Goal: Transaction & Acquisition: Purchase product/service

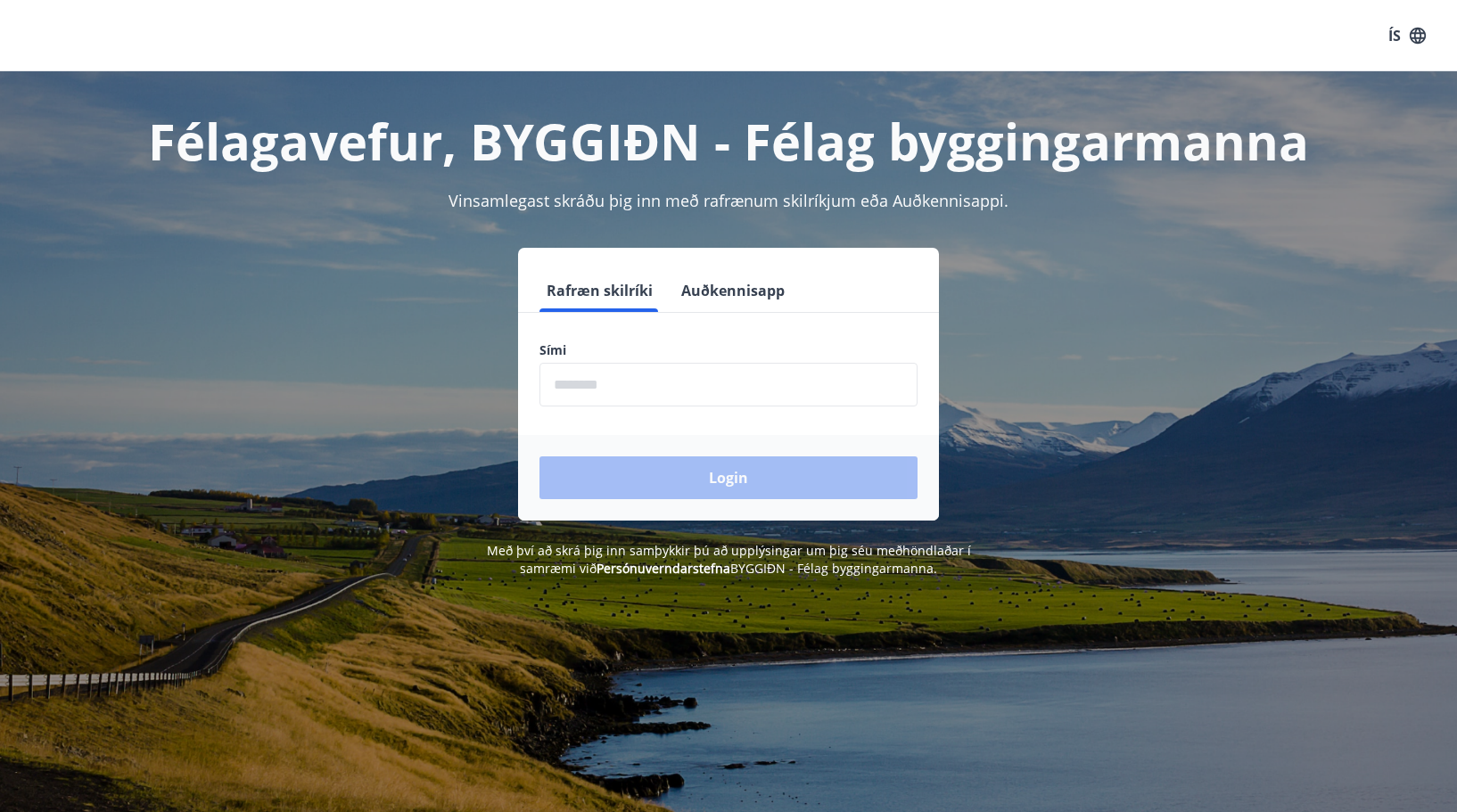
drag, startPoint x: 641, startPoint y: 377, endPoint x: 631, endPoint y: 377, distance: 10.0
click at [631, 377] on input "phone" at bounding box center [728, 385] width 378 height 44
click at [416, 417] on div "Rafræn skilríki Auðkennisapp Sími ​ Login" at bounding box center [728, 384] width 1241 height 273
click at [560, 386] on input "phone" at bounding box center [728, 385] width 378 height 44
type input "********"
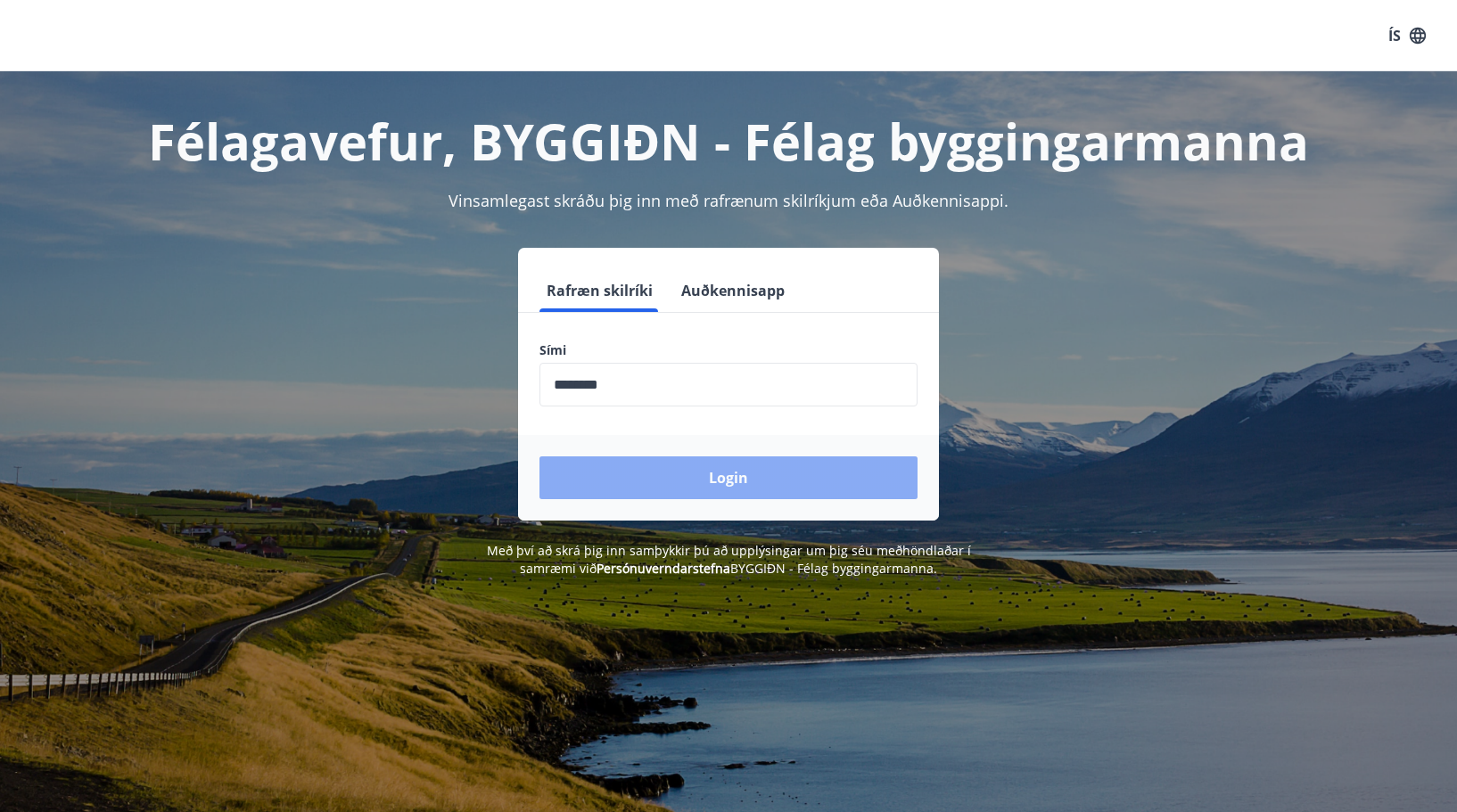
click at [738, 480] on button "Login" at bounding box center [728, 477] width 378 height 43
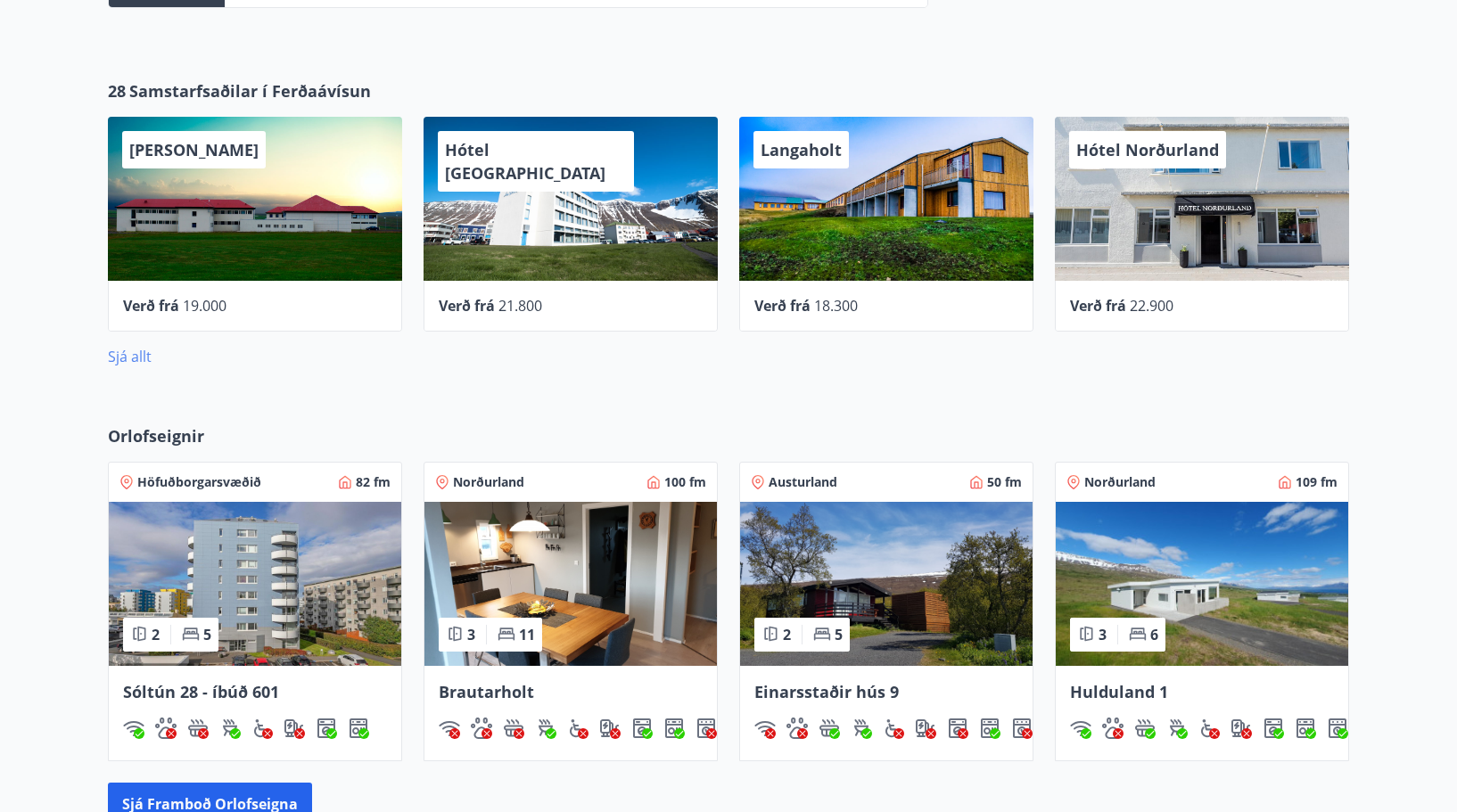
scroll to position [802, 0]
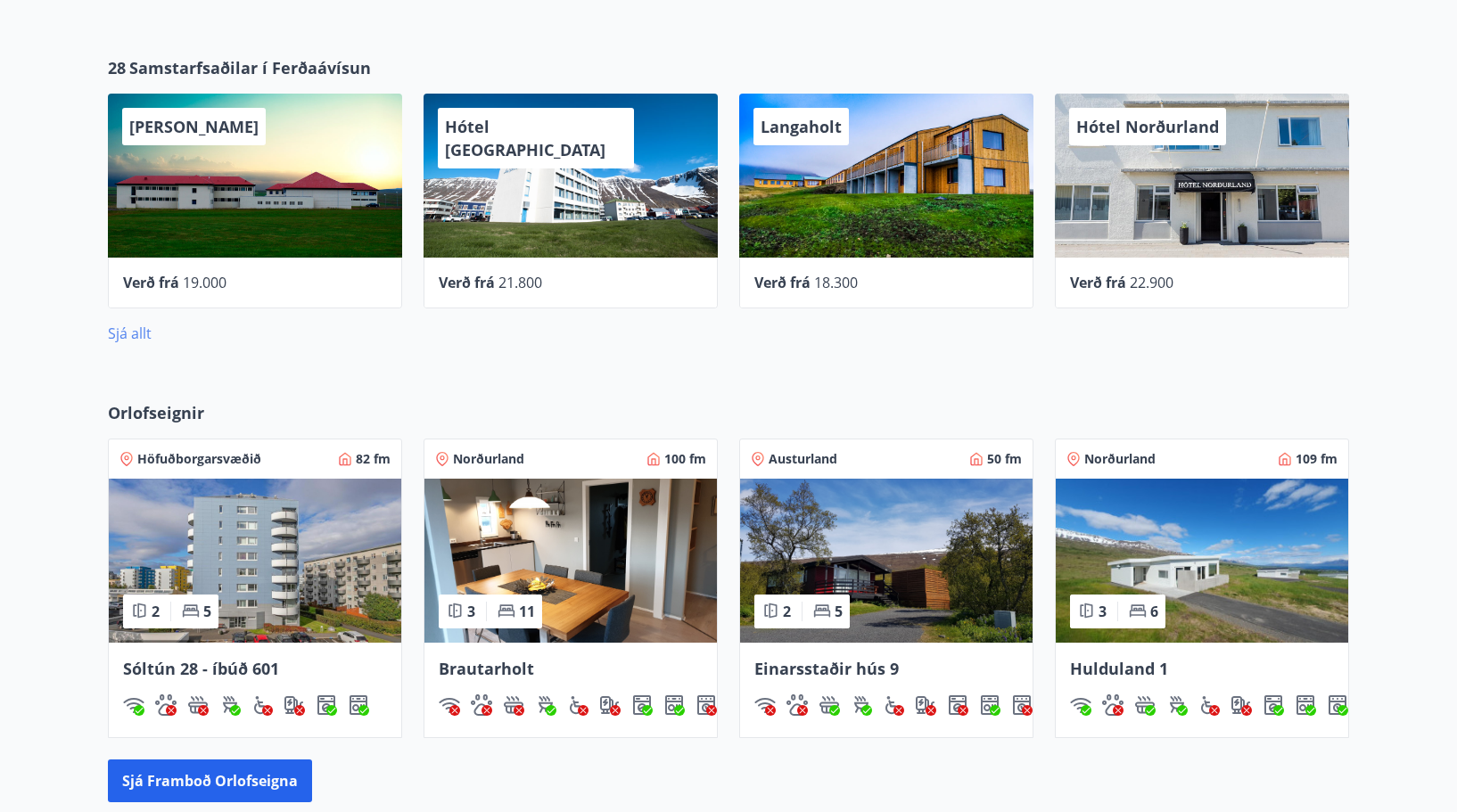
click at [137, 330] on link "Sjá allt" at bounding box center [130, 334] width 44 height 20
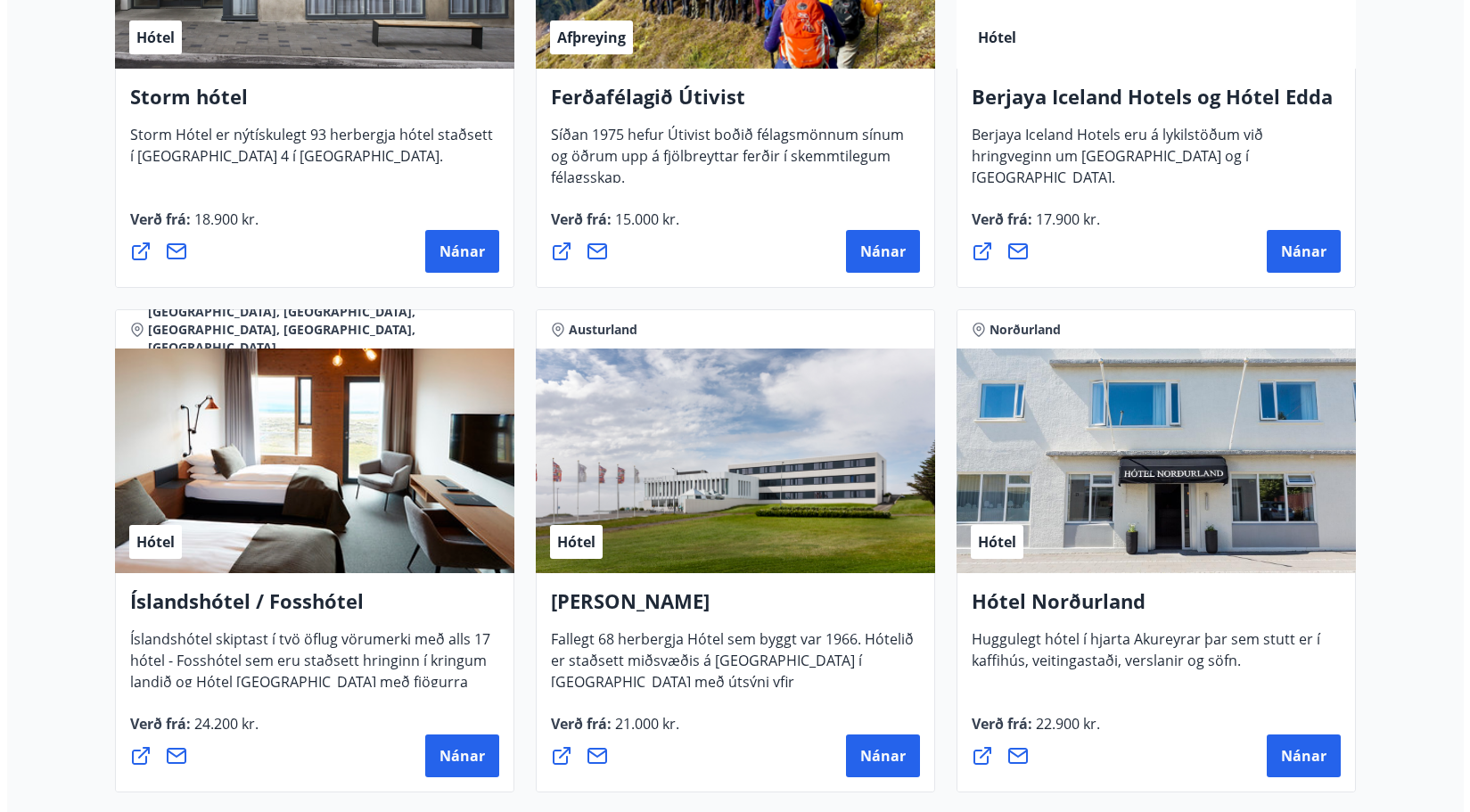
scroll to position [2138, 0]
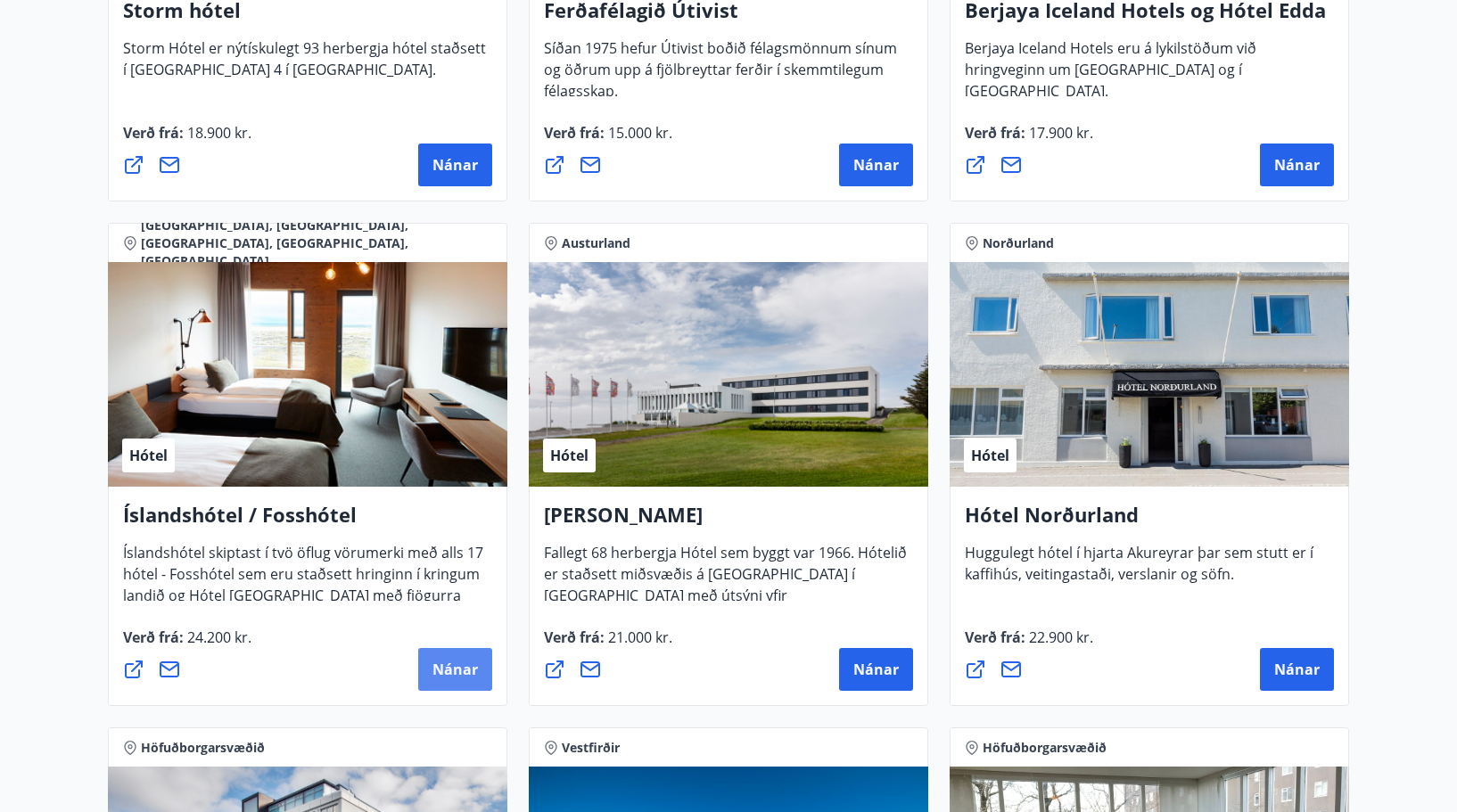
click at [442, 668] on span "Nánar" at bounding box center [455, 670] width 45 height 20
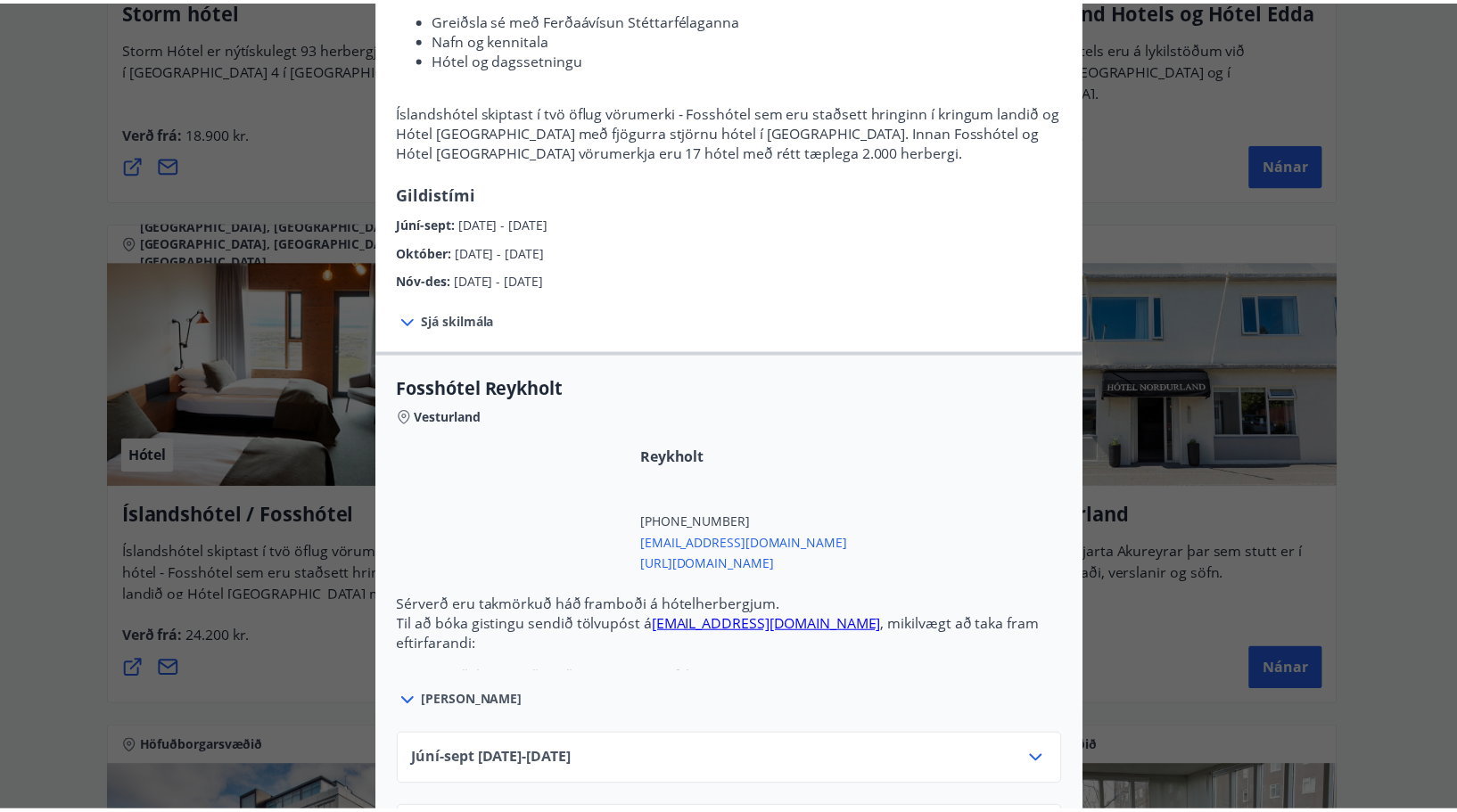
scroll to position [0, 0]
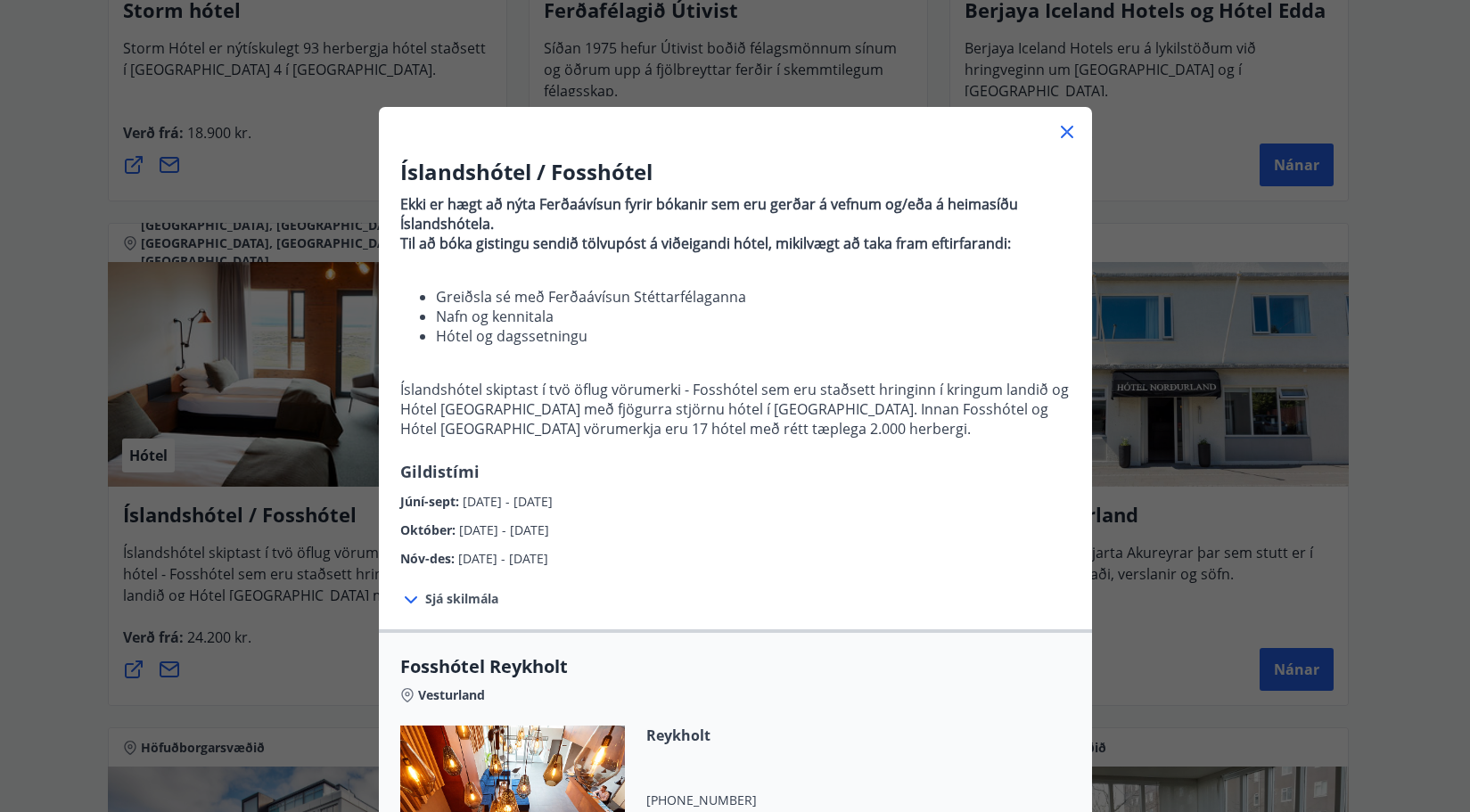
click at [1064, 130] on icon at bounding box center [1067, 132] width 22 height 22
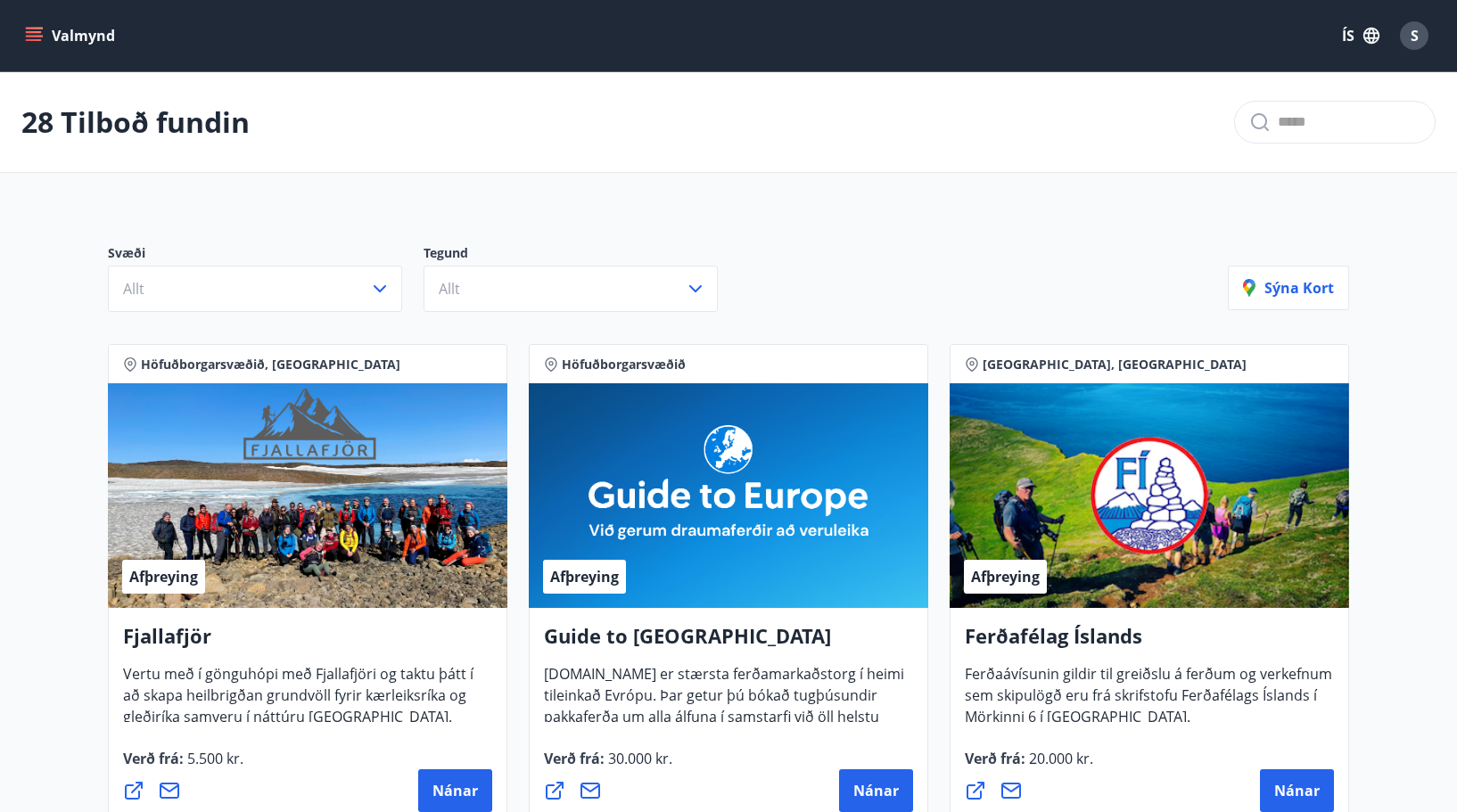
click at [91, 38] on button "Valmynd" at bounding box center [72, 35] width 101 height 32
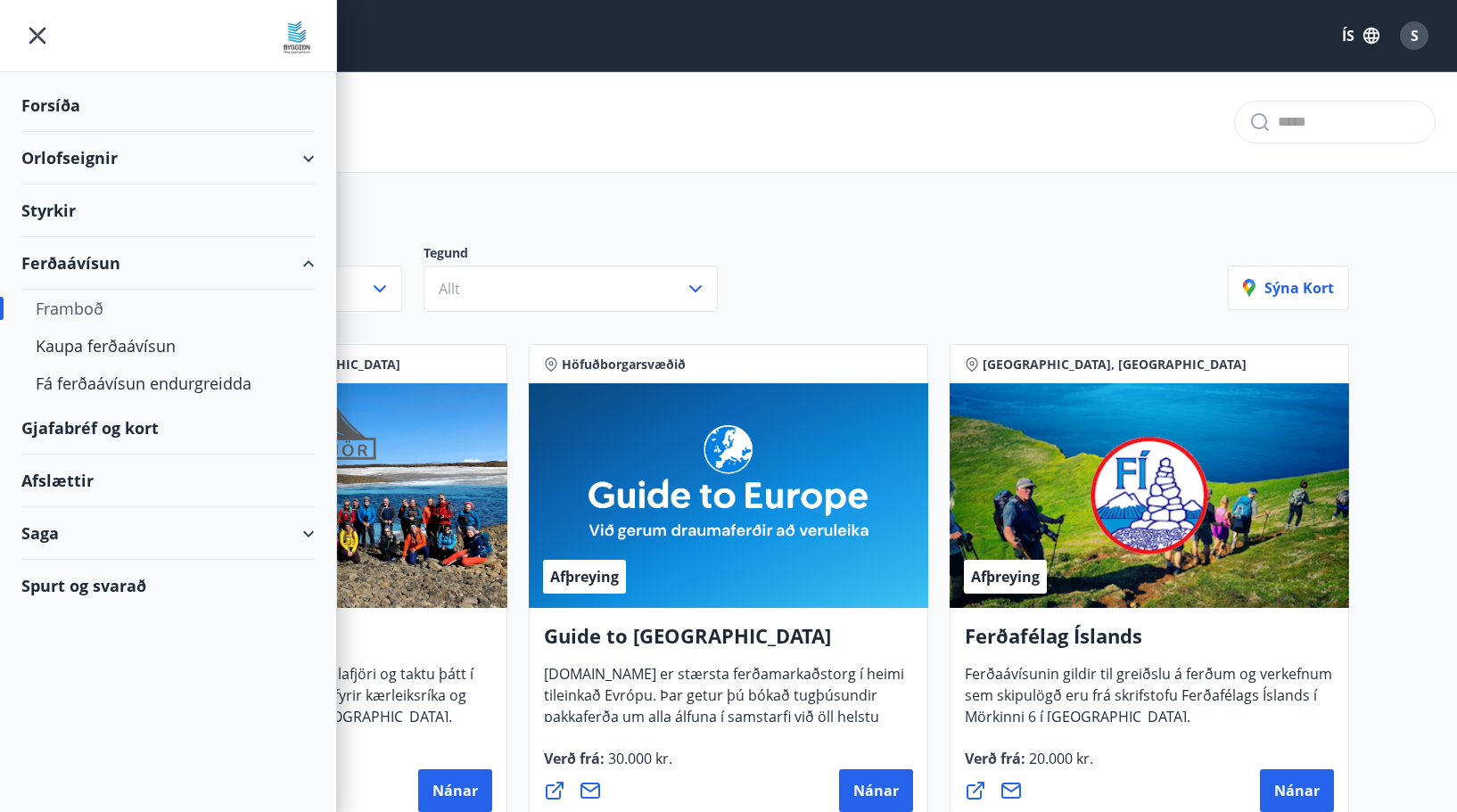
click at [74, 307] on div "Framboð" at bounding box center [168, 308] width 265 height 37
click at [83, 346] on div "Kaupa ferðaávísun" at bounding box center [168, 345] width 265 height 37
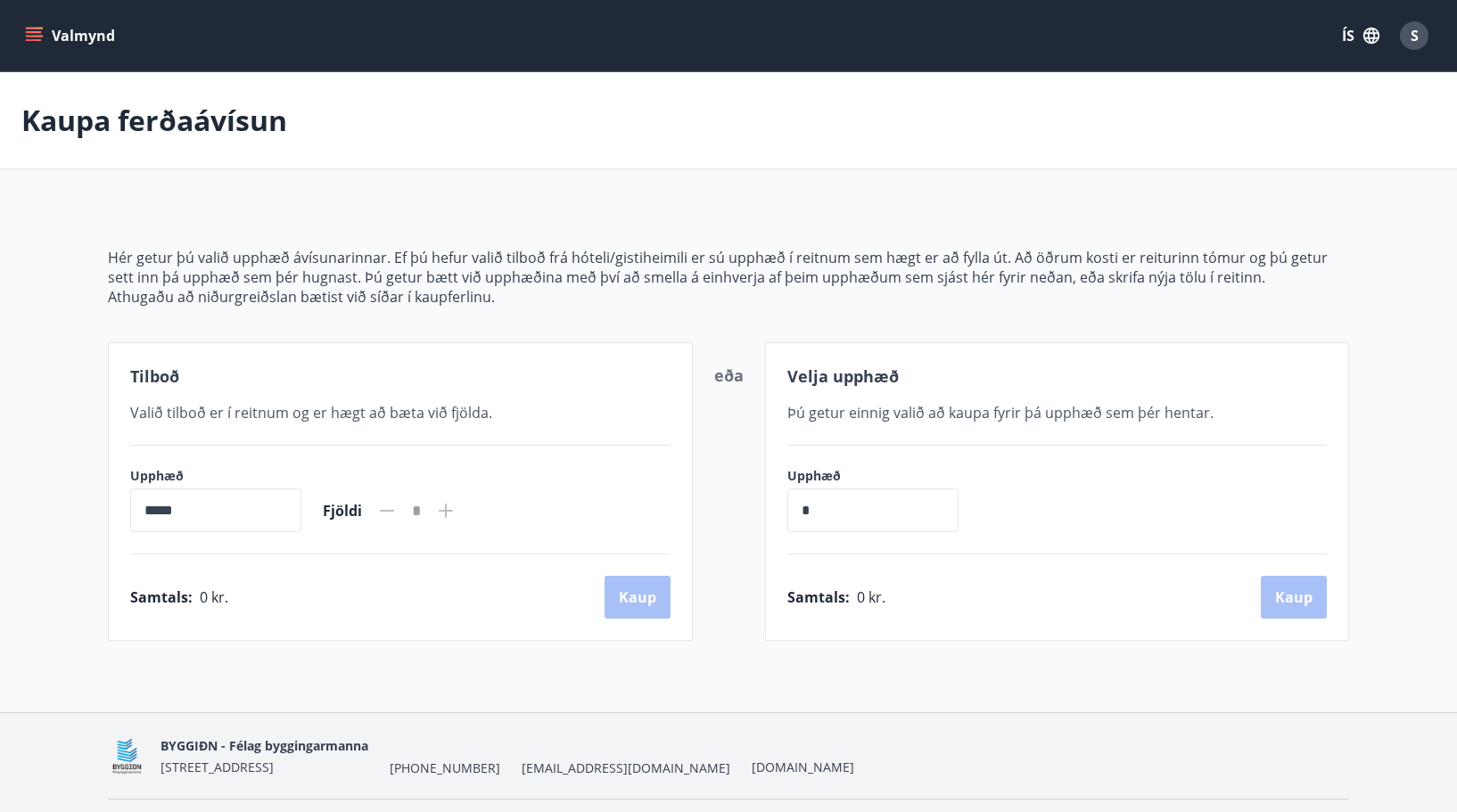
click at [39, 29] on icon "menu" at bounding box center [34, 35] width 18 height 18
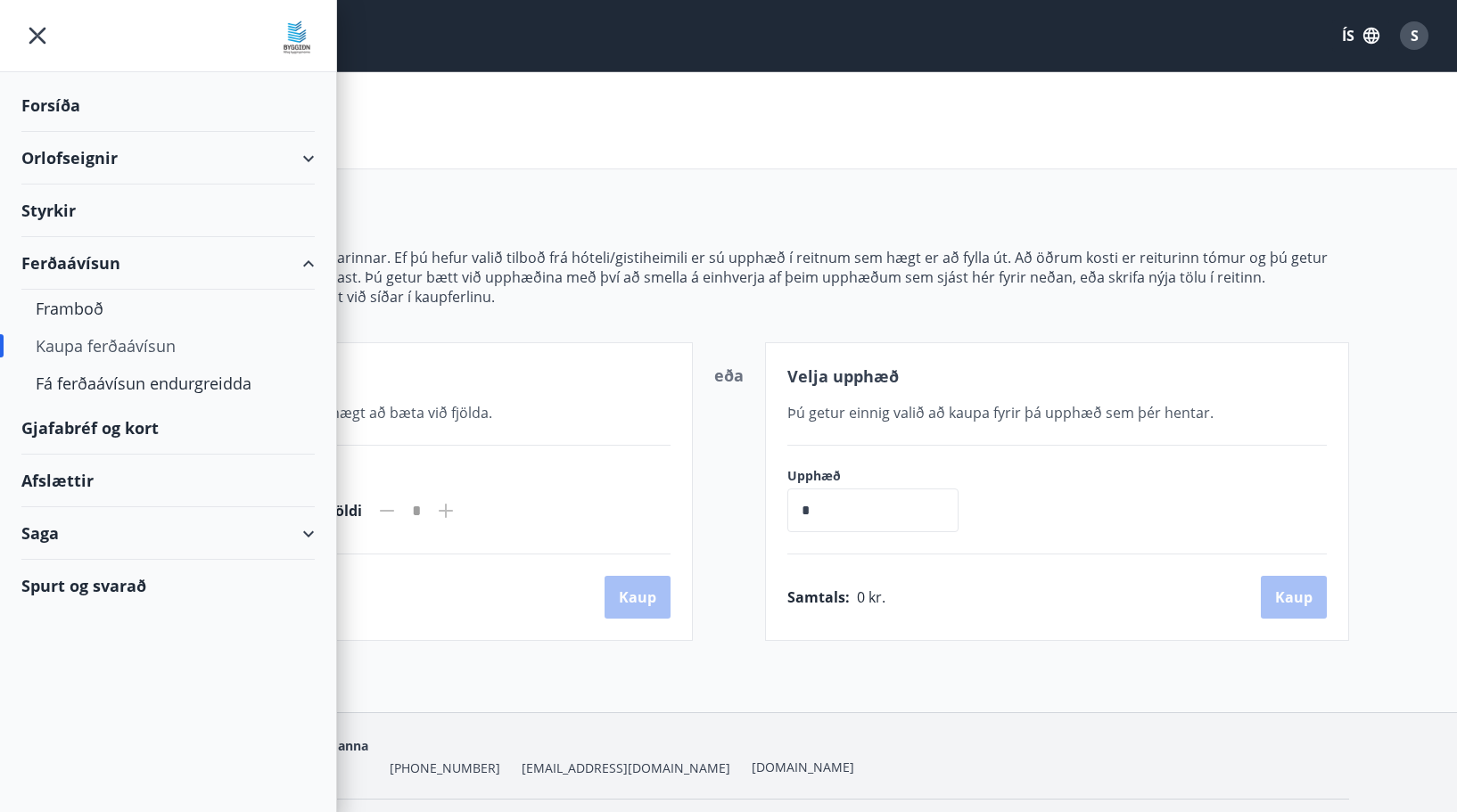
click at [59, 478] on div "Afslættir" at bounding box center [168, 481] width 293 height 53
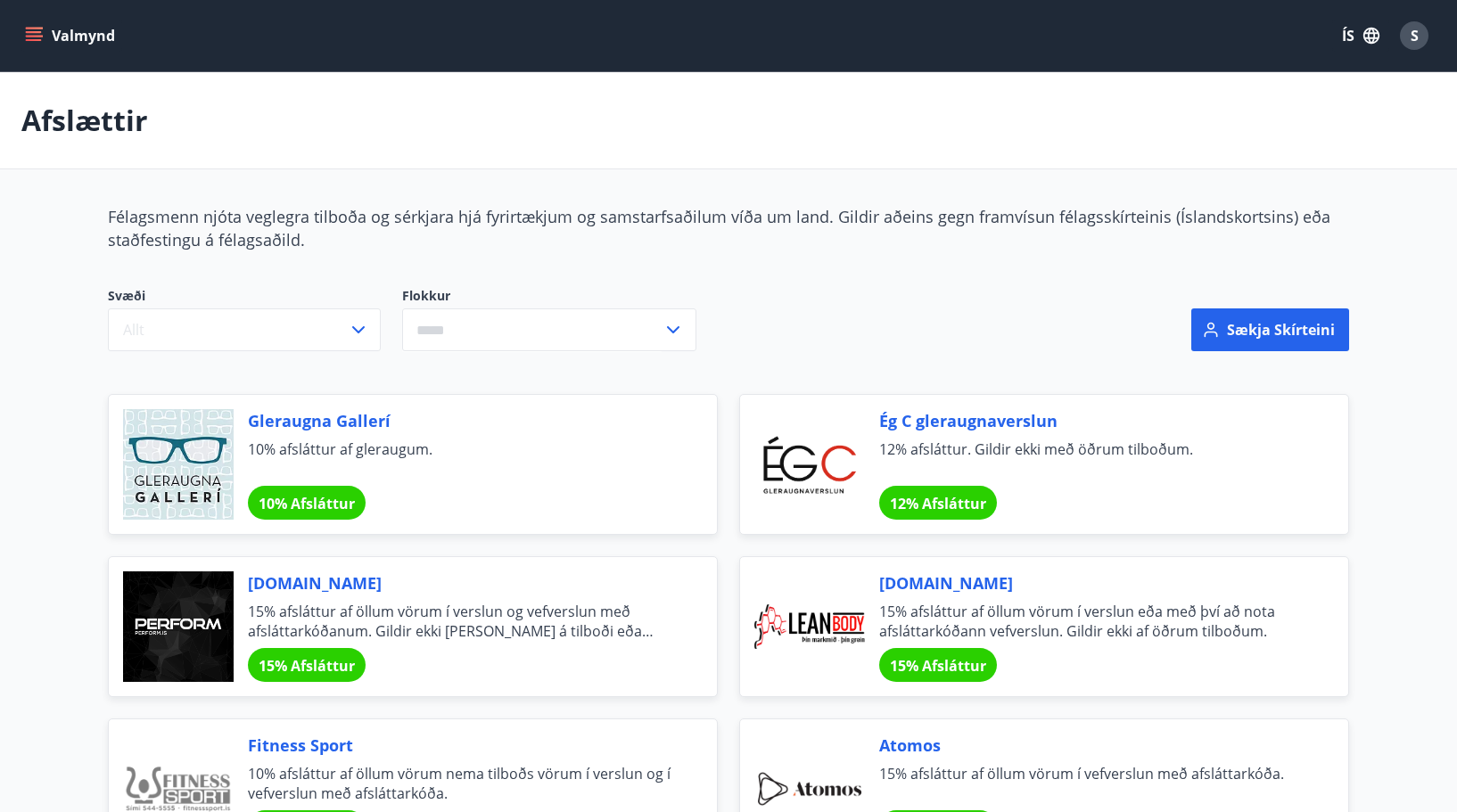
click at [673, 330] on icon at bounding box center [674, 330] width 13 height 7
click at [452, 465] on li "Gisting" at bounding box center [549, 463] width 292 height 32
type input "*******"
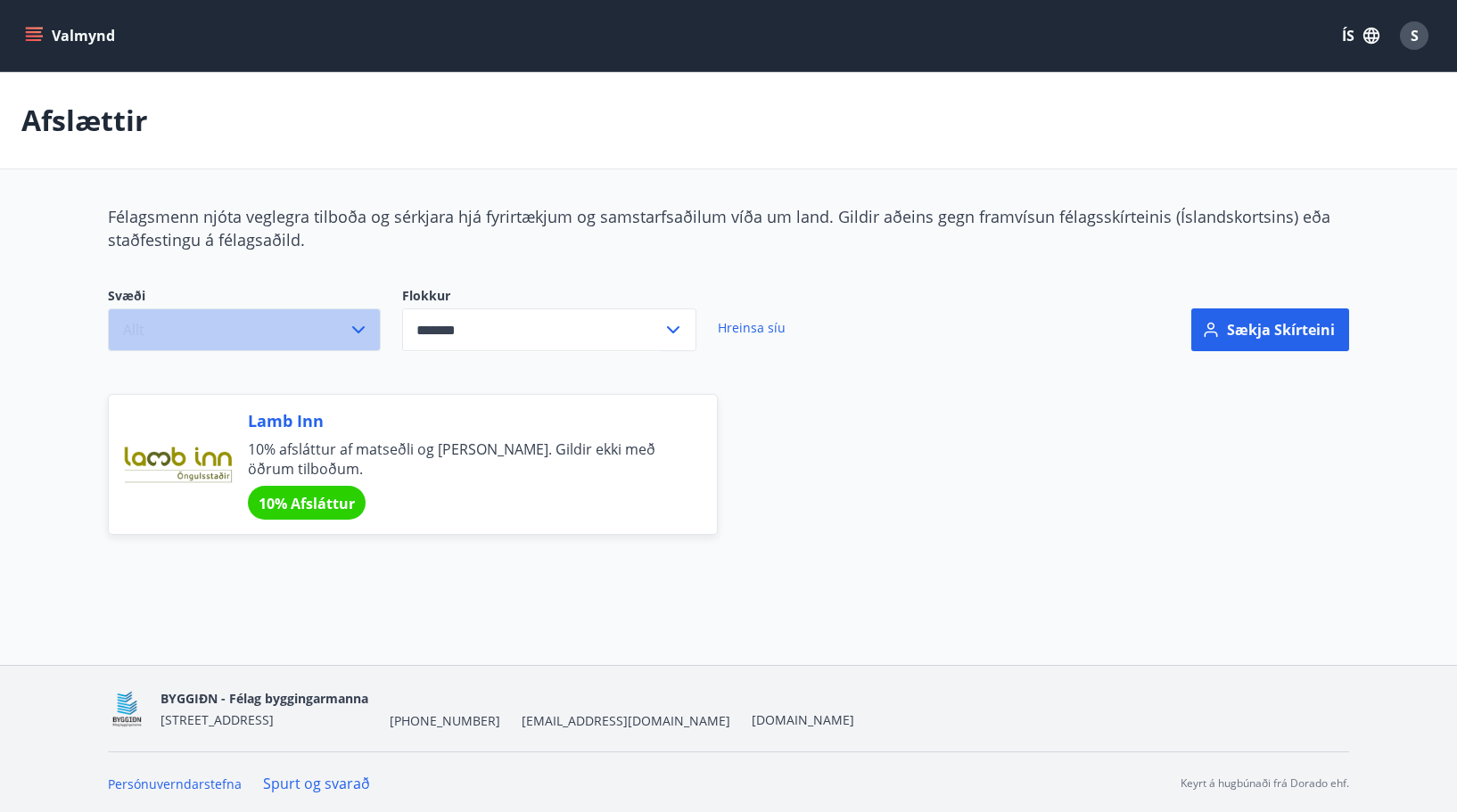
click at [349, 327] on icon "button" at bounding box center [359, 330] width 22 height 22
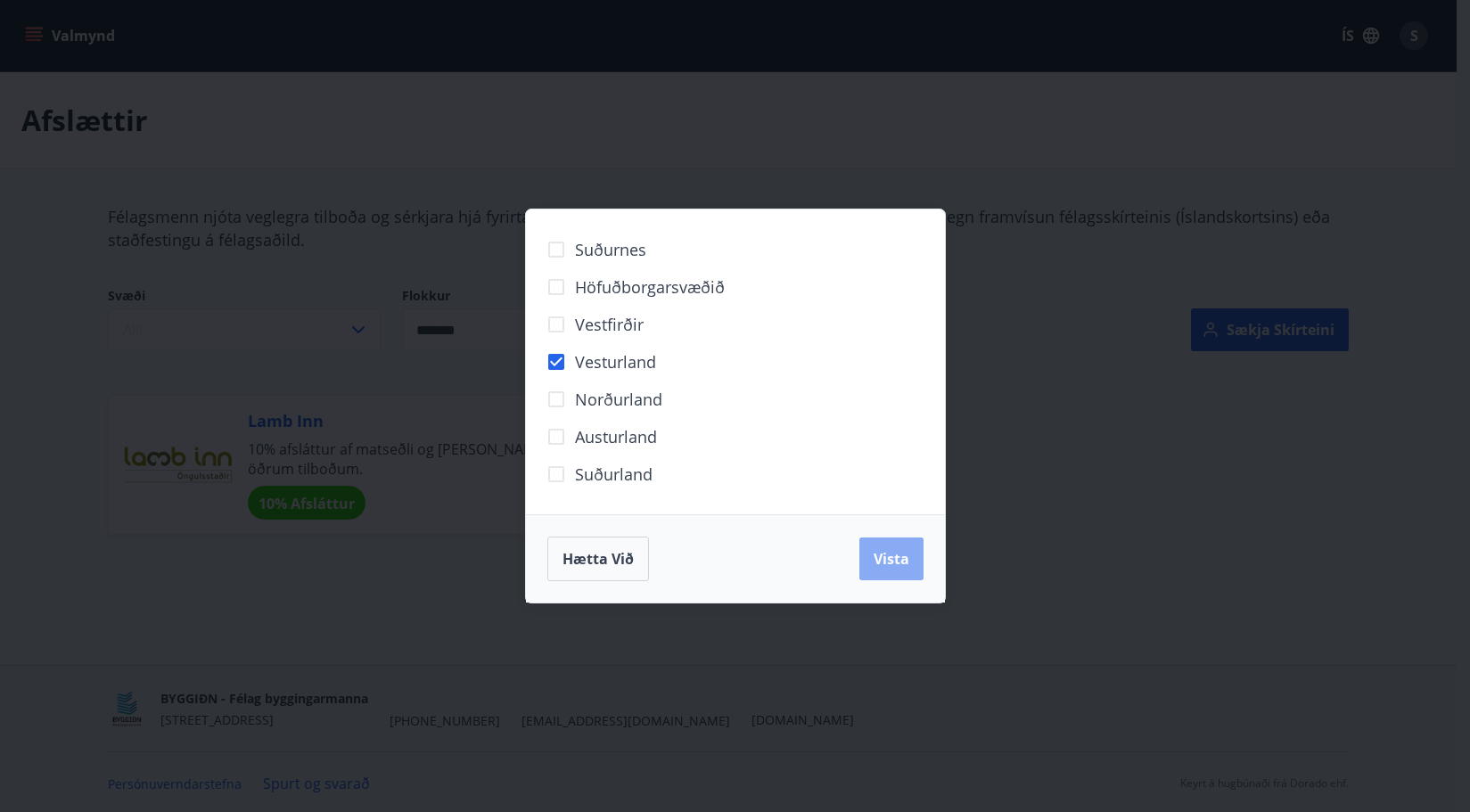
click at [879, 559] on span "Vista" at bounding box center [891, 559] width 35 height 20
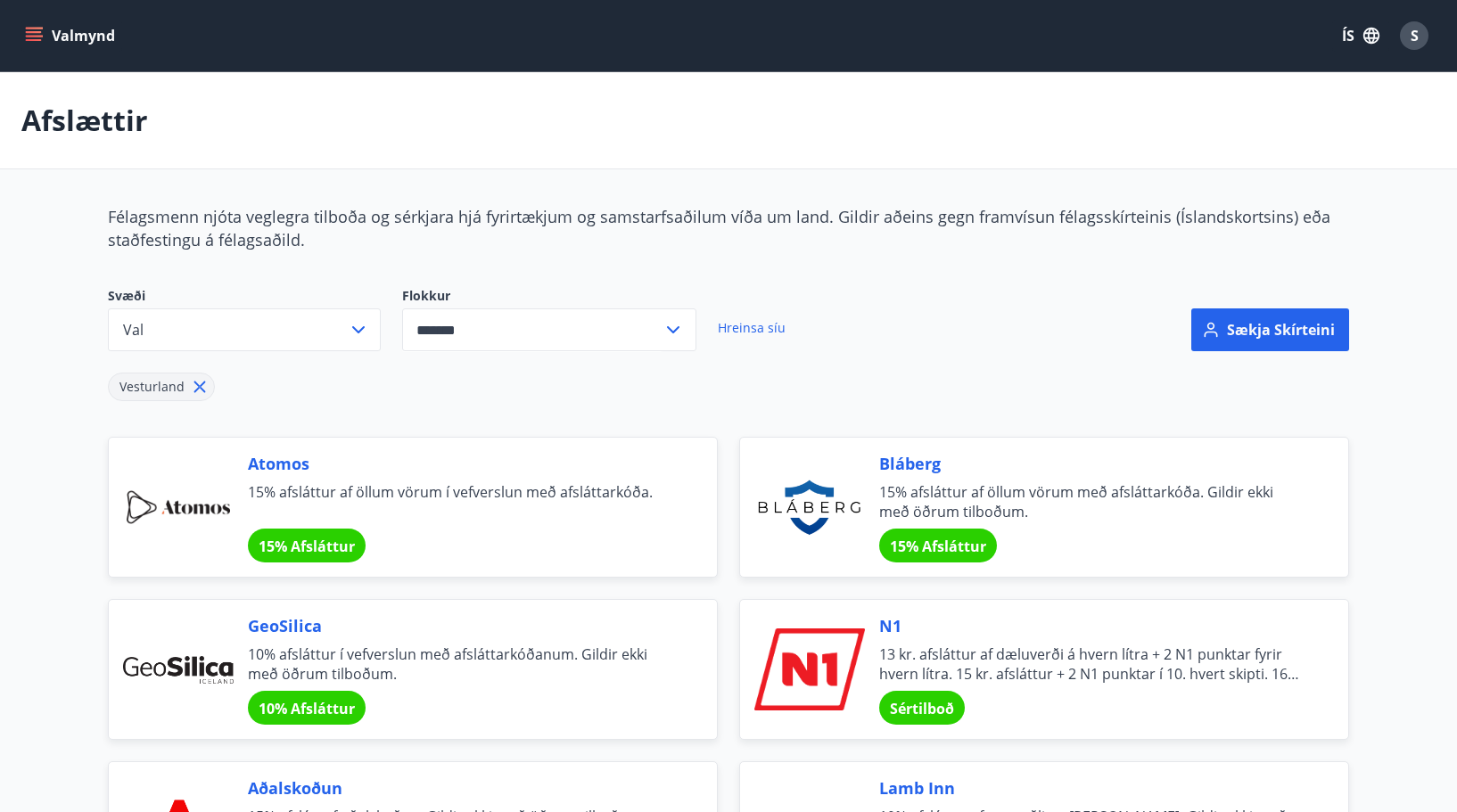
click at [84, 31] on button "Valmynd" at bounding box center [72, 35] width 101 height 32
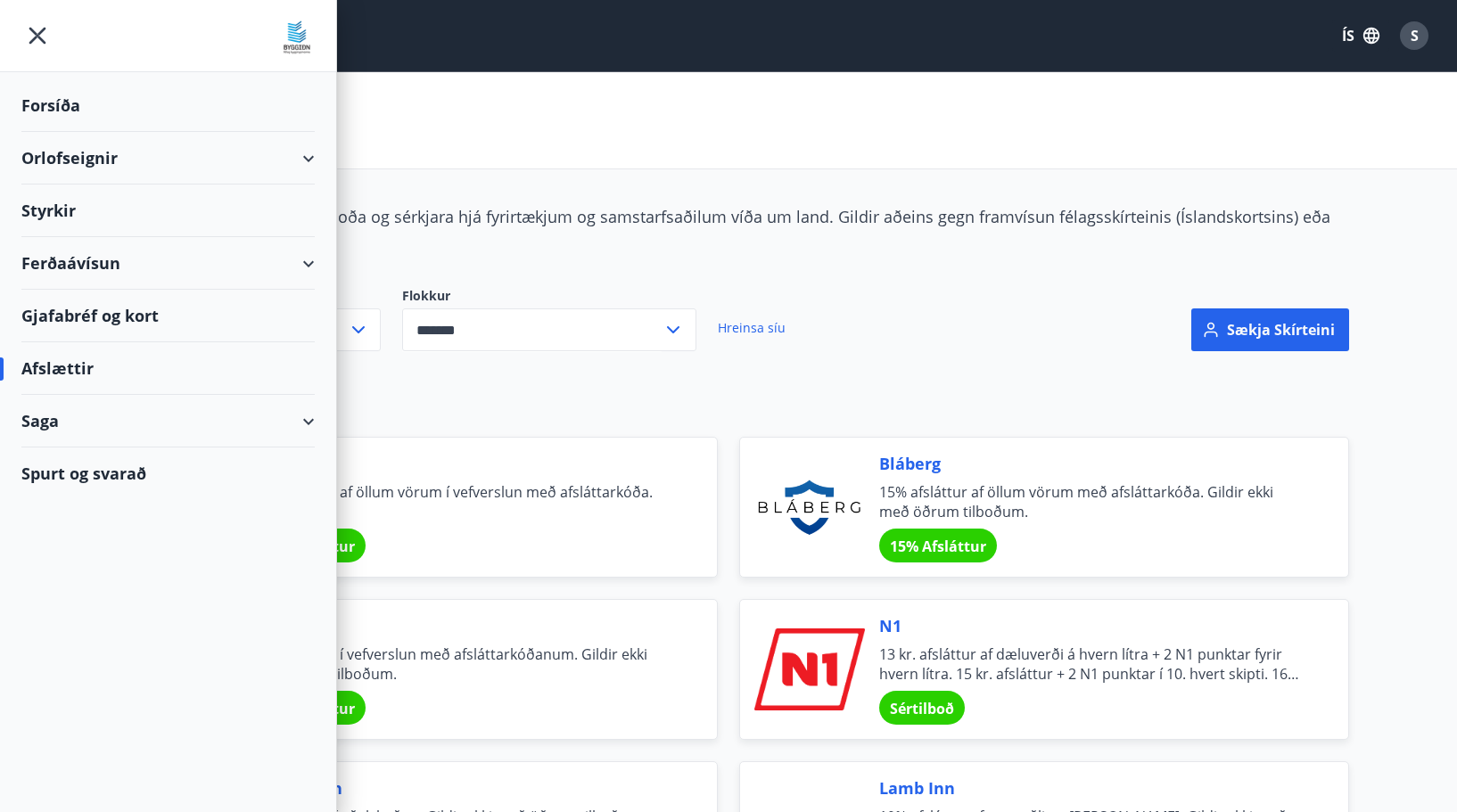
click at [78, 261] on div "Ferðaávísun" at bounding box center [168, 263] width 293 height 53
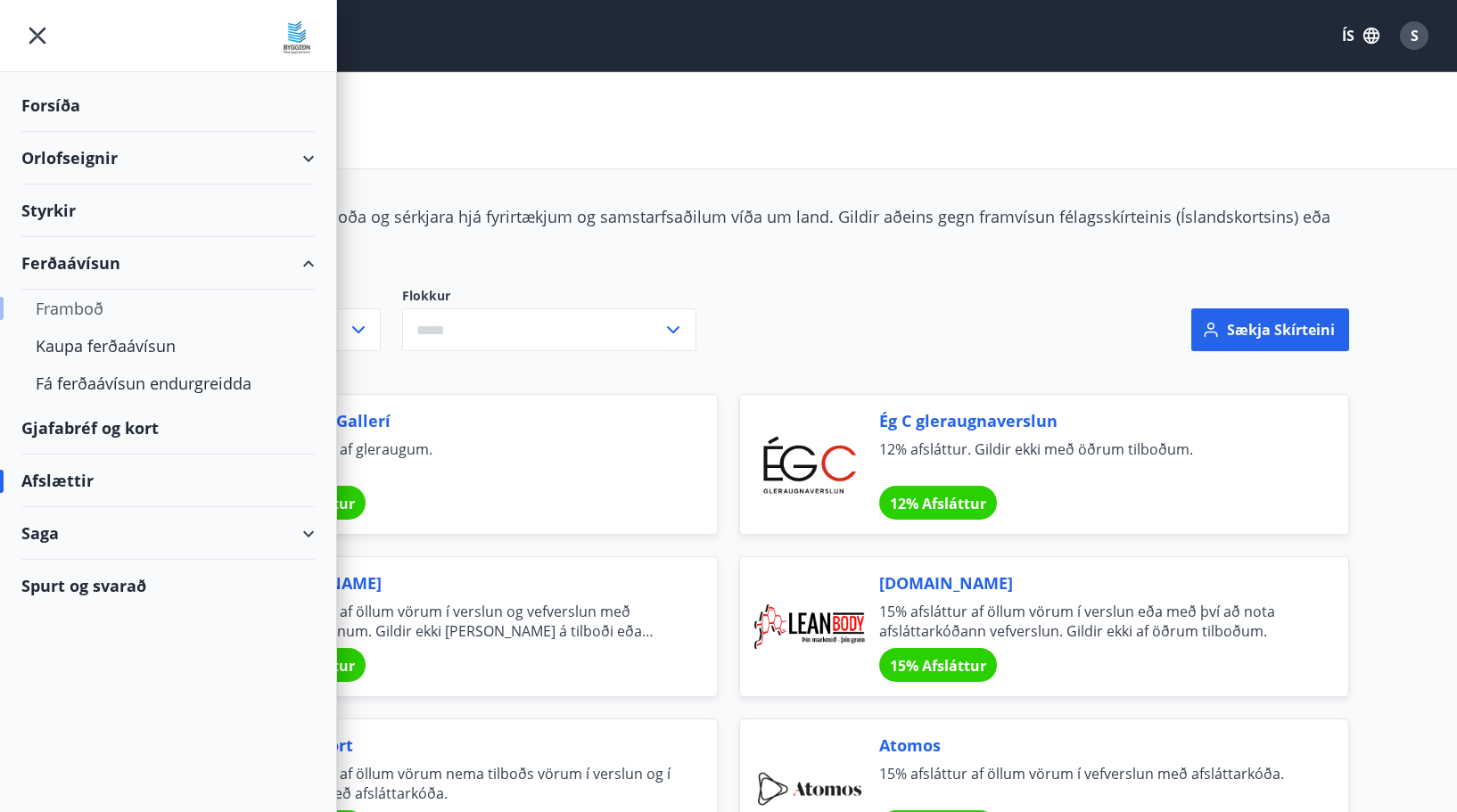
click at [85, 306] on div "Framboð" at bounding box center [168, 308] width 265 height 37
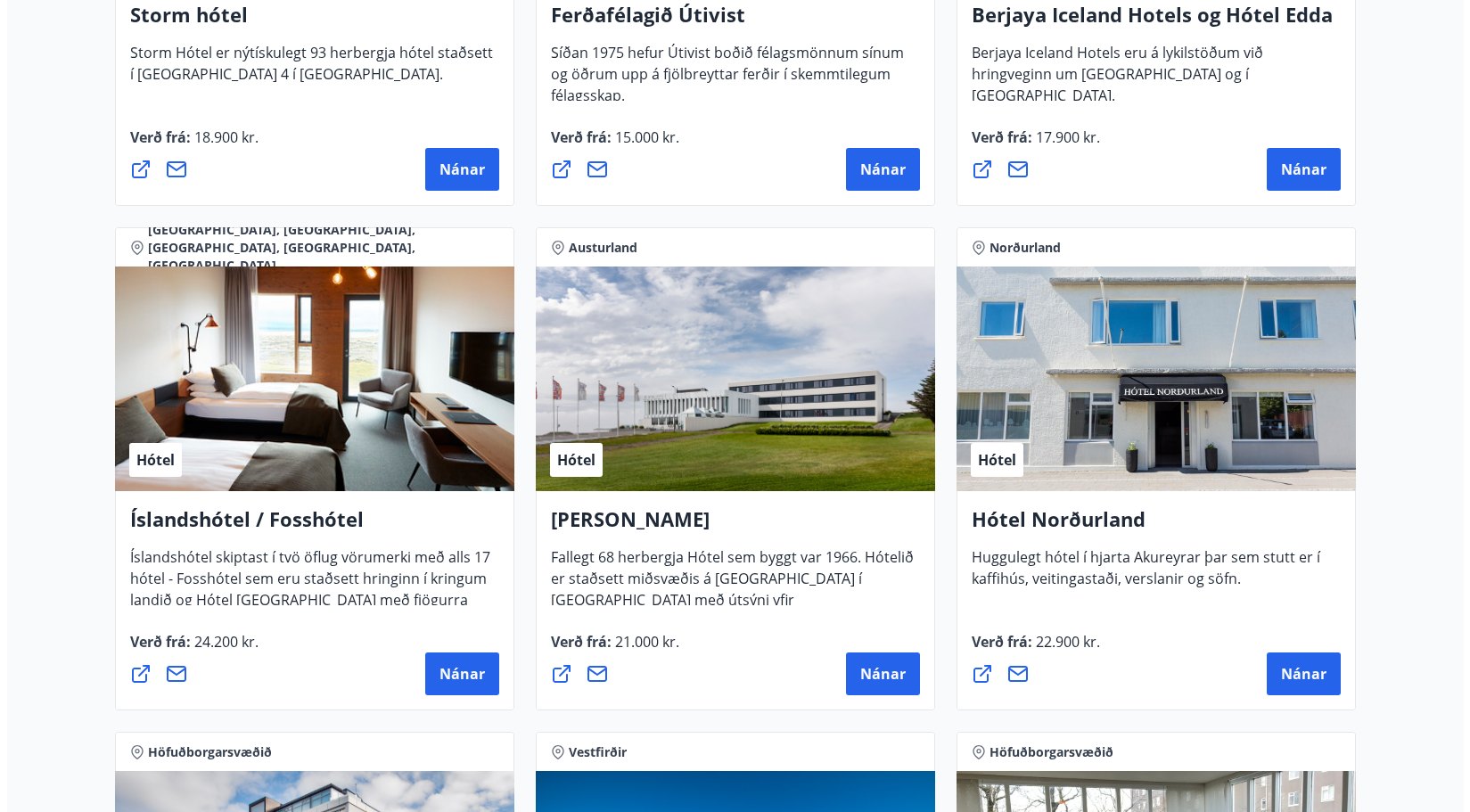
scroll to position [2138, 0]
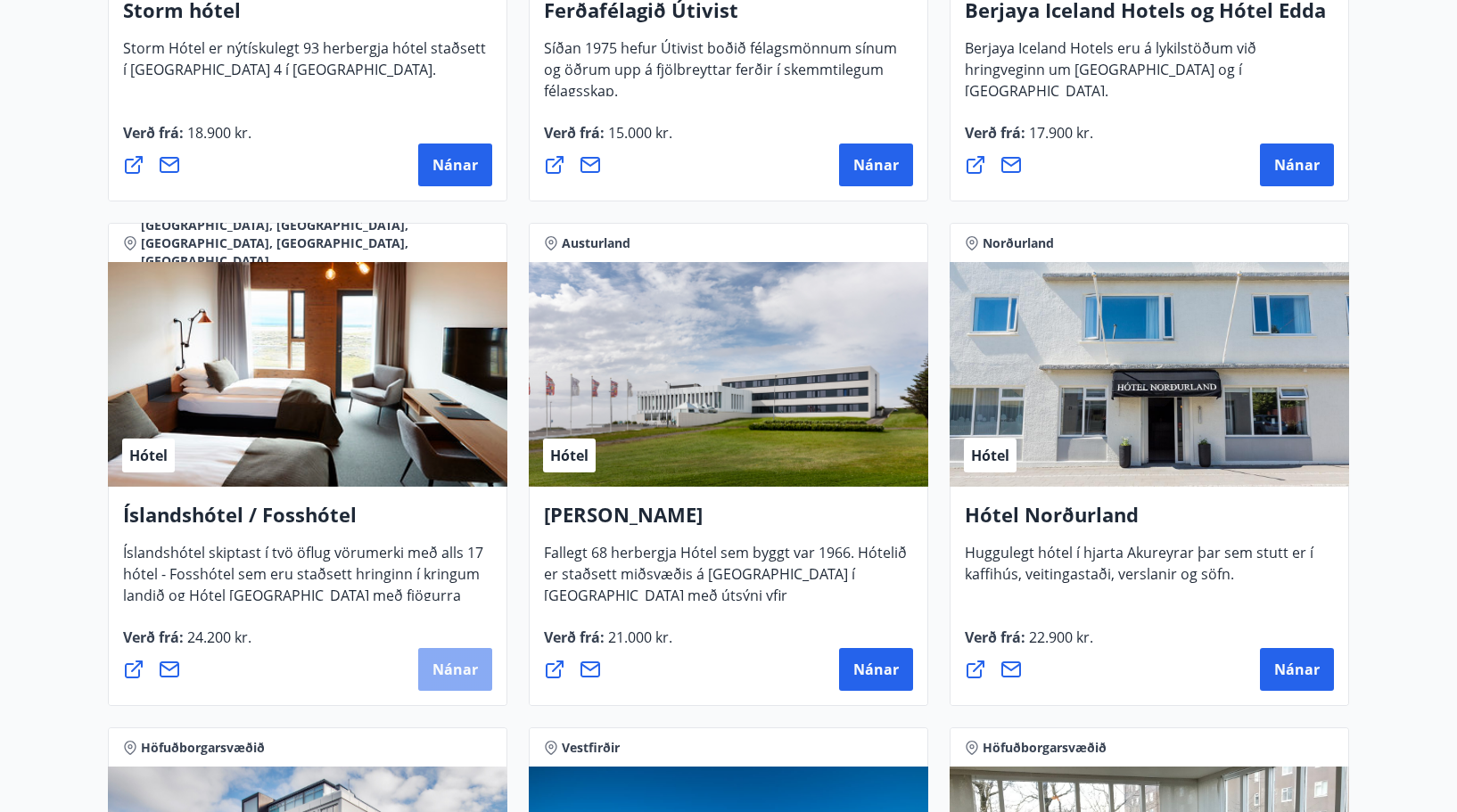
click at [446, 665] on span "Nánar" at bounding box center [455, 670] width 45 height 20
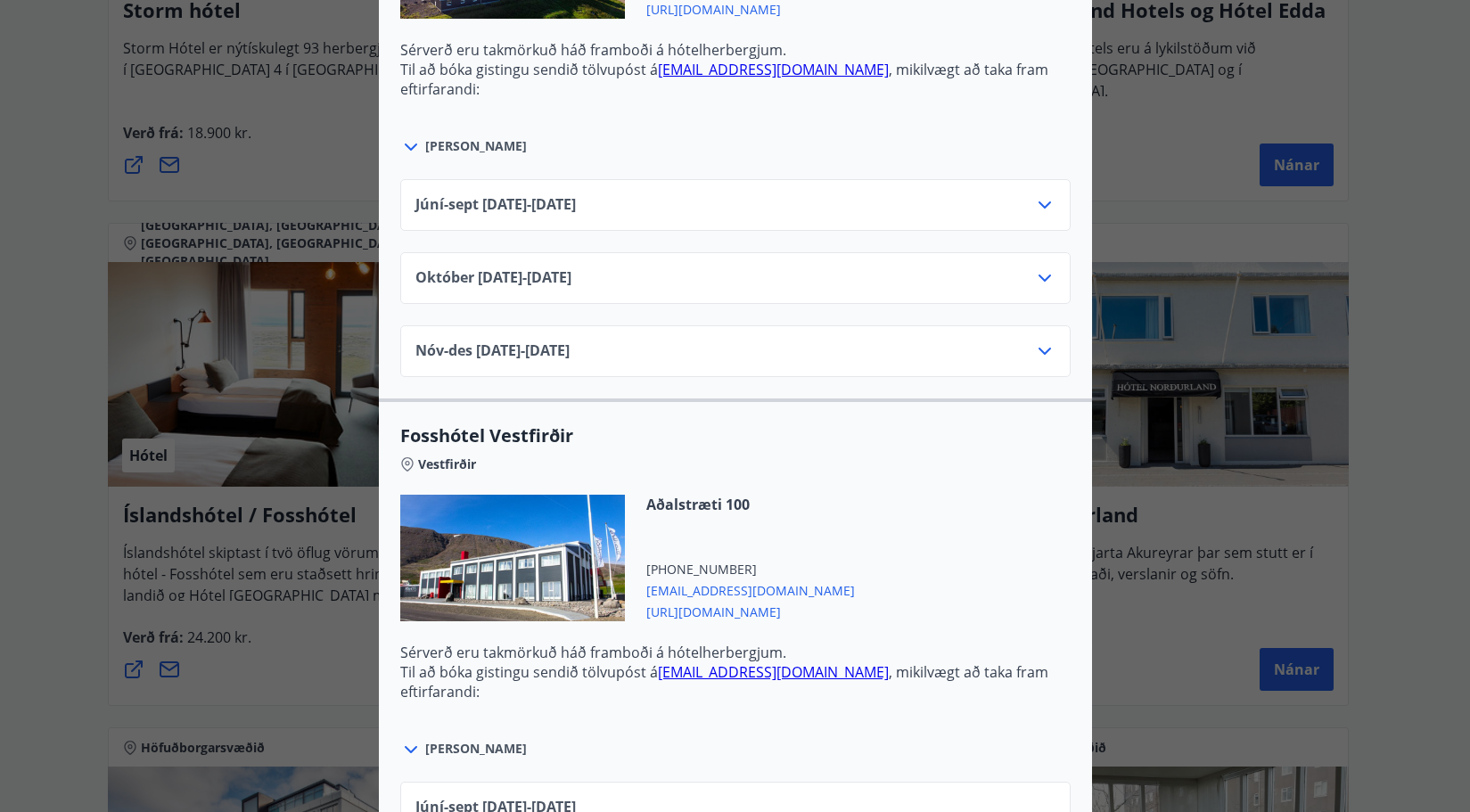
scroll to position [2050, 0]
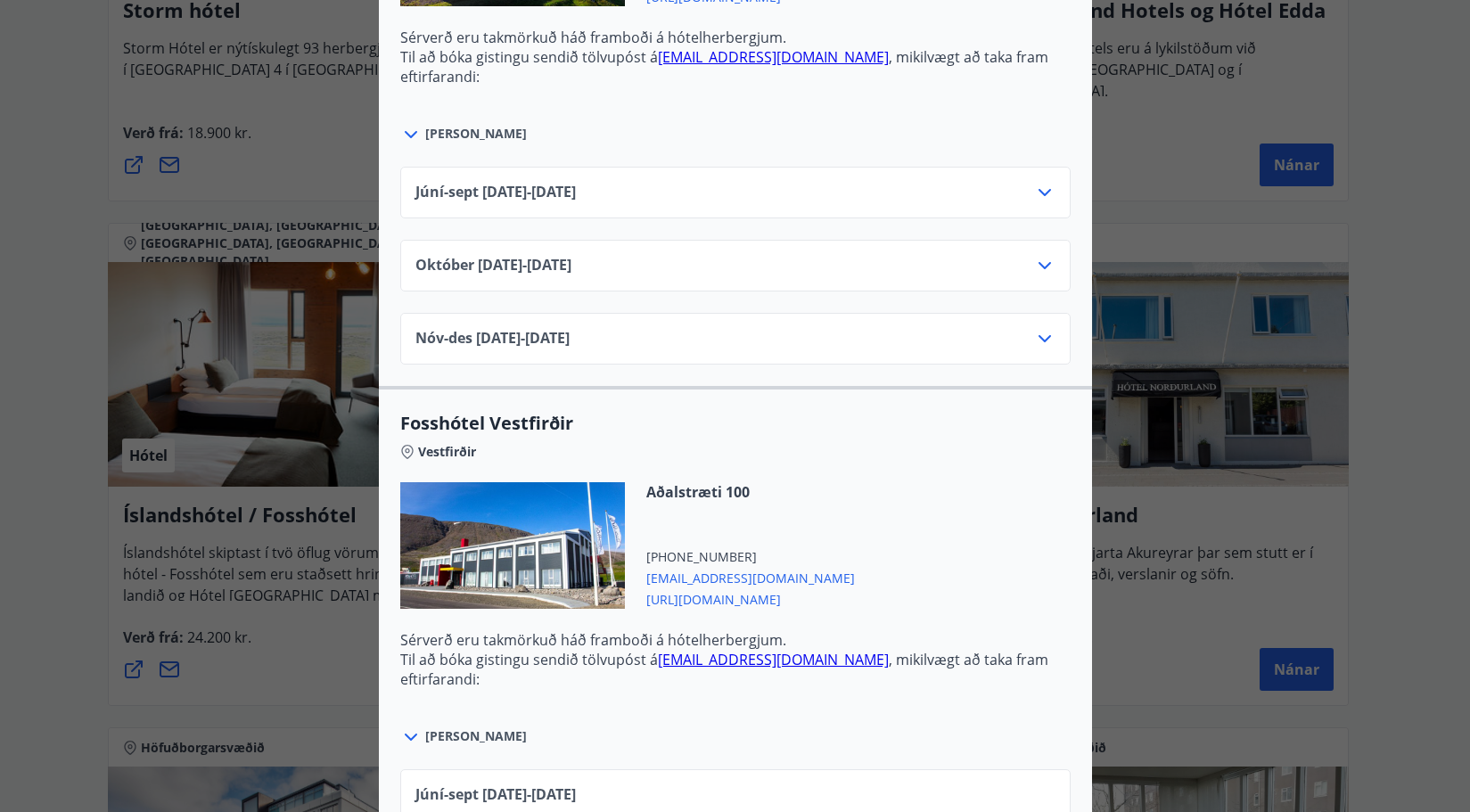
click at [643, 201] on div "Júní-sept 01.06.25 - 30.09.25" at bounding box center [735, 199] width 640 height 35
click at [1036, 190] on icon at bounding box center [1044, 192] width 22 height 22
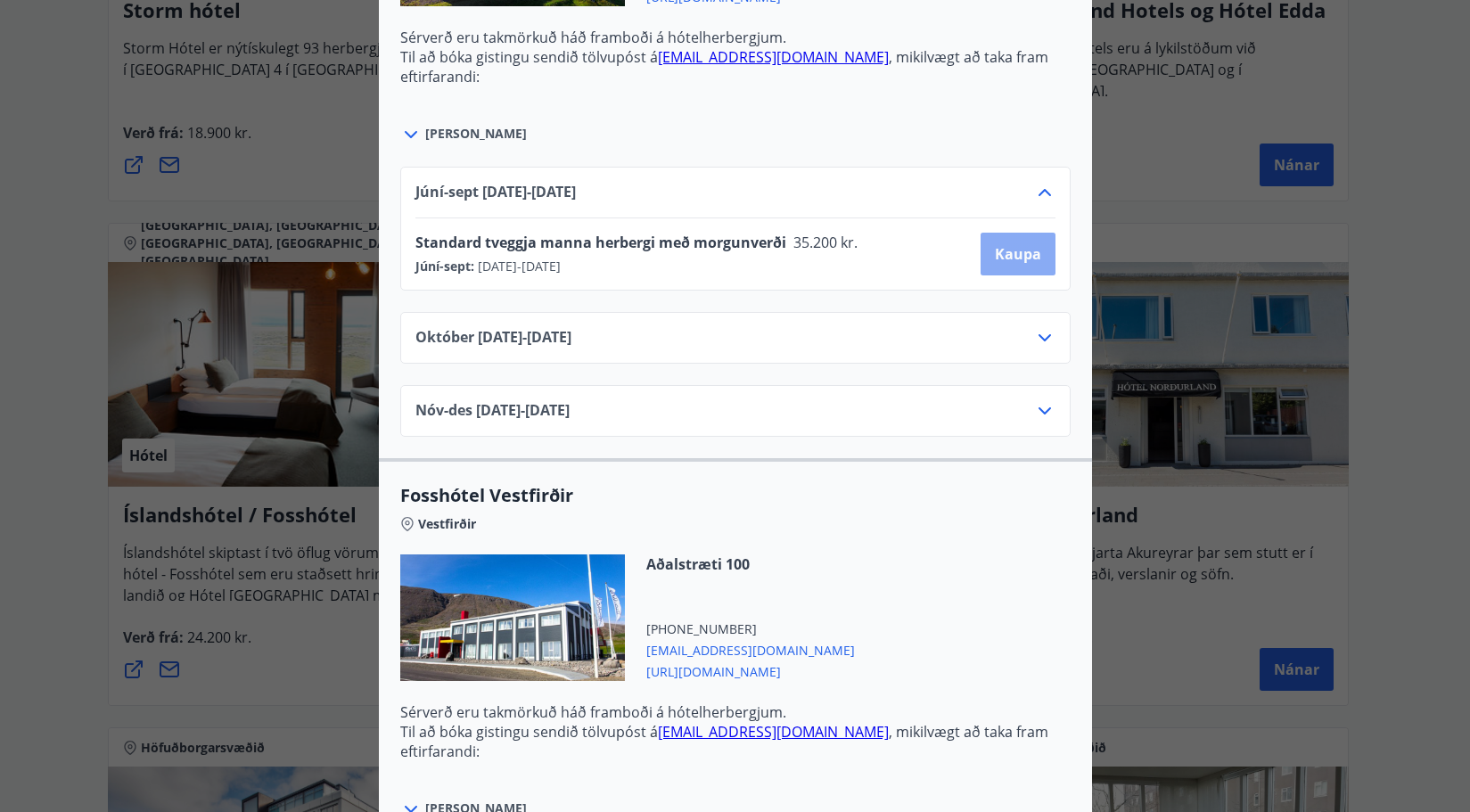
click at [995, 251] on span "Kaupa" at bounding box center [1017, 254] width 46 height 20
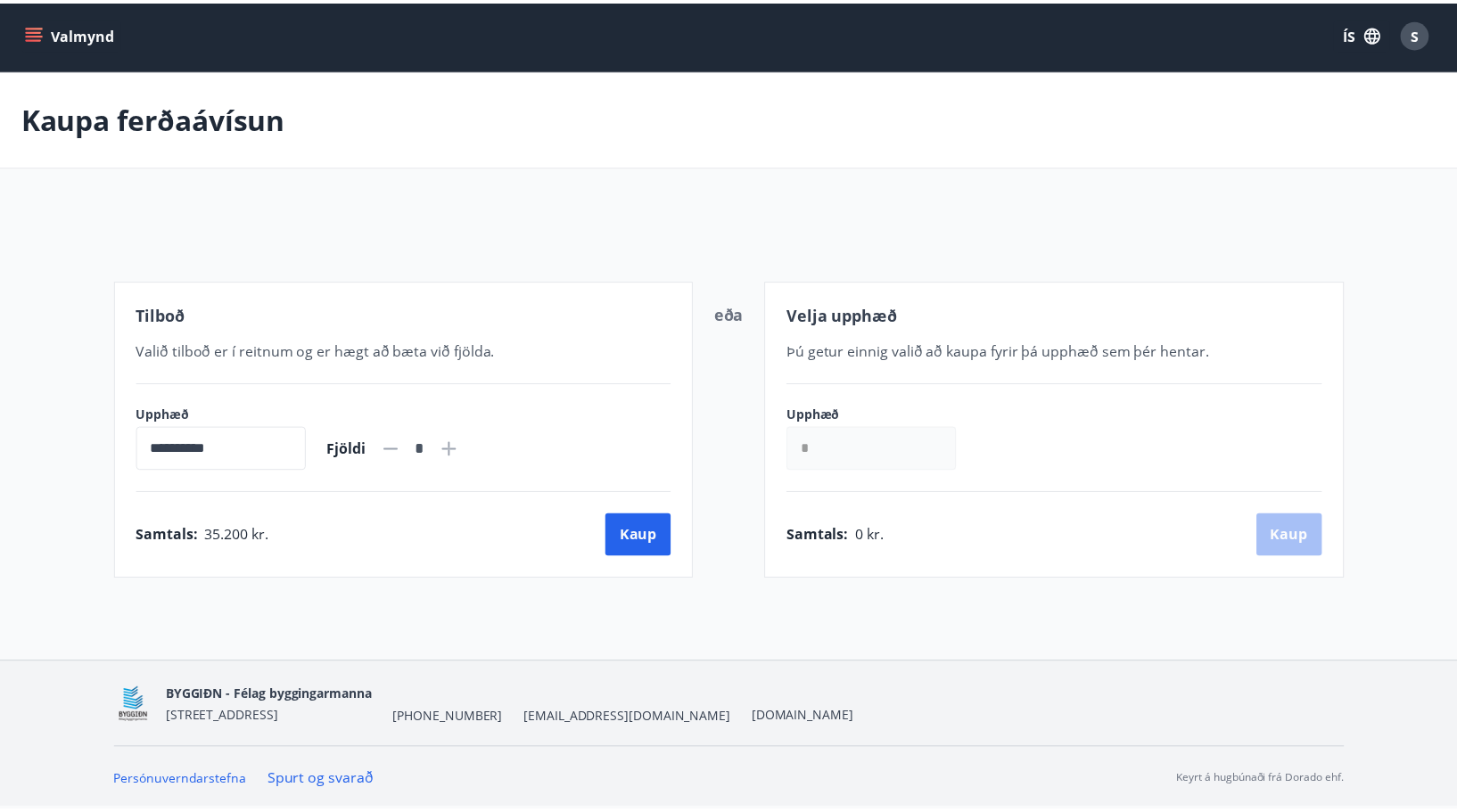
scroll to position [3, 0]
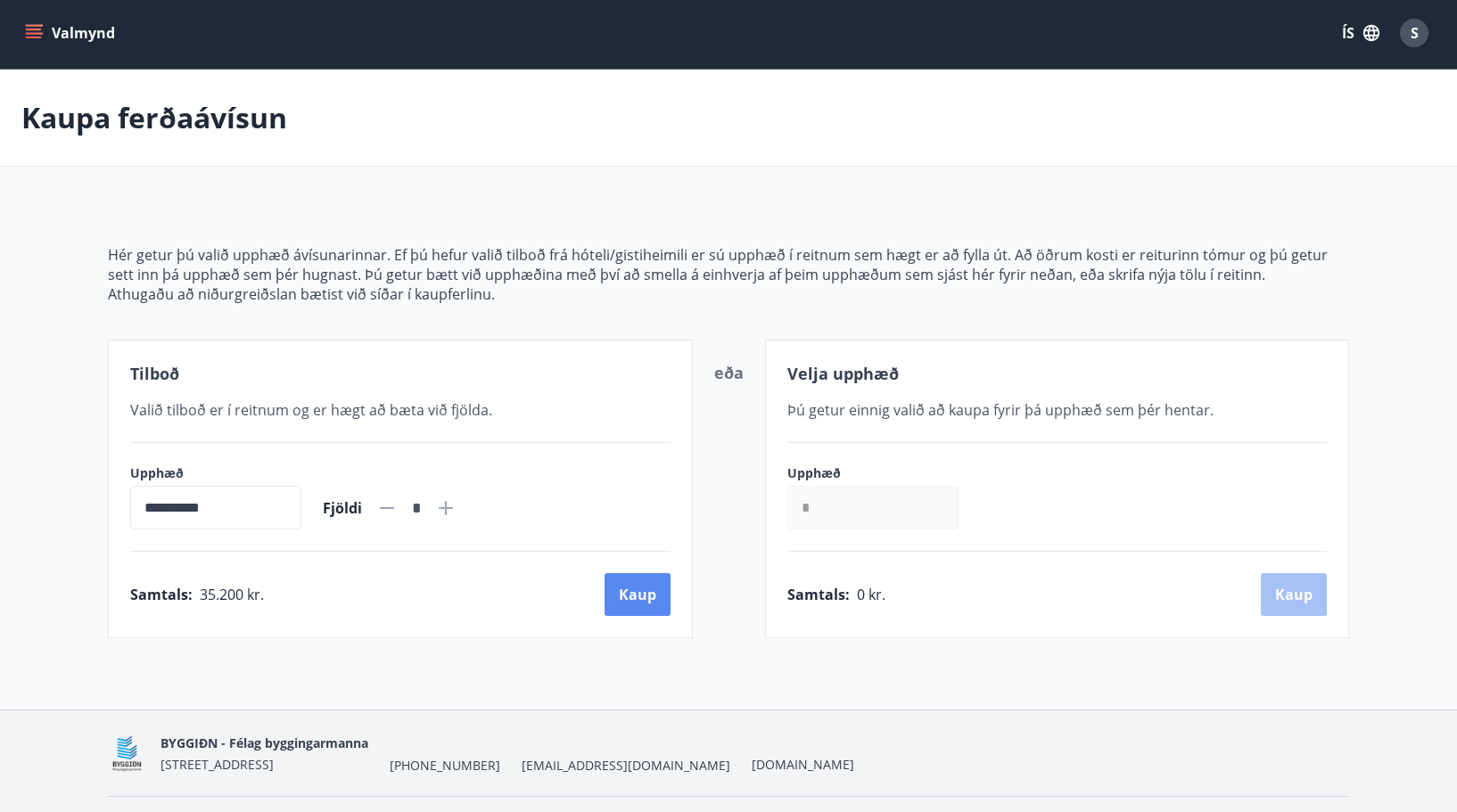
click at [645, 597] on button "Kaup" at bounding box center [637, 594] width 66 height 43
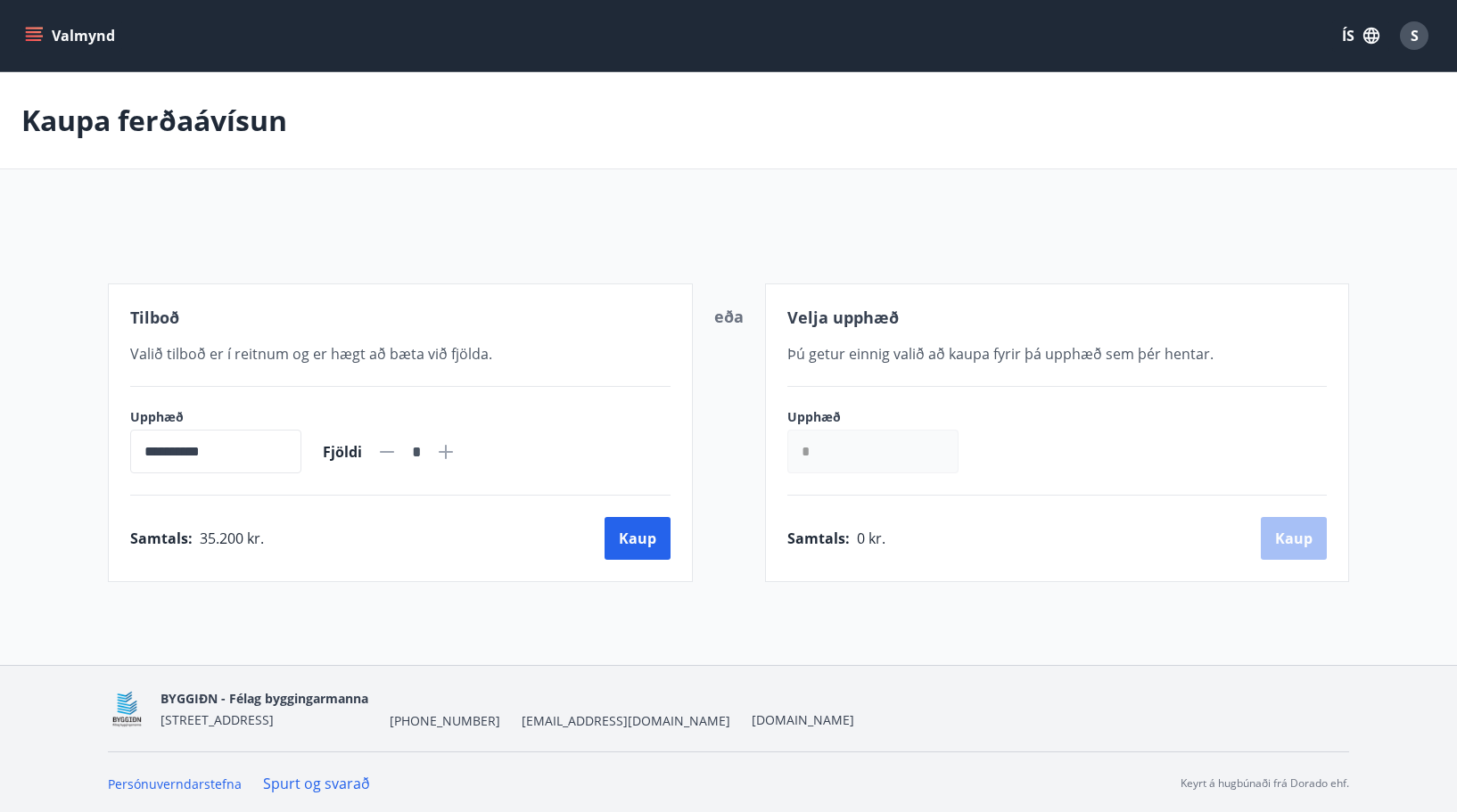
scroll to position [3, 0]
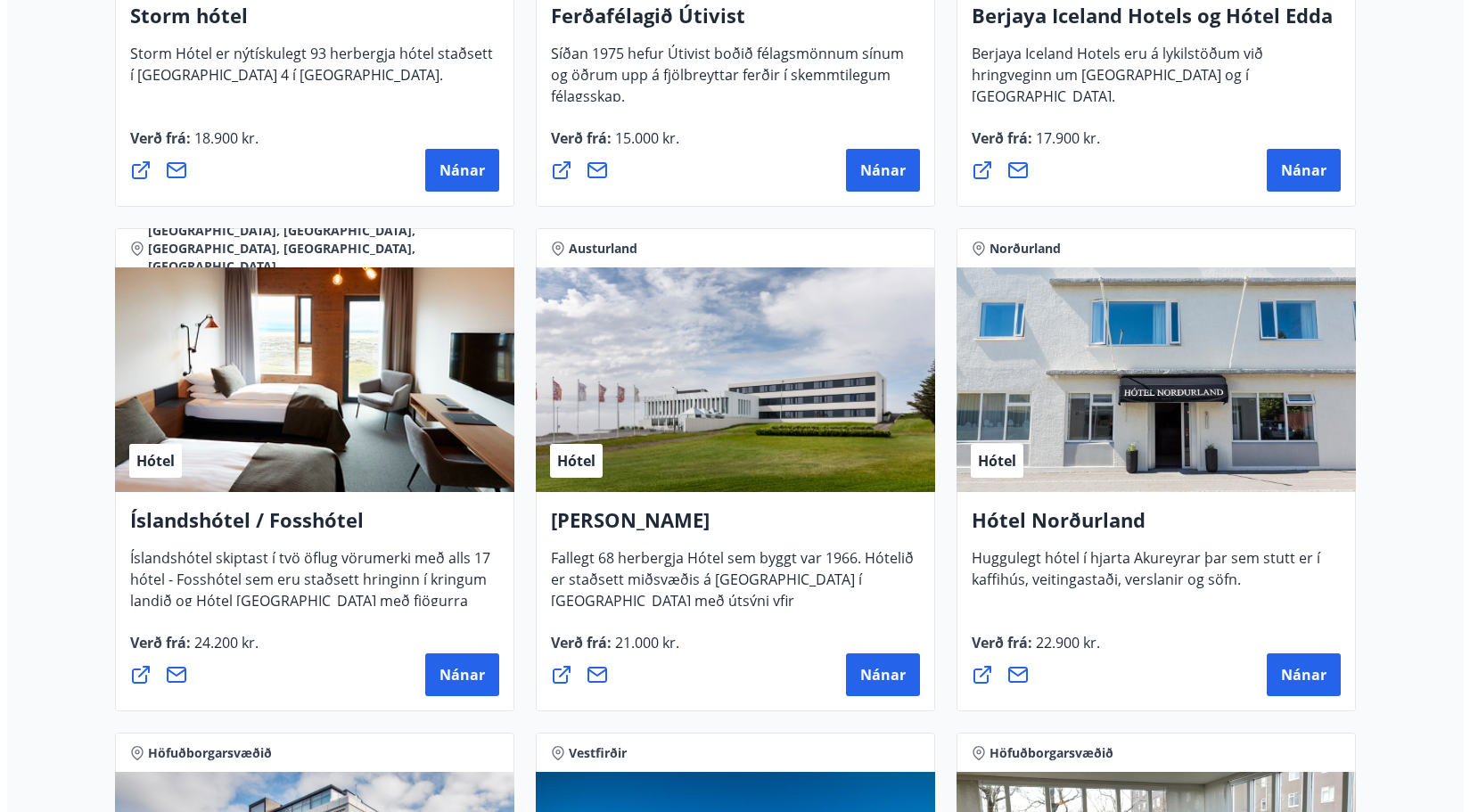
scroll to position [2141, 0]
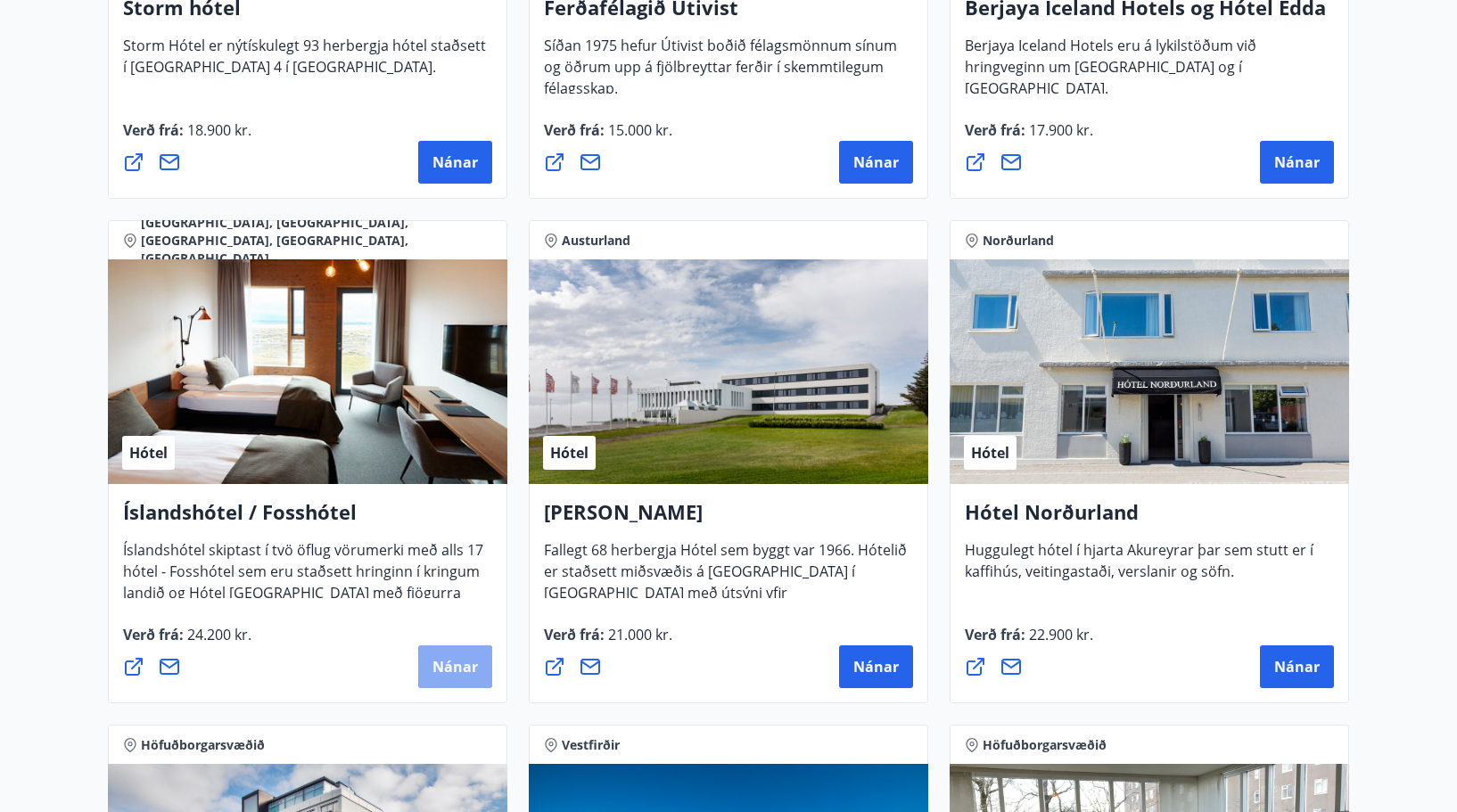
click at [442, 663] on span "Nánar" at bounding box center [455, 667] width 45 height 20
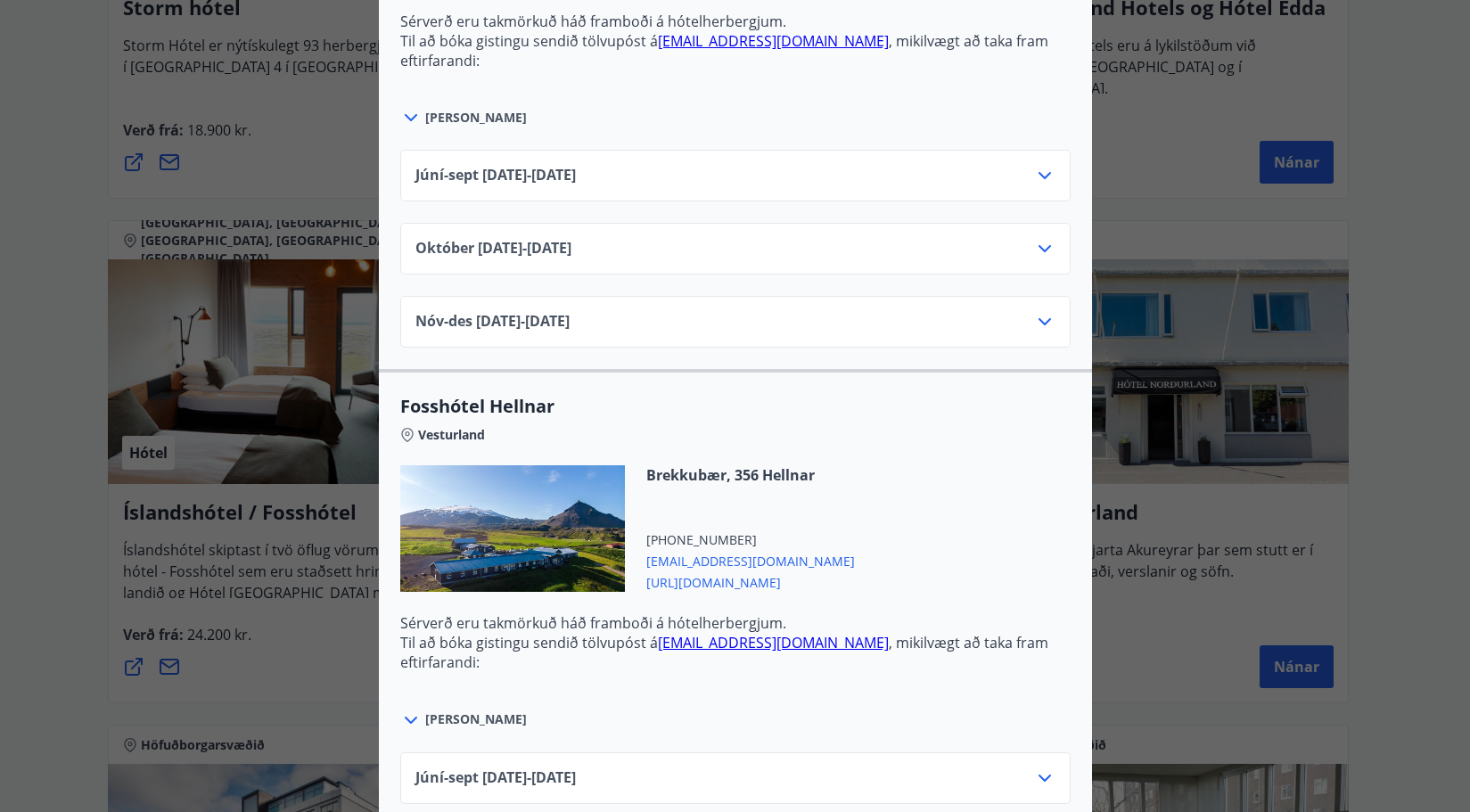
scroll to position [1515, 0]
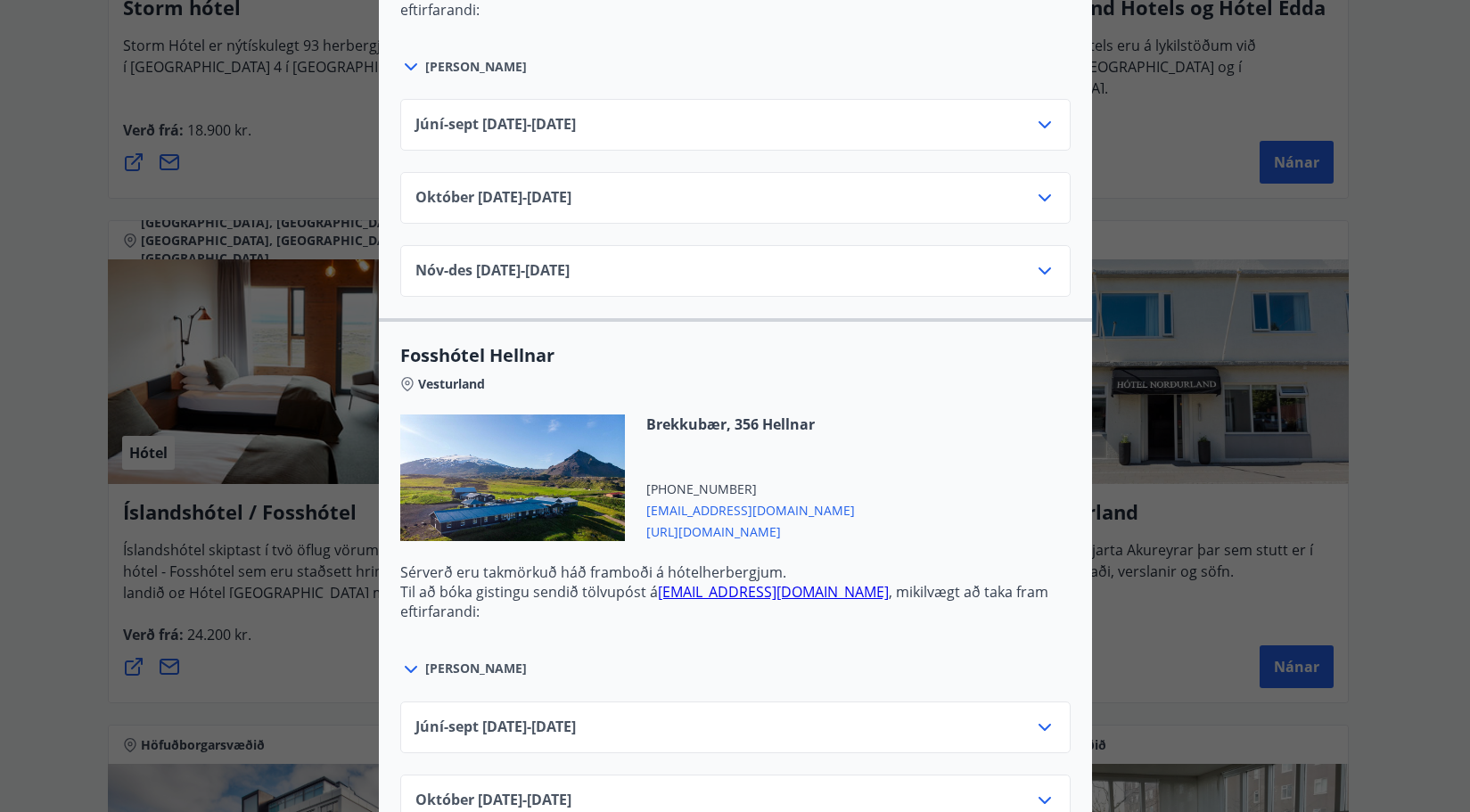
click at [405, 671] on icon at bounding box center [411, 670] width 13 height 7
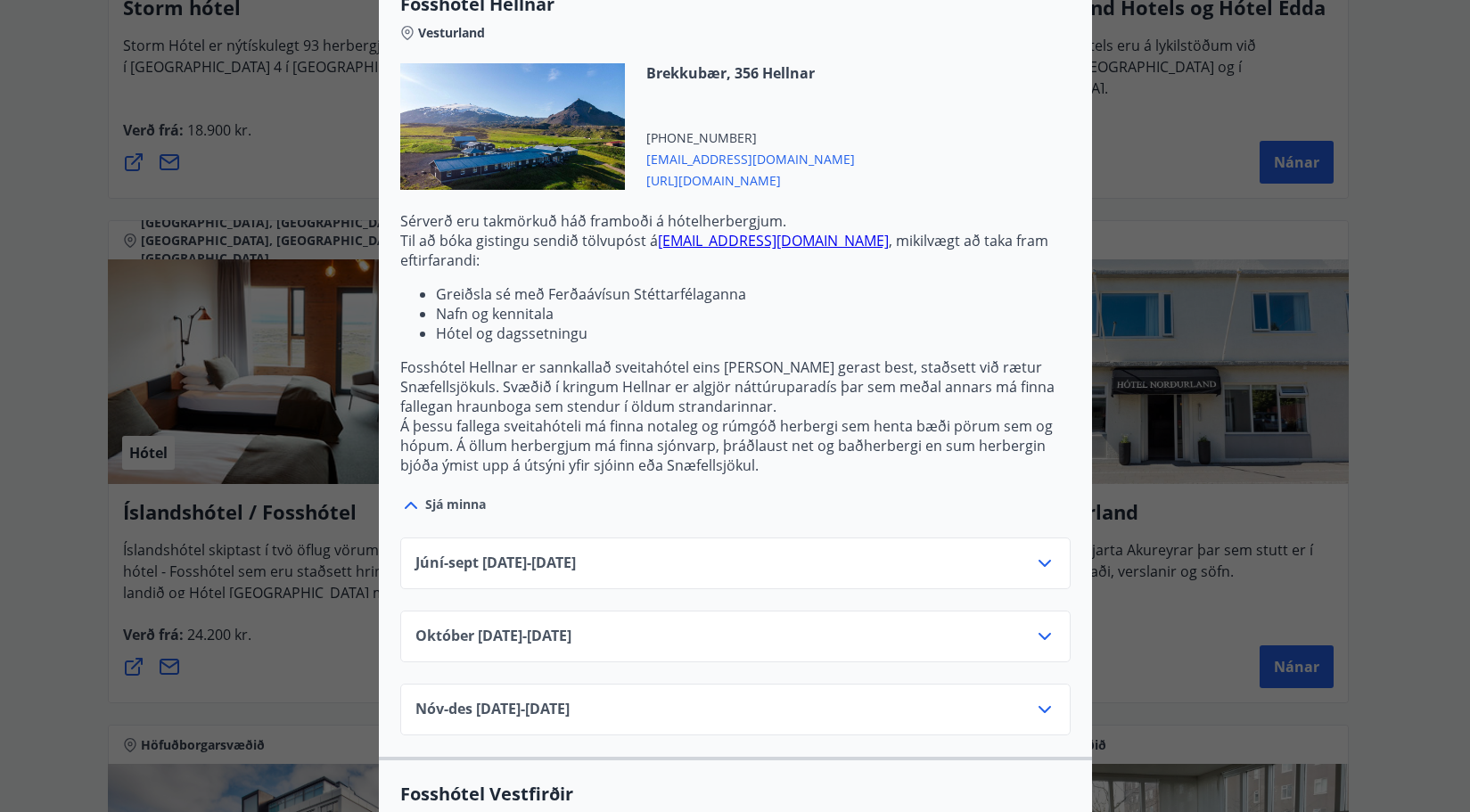
scroll to position [1872, 0]
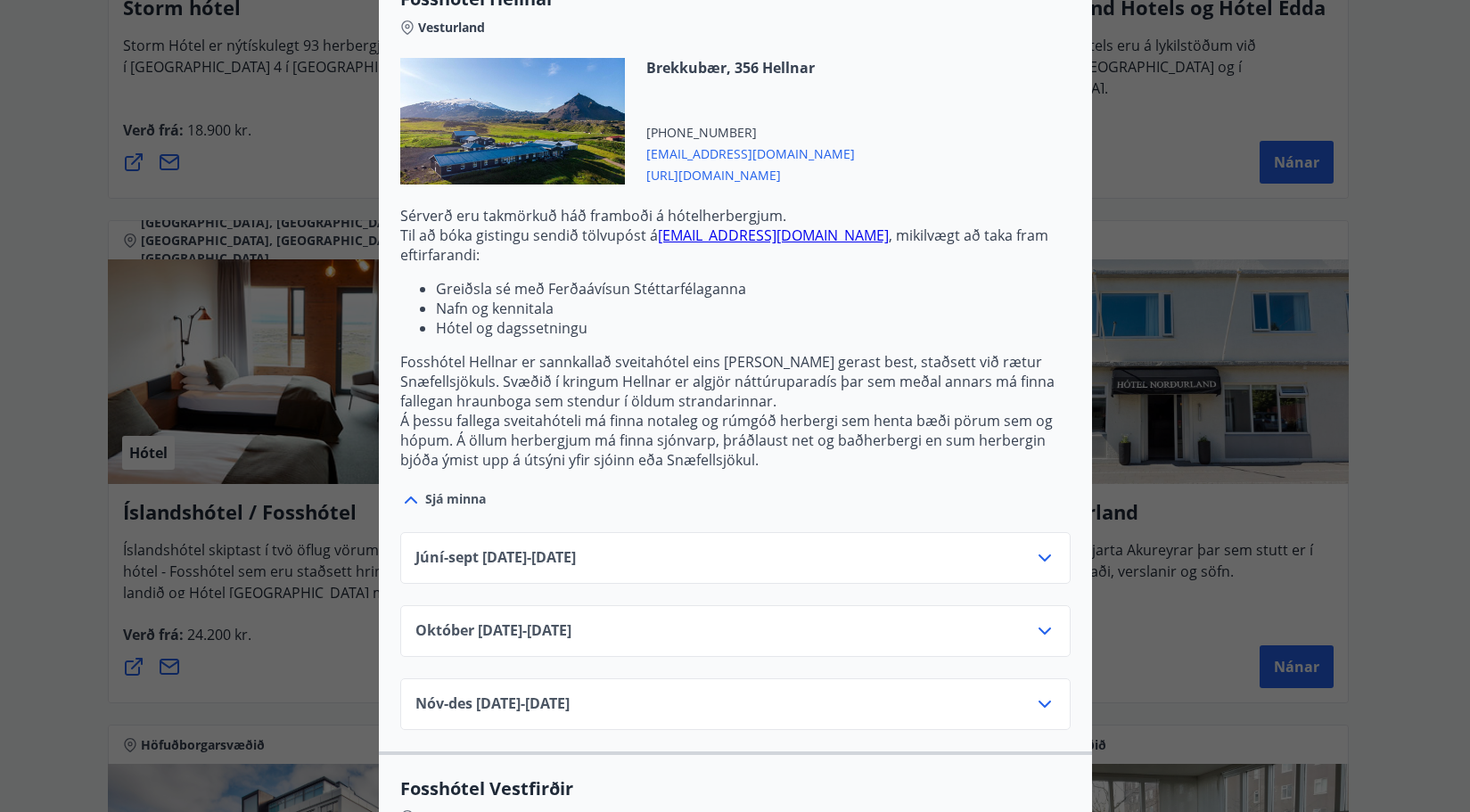
click at [1034, 547] on icon at bounding box center [1044, 558] width 22 height 22
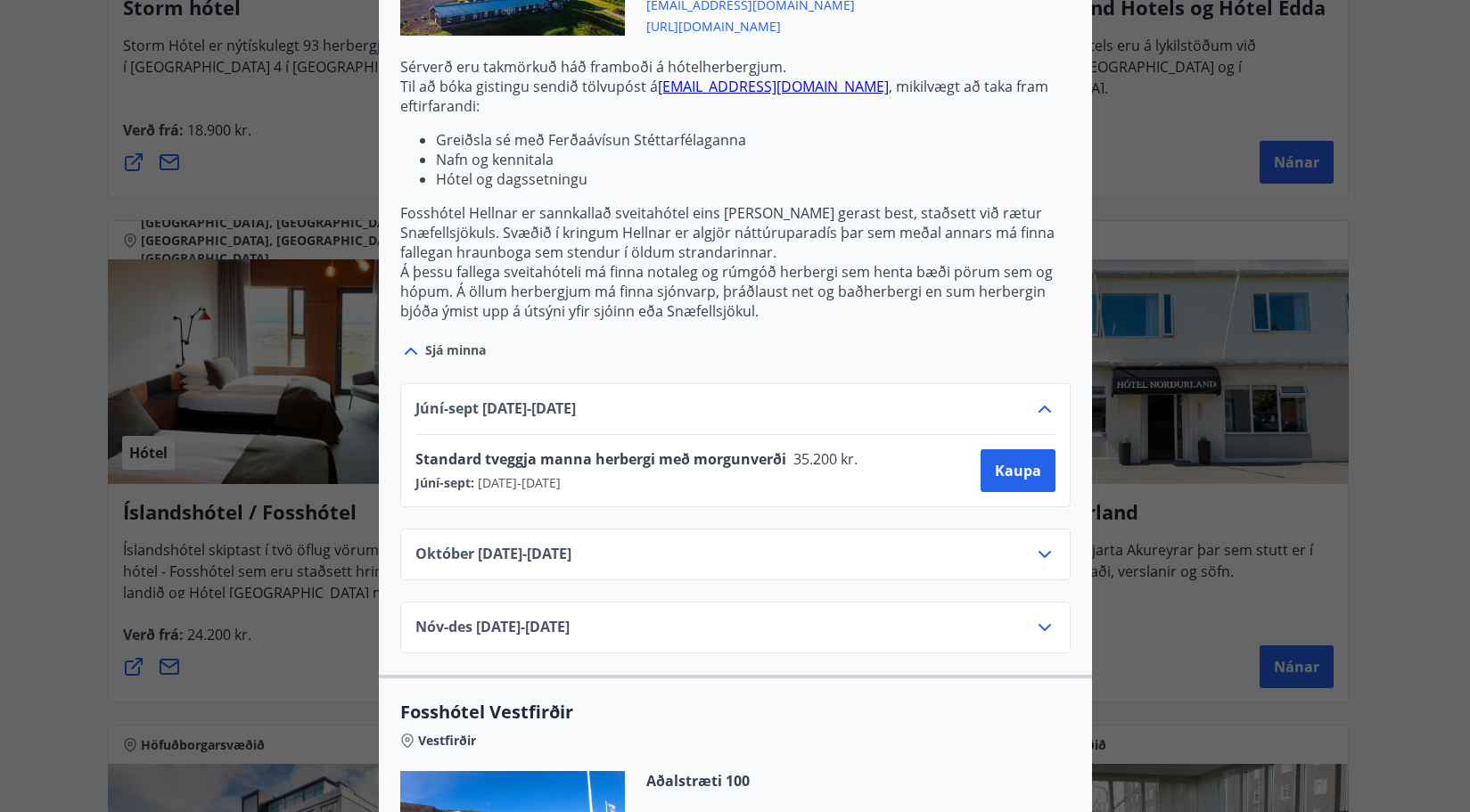
scroll to position [2050, 0]
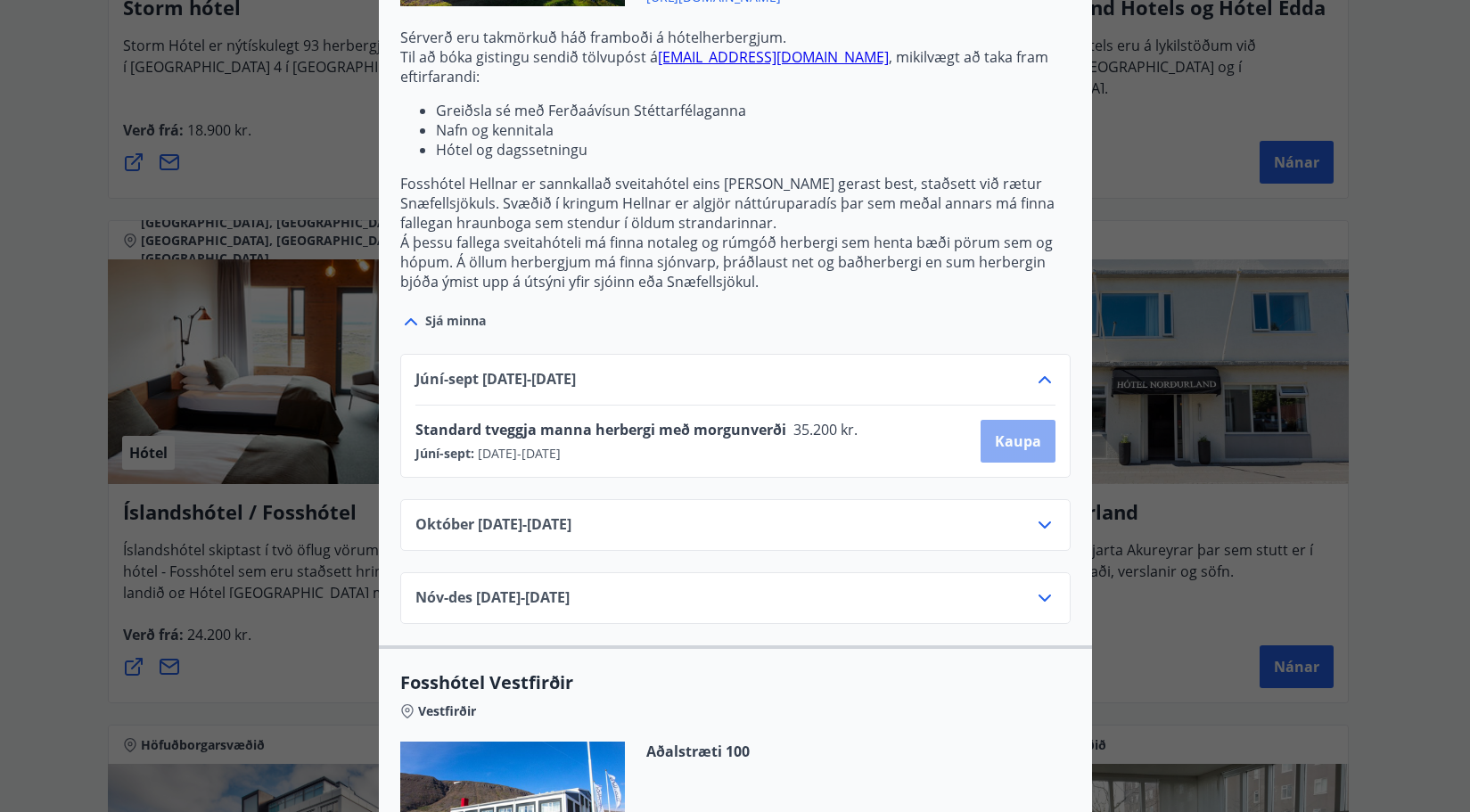
click at [995, 431] on span "Kaupa" at bounding box center [1017, 441] width 46 height 20
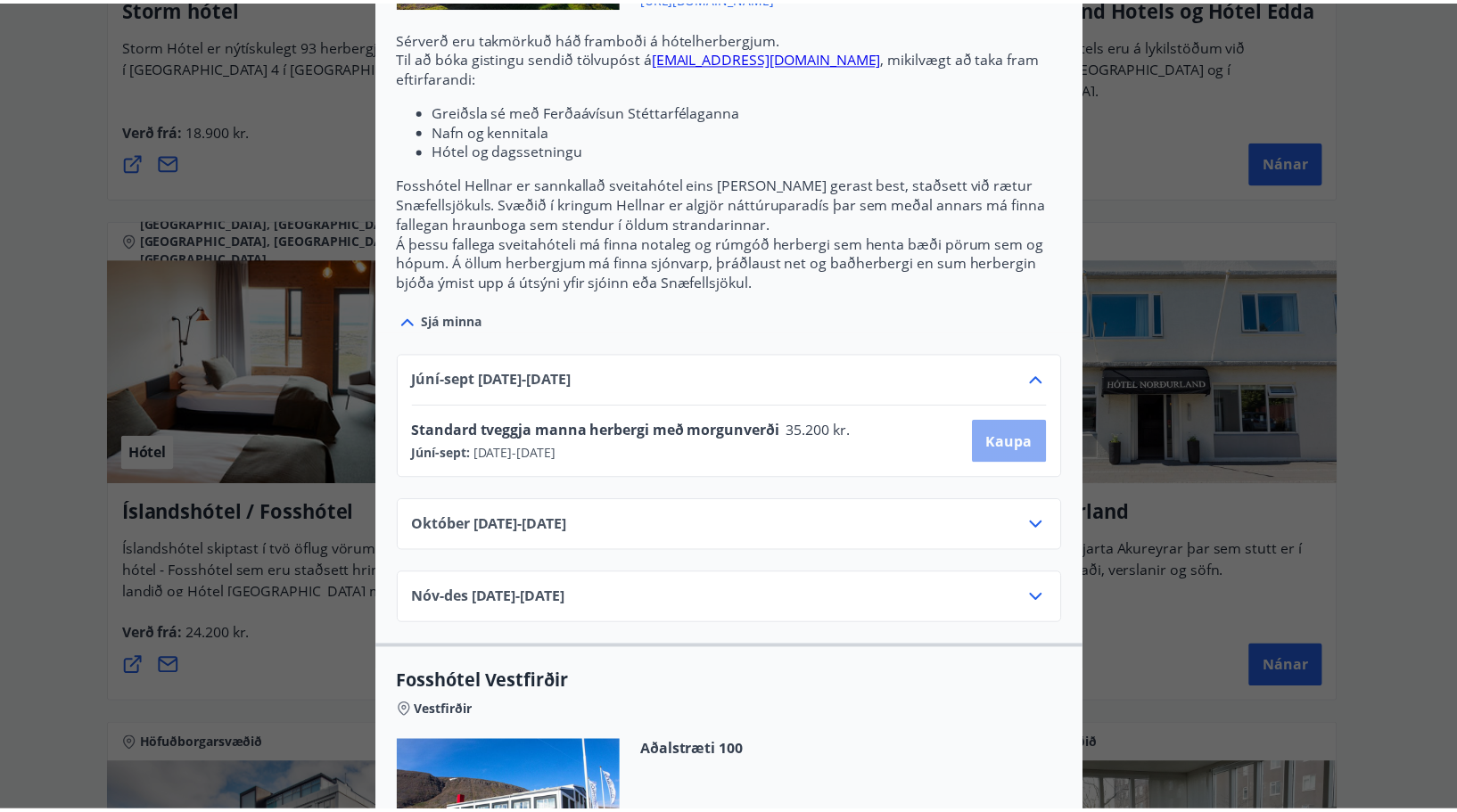
scroll to position [3, 0]
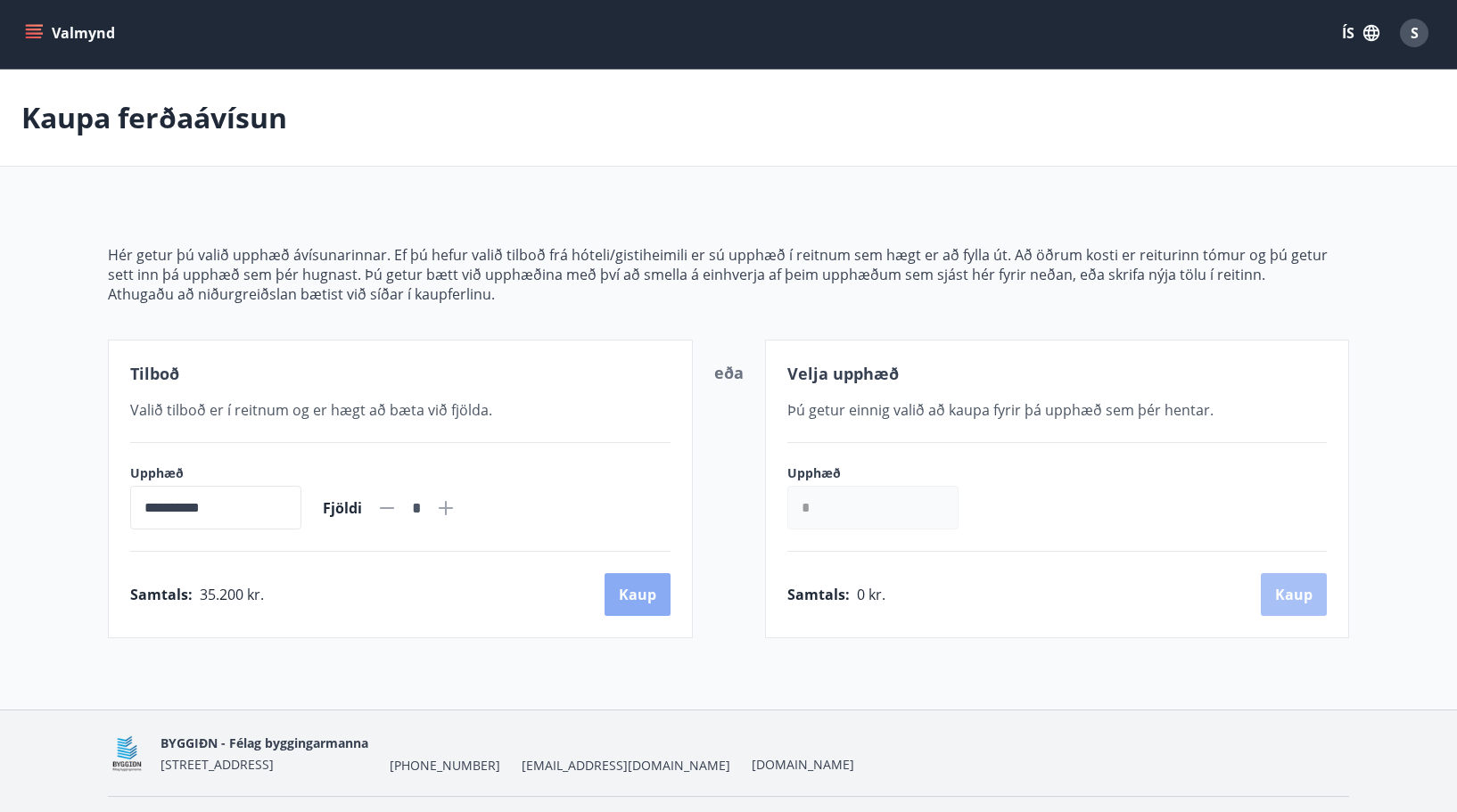
click at [624, 584] on button "Kaup" at bounding box center [637, 594] width 66 height 43
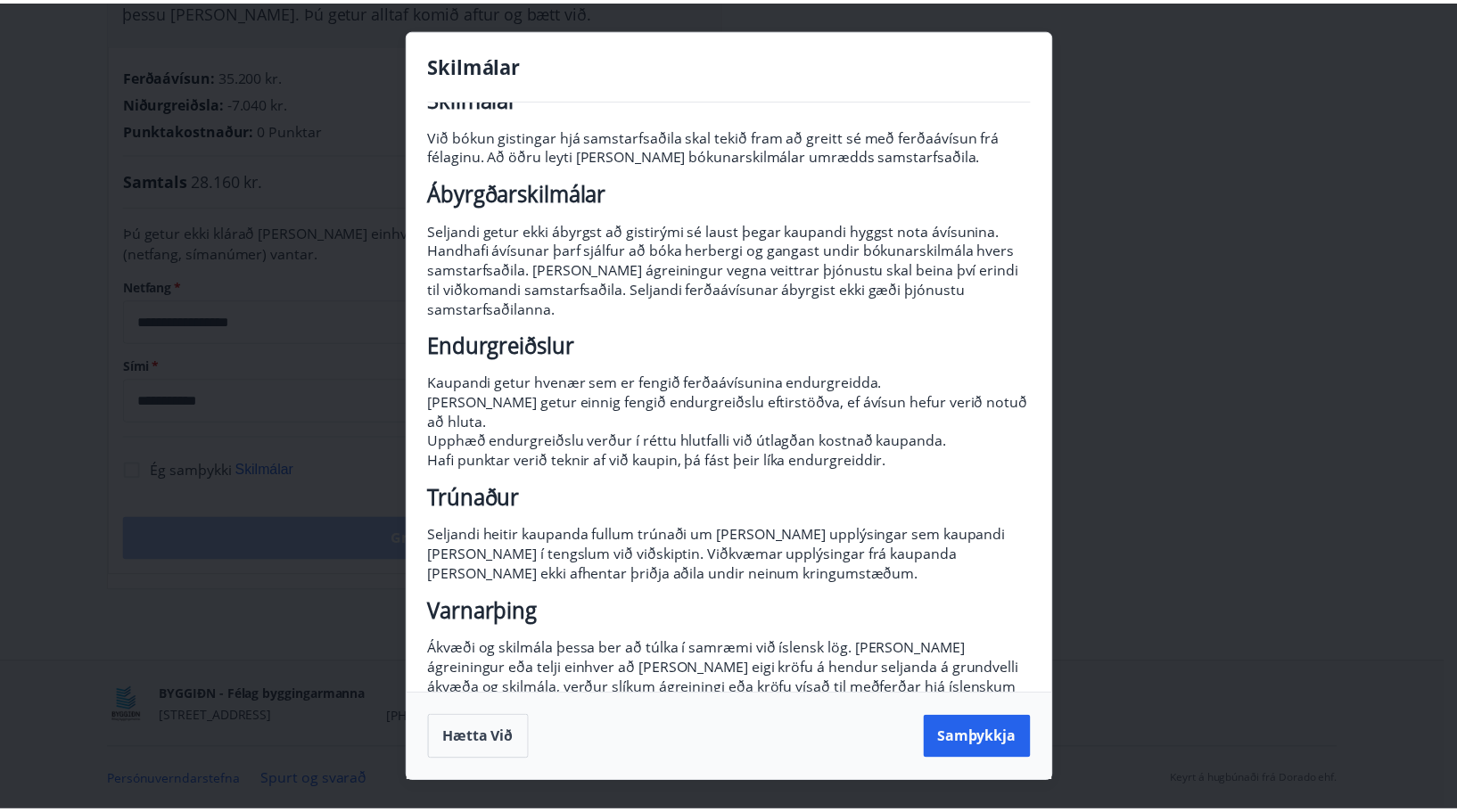
scroll to position [76, 0]
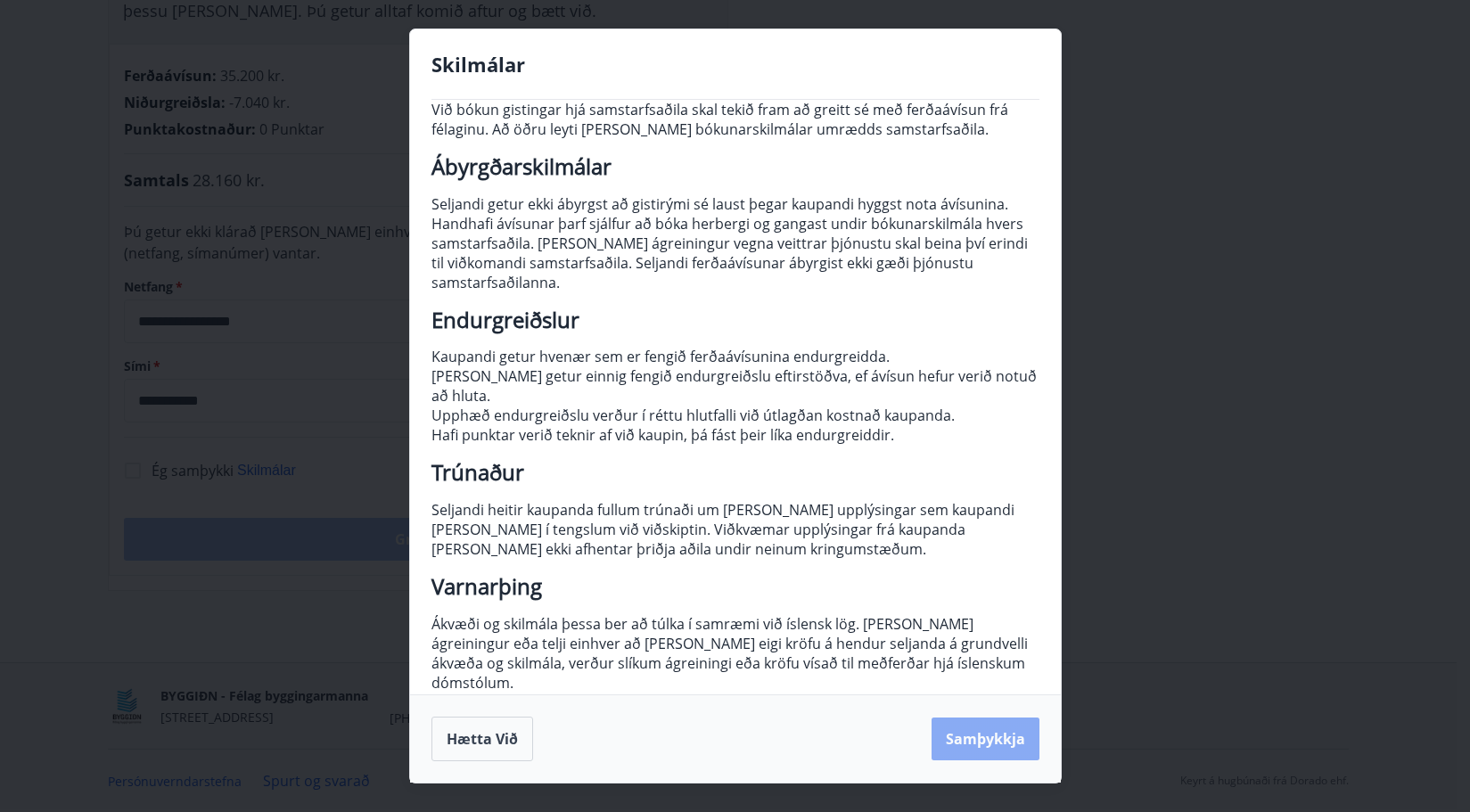
click at [990, 742] on button "Samþykkja" at bounding box center [985, 739] width 108 height 43
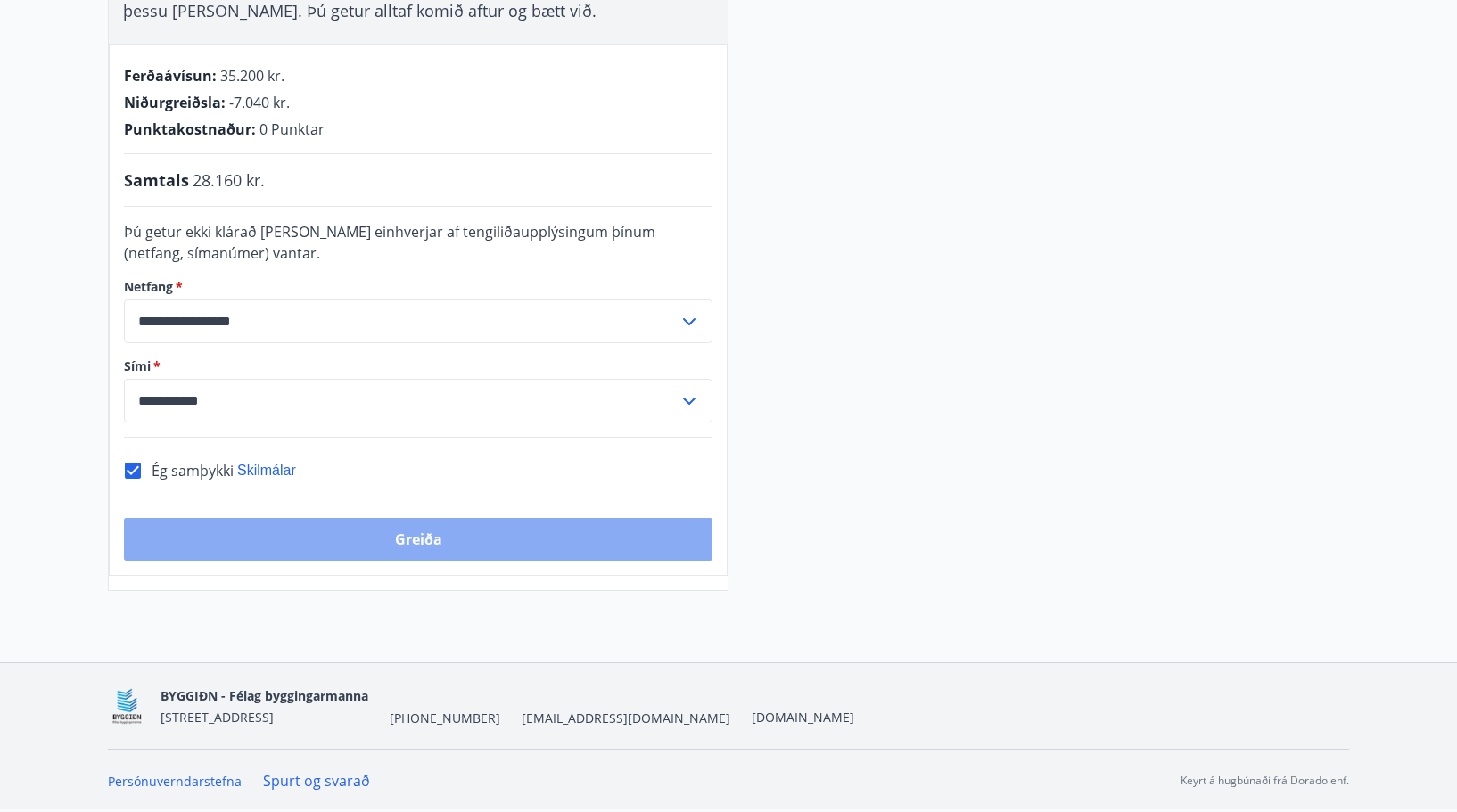
click at [413, 538] on button "Greiða" at bounding box center [418, 539] width 588 height 43
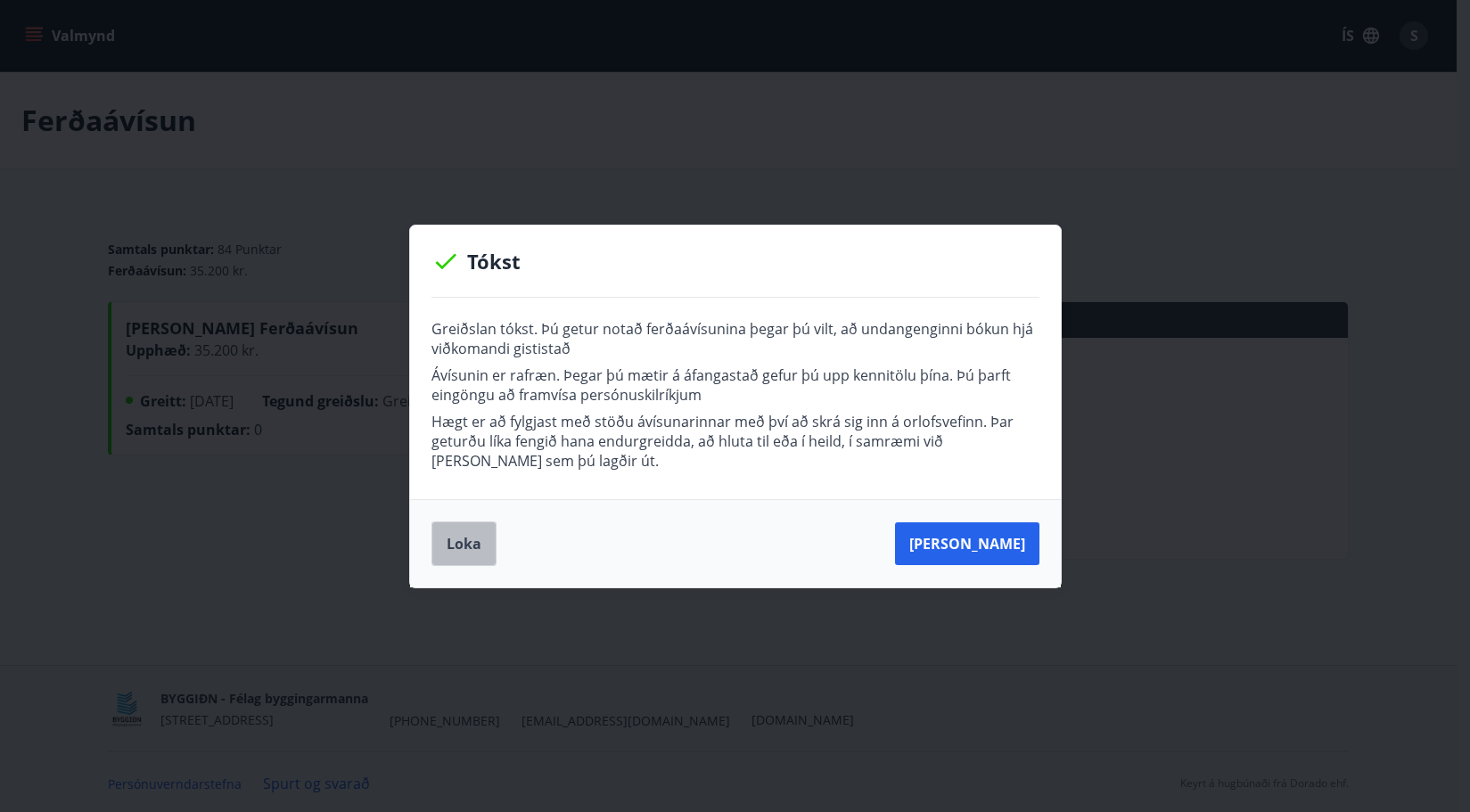
click at [468, 541] on button "Loka" at bounding box center [464, 543] width 65 height 44
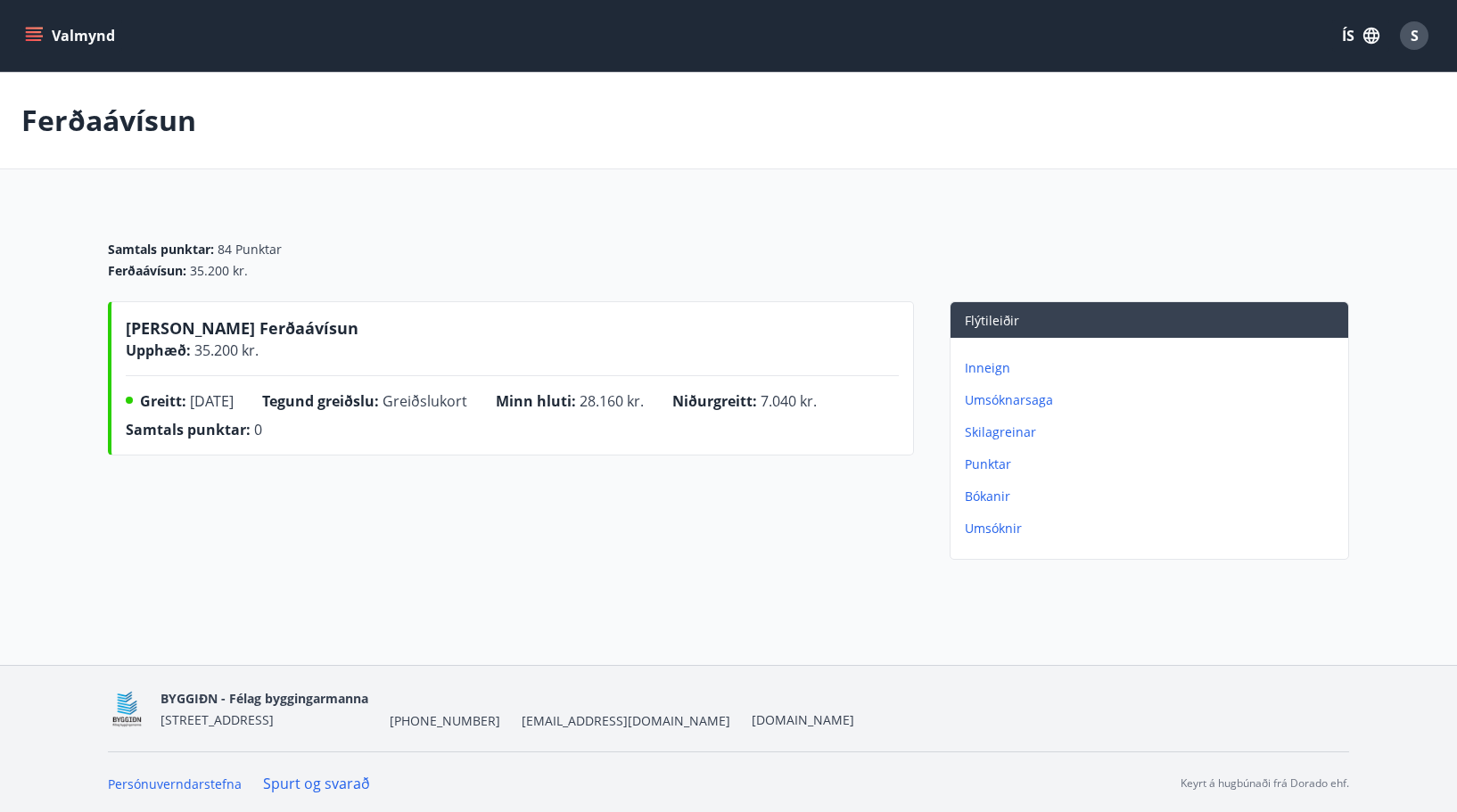
click at [44, 35] on button "Valmynd" at bounding box center [72, 35] width 101 height 32
click at [471, 197] on main "Ferðaávísun Samtals punktar : 84 Punktar Ferðaávísun : 35.200 kr. [PERSON_NAME]…" at bounding box center [728, 319] width 1457 height 494
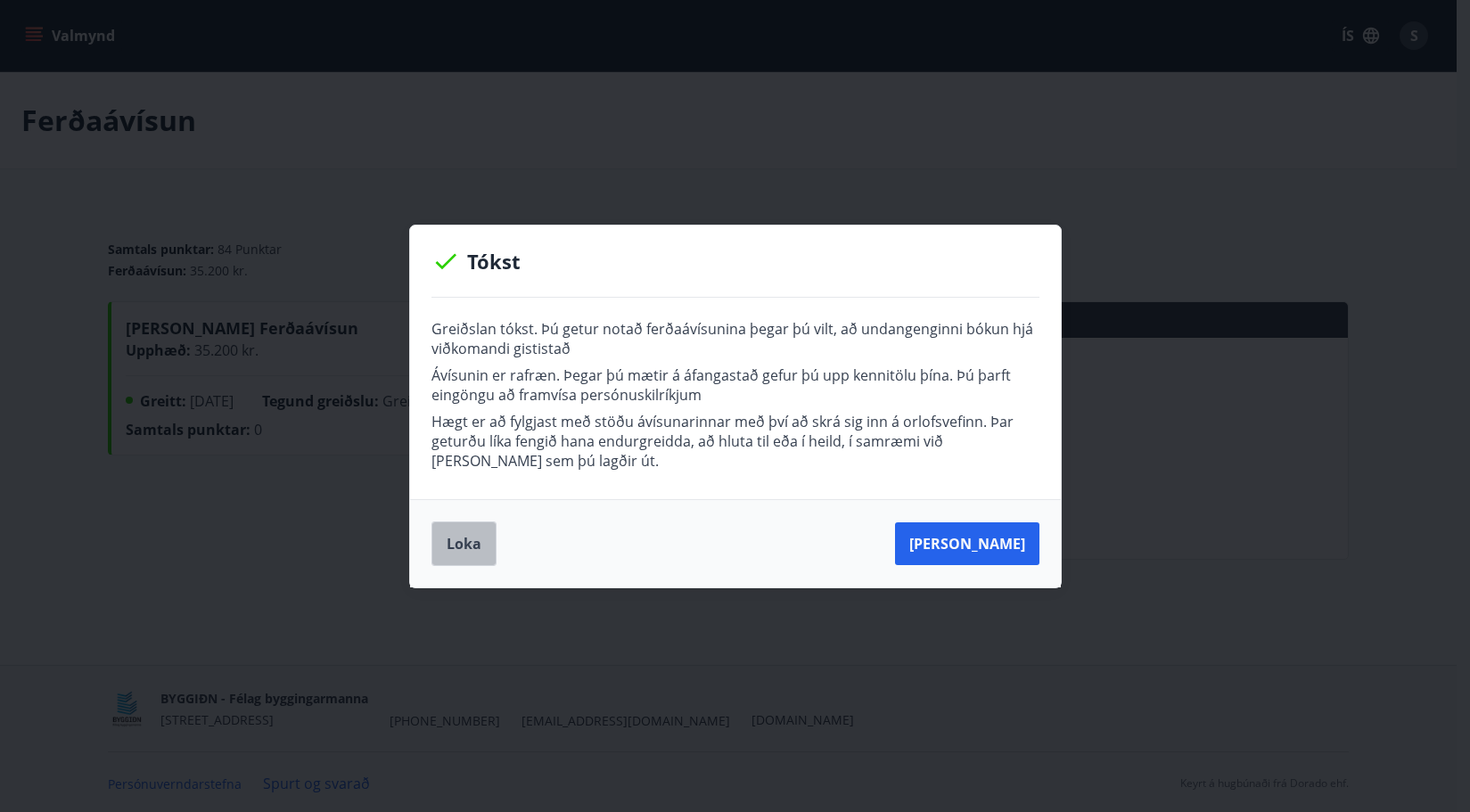
click at [456, 538] on button "Loka" at bounding box center [464, 543] width 65 height 44
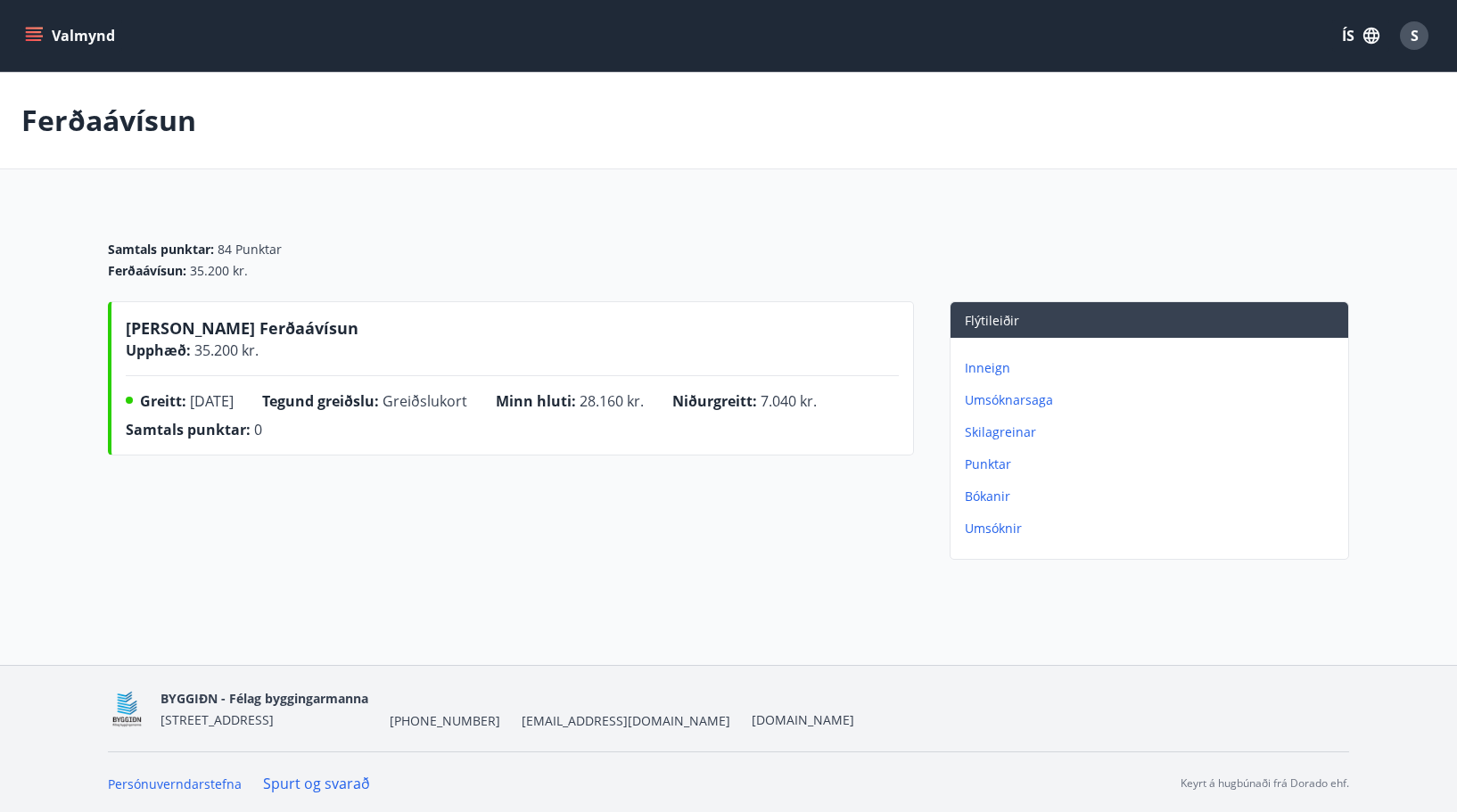
click at [25, 31] on button "Valmynd" at bounding box center [72, 35] width 101 height 32
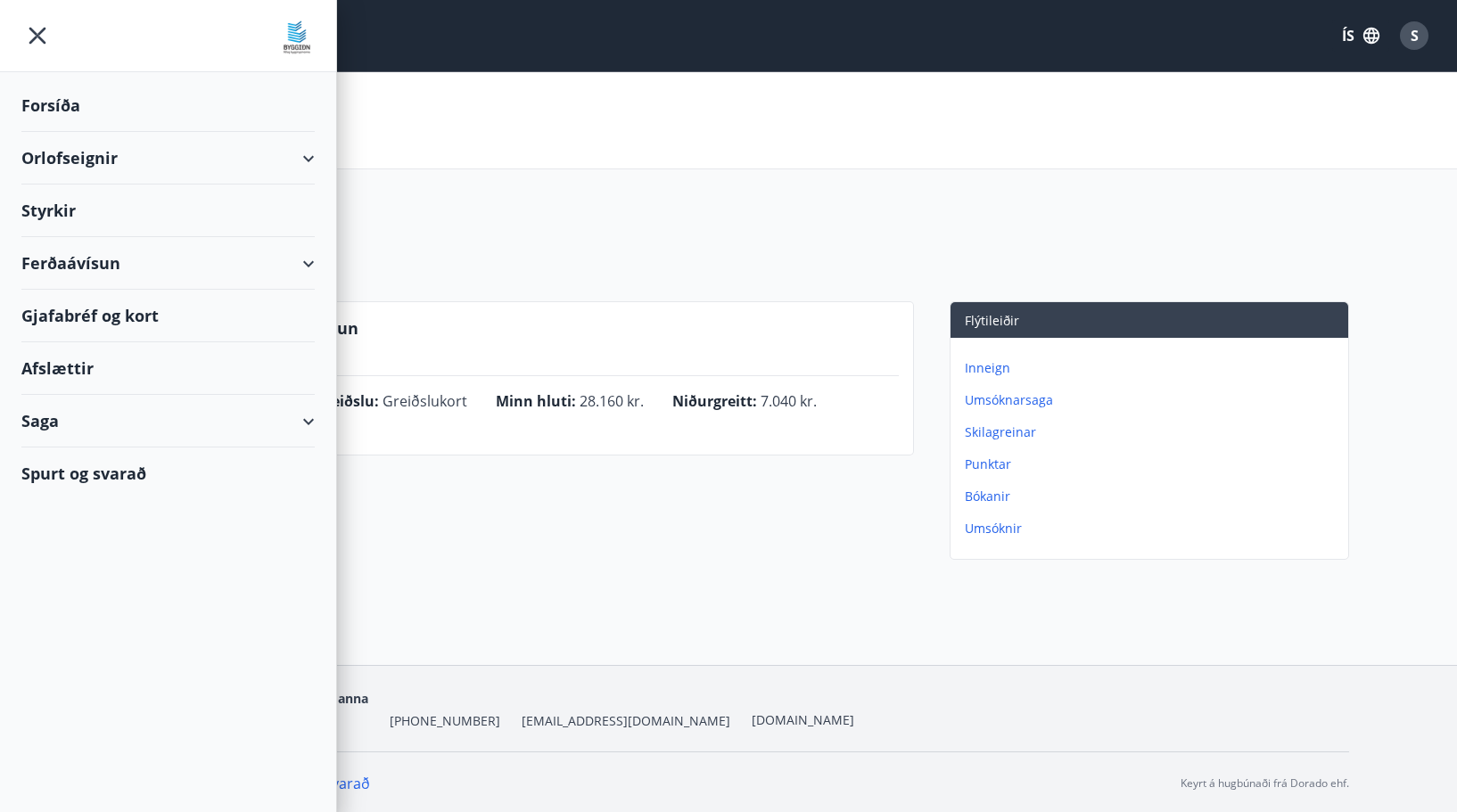
click at [72, 259] on div "Ferðaávísun" at bounding box center [168, 263] width 293 height 53
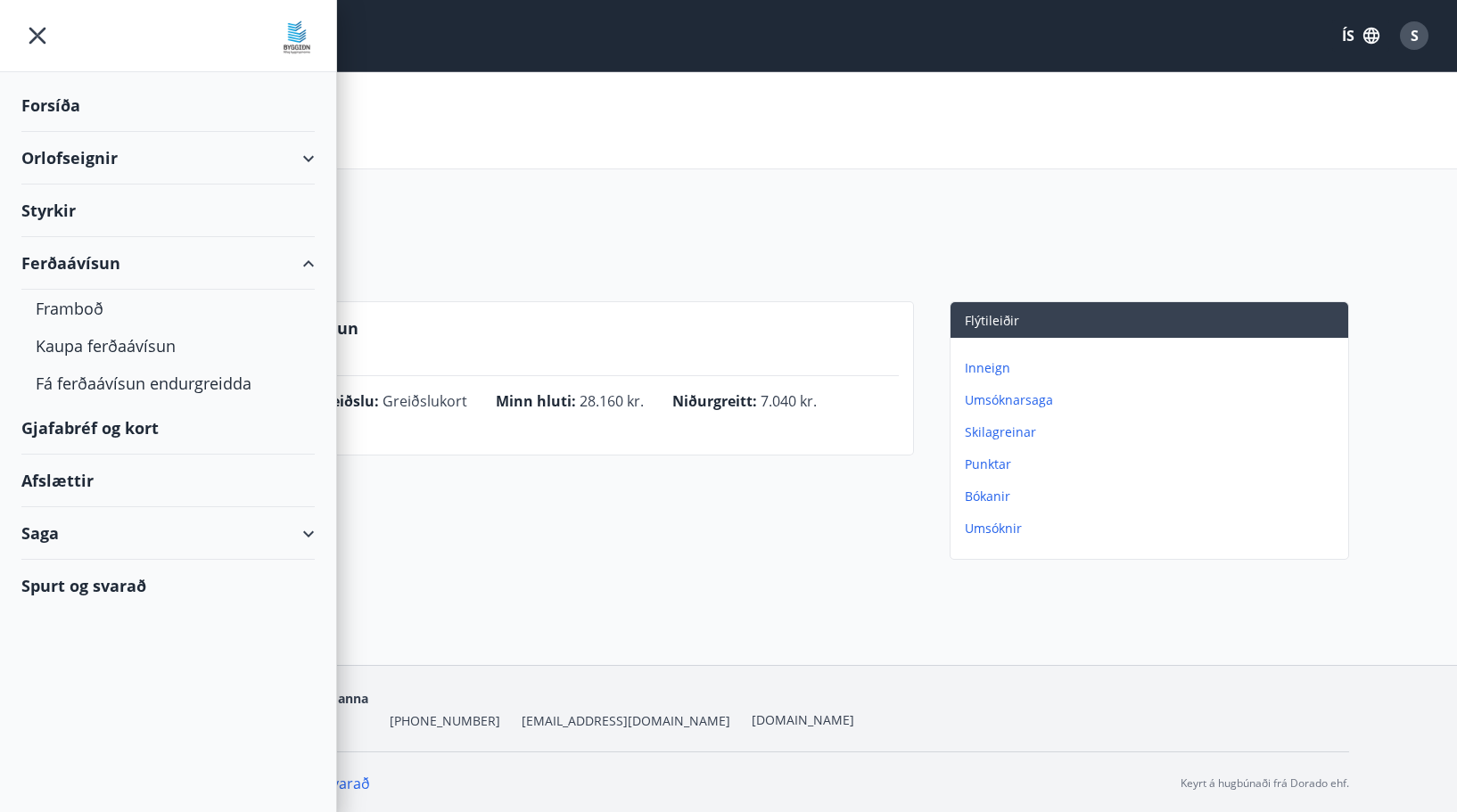
click at [59, 259] on div "Ferðaávísun" at bounding box center [168, 263] width 293 height 53
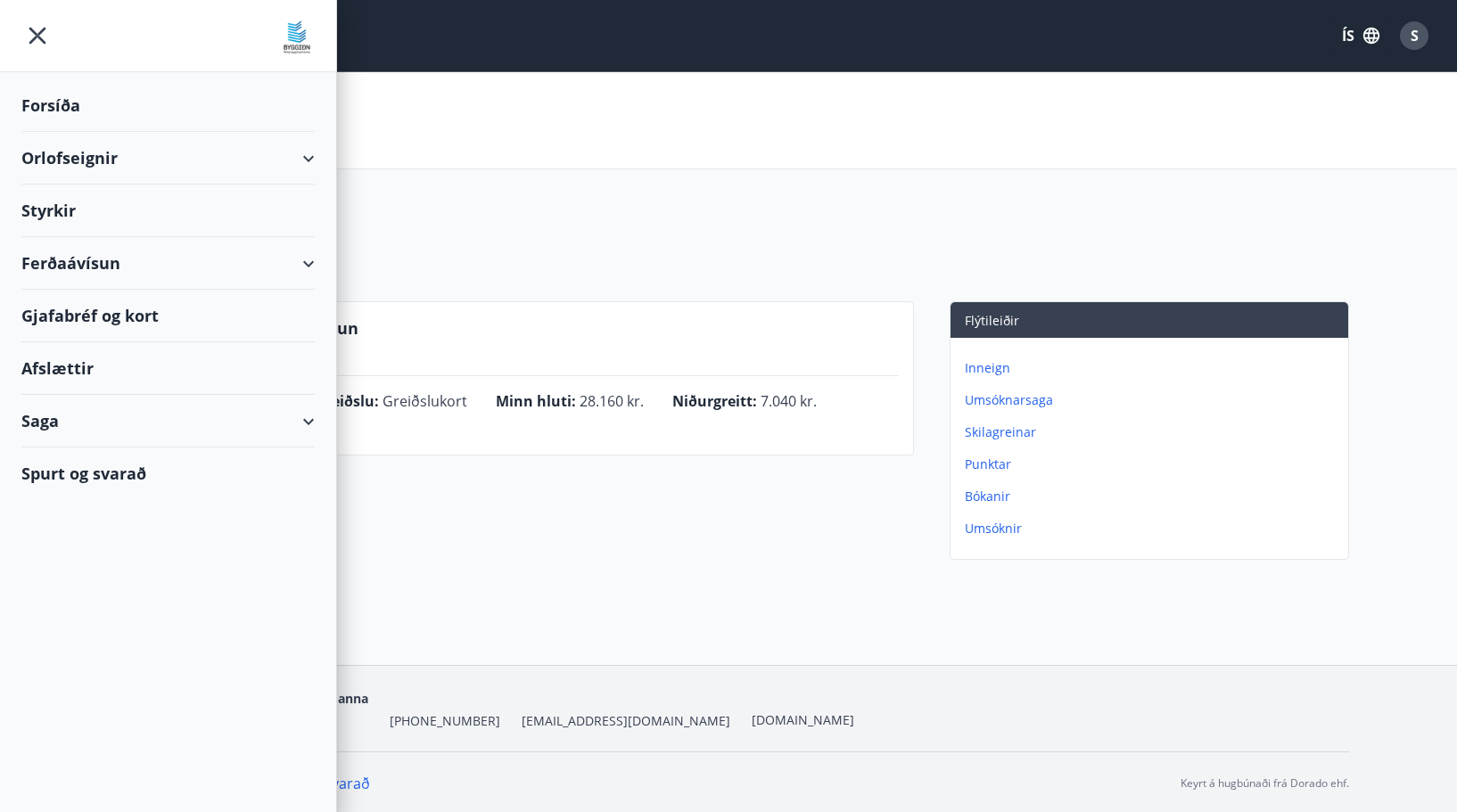
click at [62, 315] on div "Gjafabréf og kort" at bounding box center [168, 316] width 293 height 53
click at [90, 259] on div "Ferðaávísun" at bounding box center [168, 263] width 293 height 53
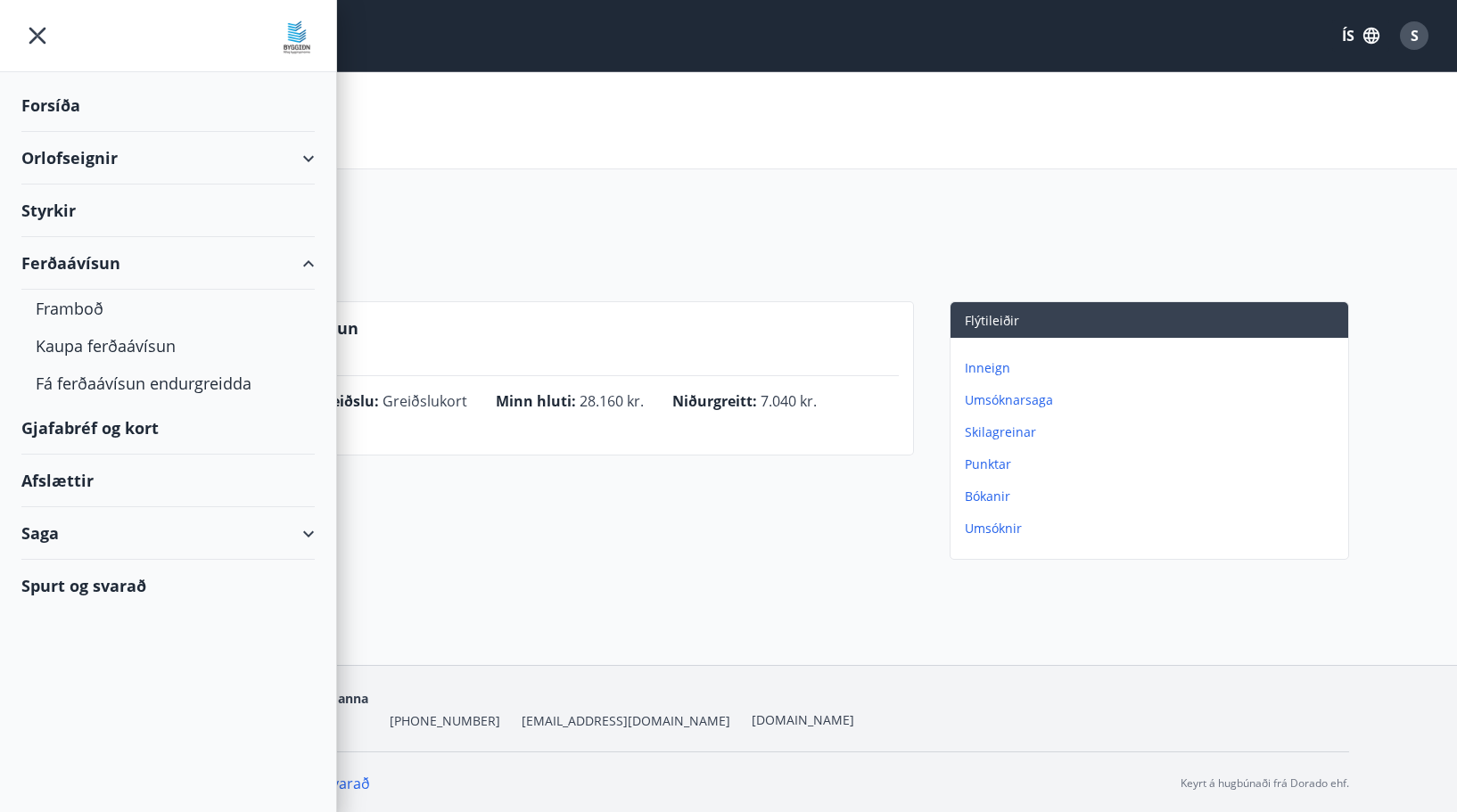
click at [37, 482] on div "Afslættir" at bounding box center [168, 481] width 293 height 53
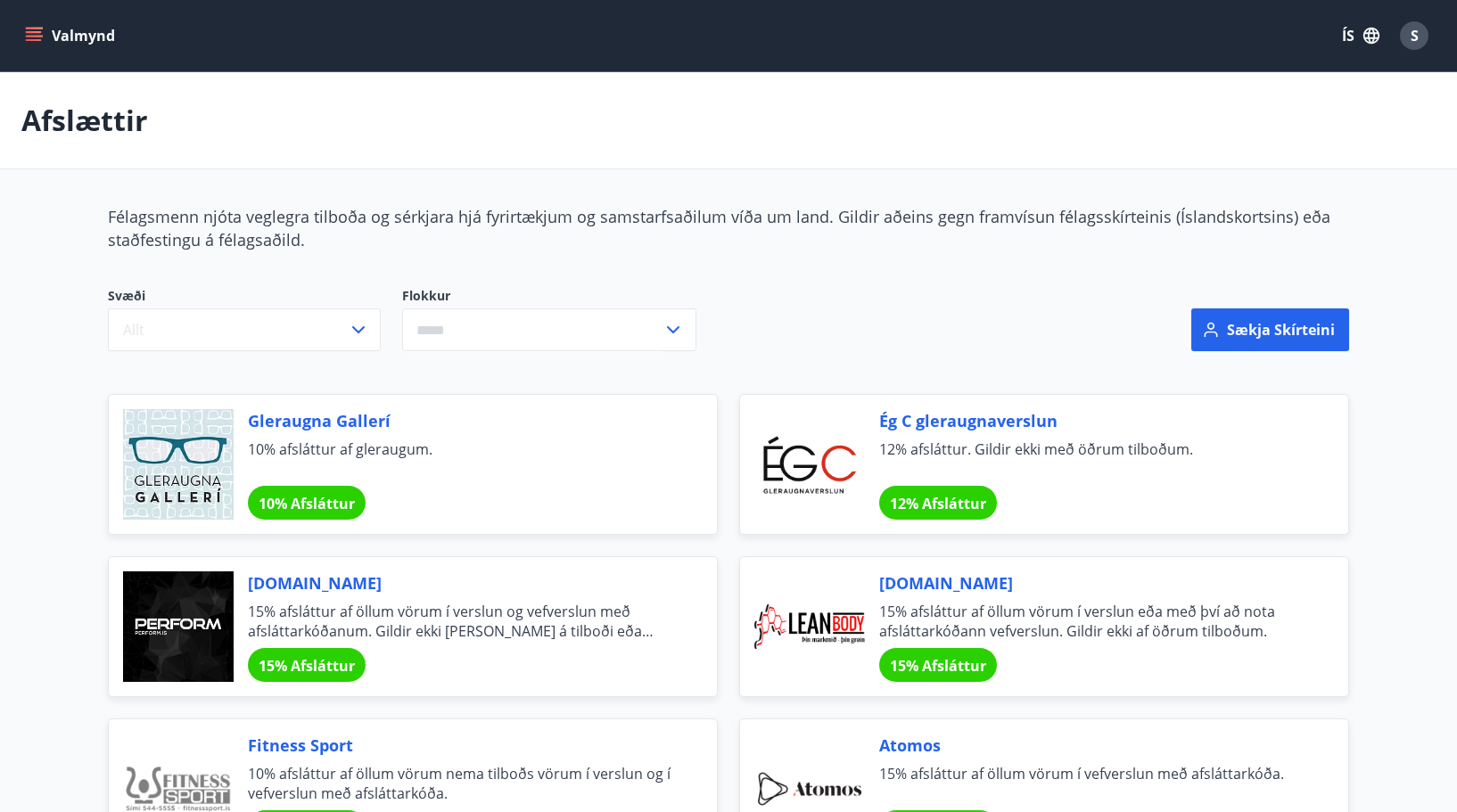
click at [86, 27] on button "Valmynd" at bounding box center [72, 35] width 101 height 32
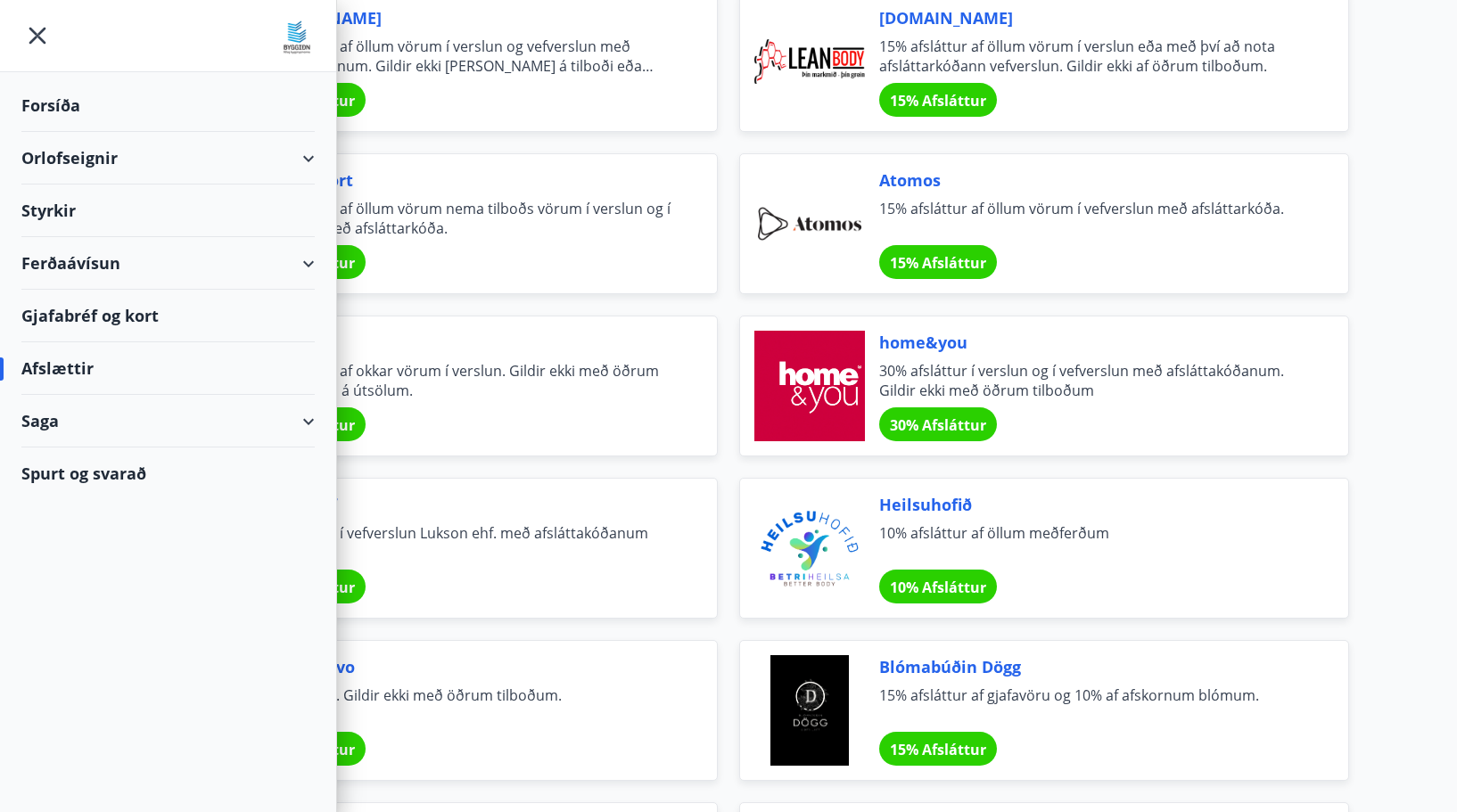
scroll to position [178, 0]
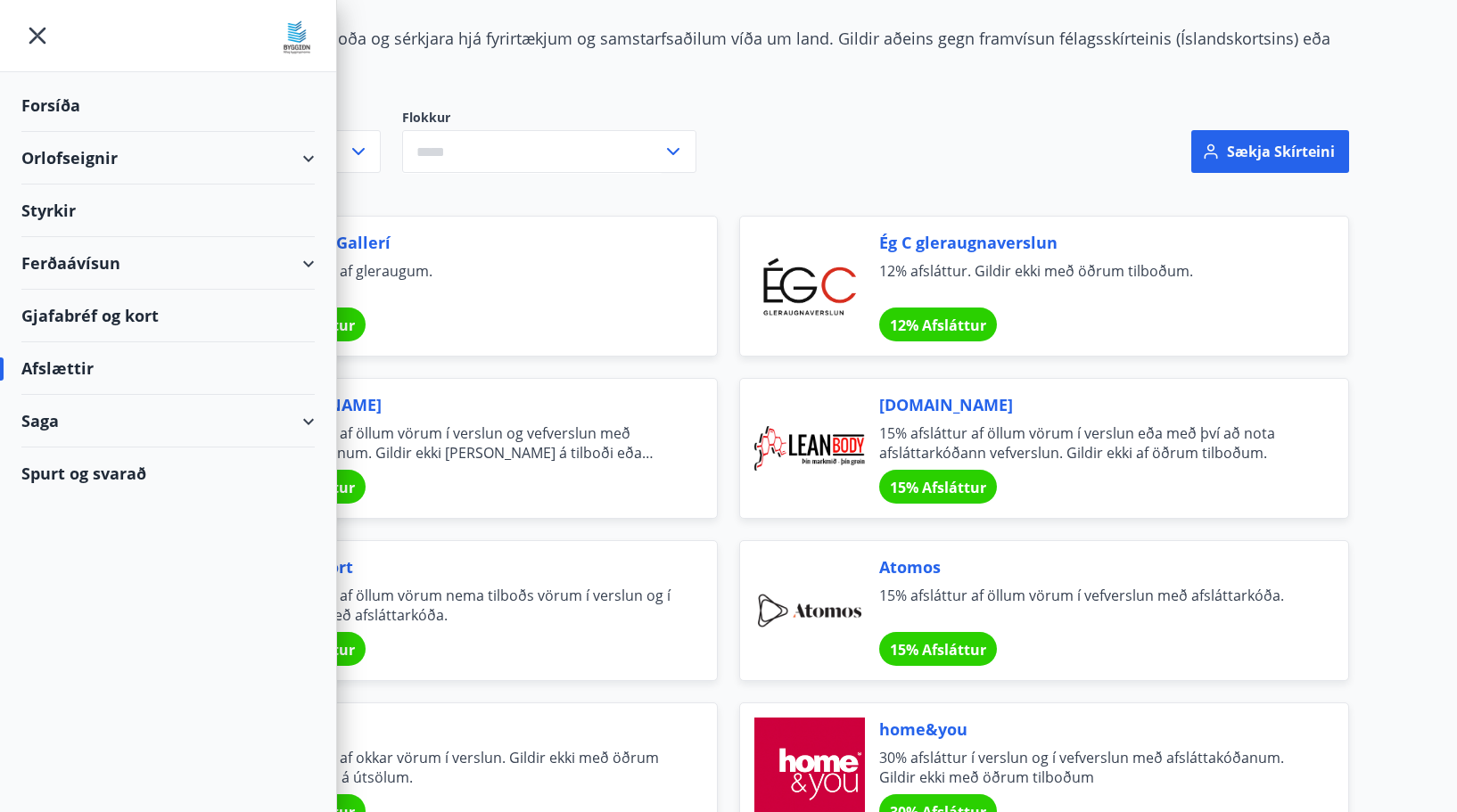
click at [102, 154] on div "Orlofseignir" at bounding box center [168, 158] width 293 height 53
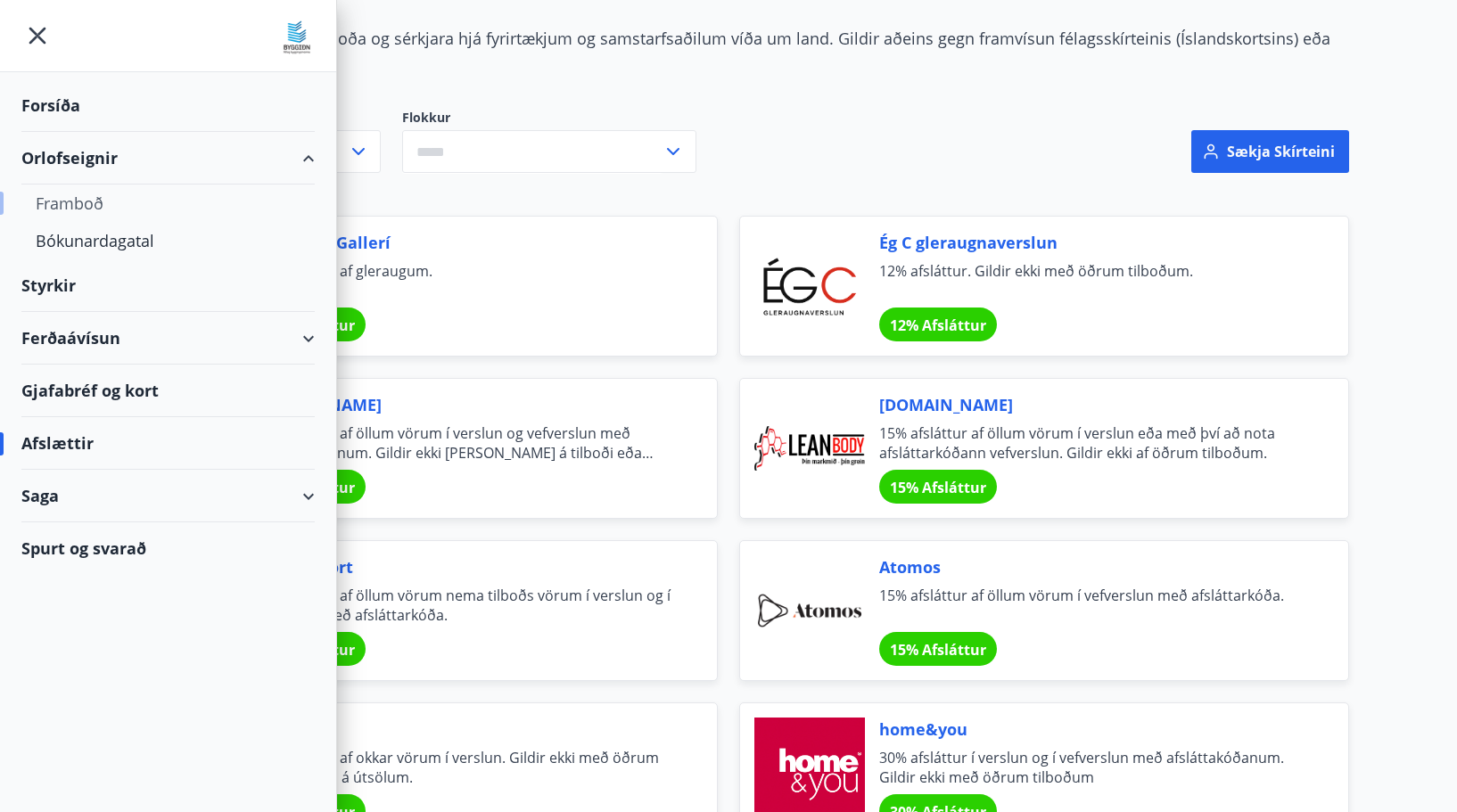
click at [91, 202] on div "Framboð" at bounding box center [168, 202] width 265 height 37
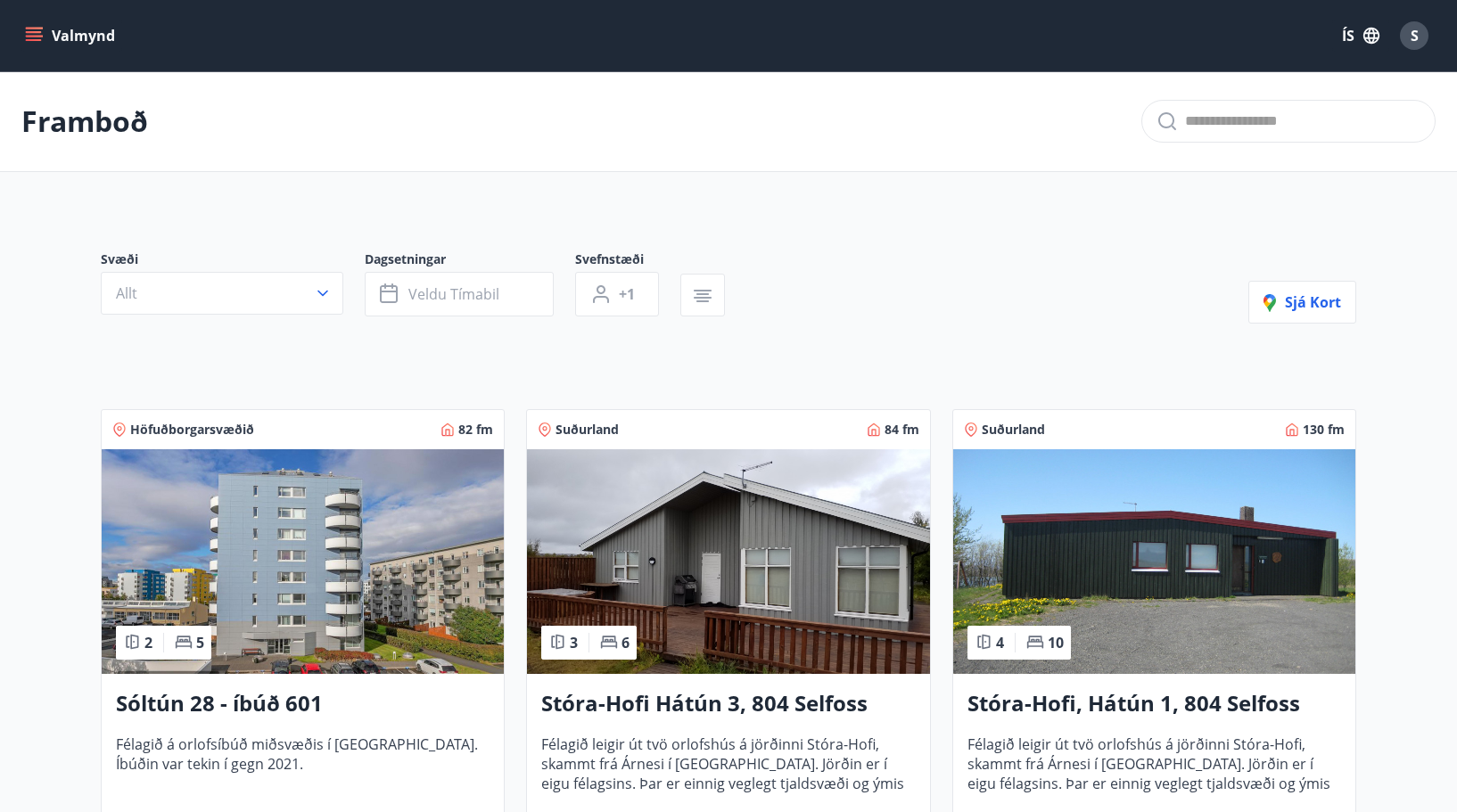
click at [79, 33] on button "Valmynd" at bounding box center [72, 35] width 101 height 32
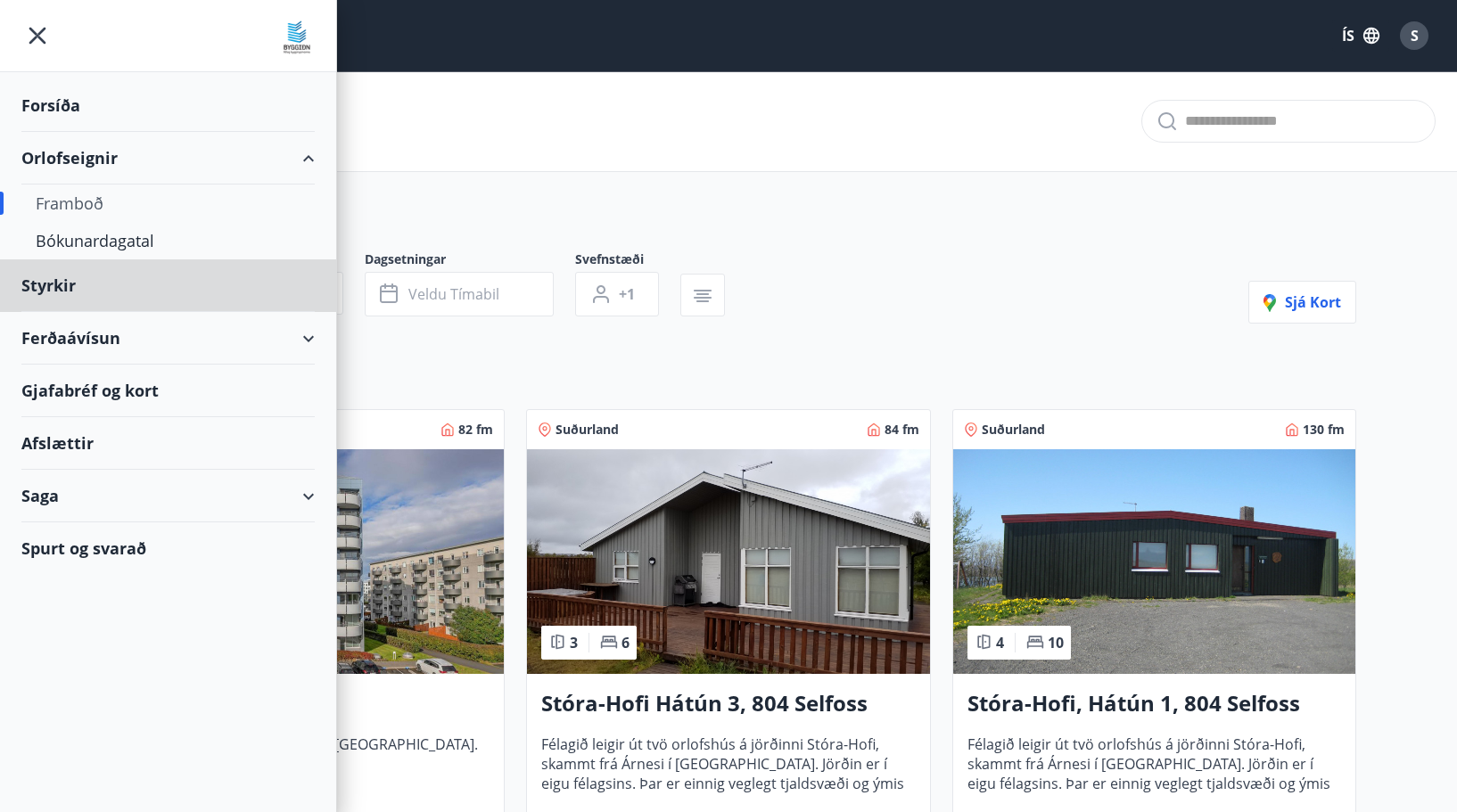
click at [59, 109] on div "Forsíða" at bounding box center [168, 105] width 293 height 53
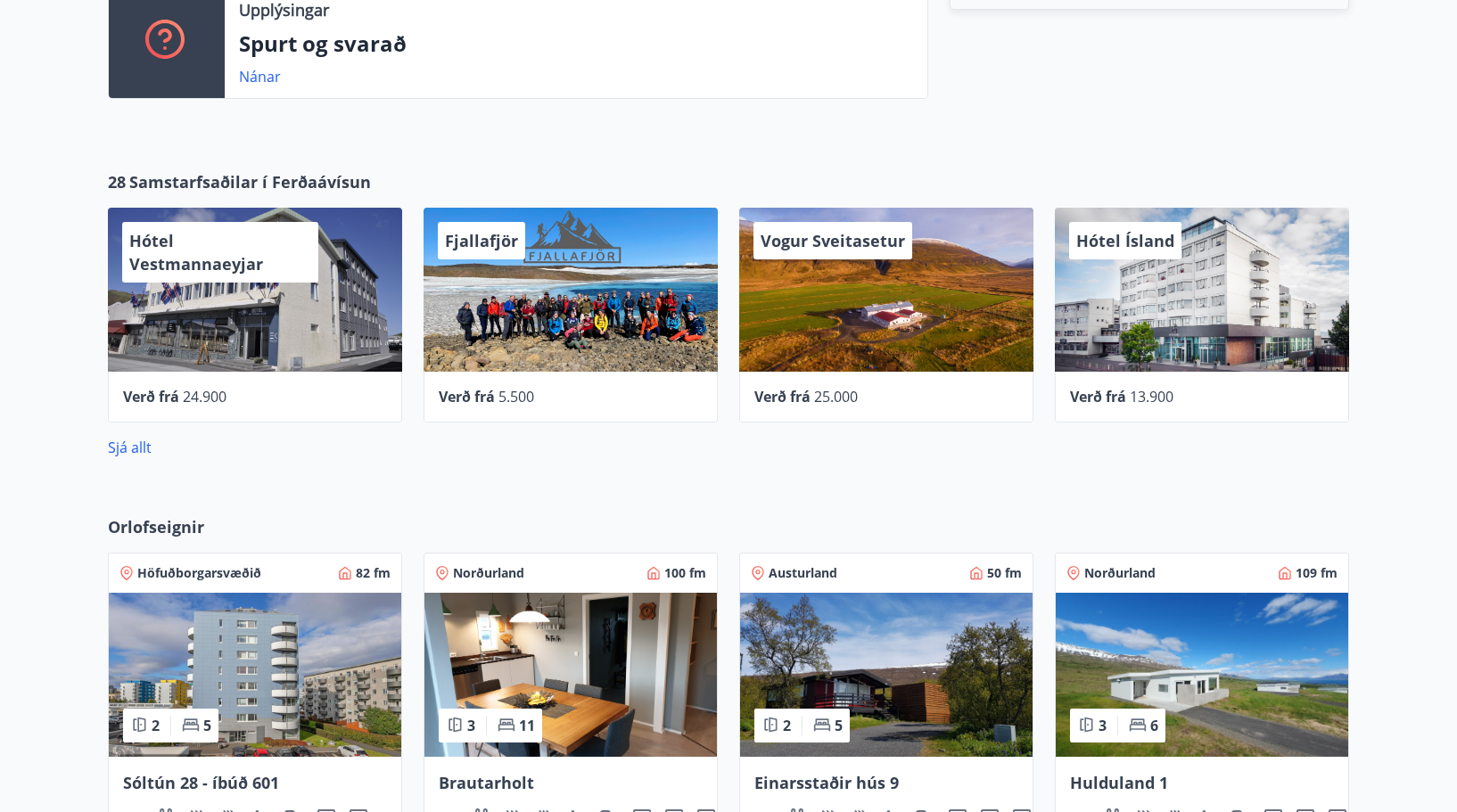
scroll to position [541, 0]
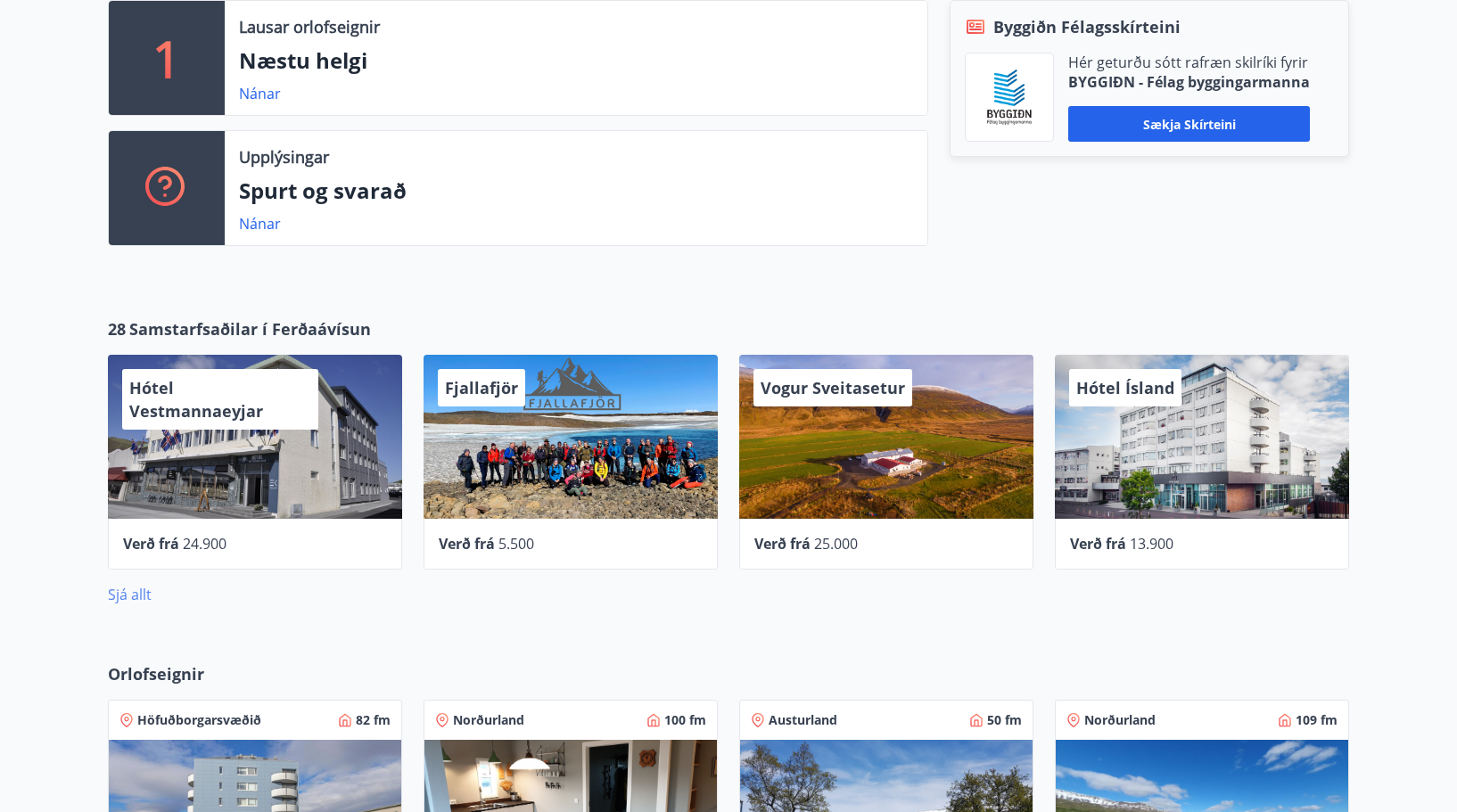
click at [132, 590] on link "Sjá allt" at bounding box center [130, 594] width 44 height 20
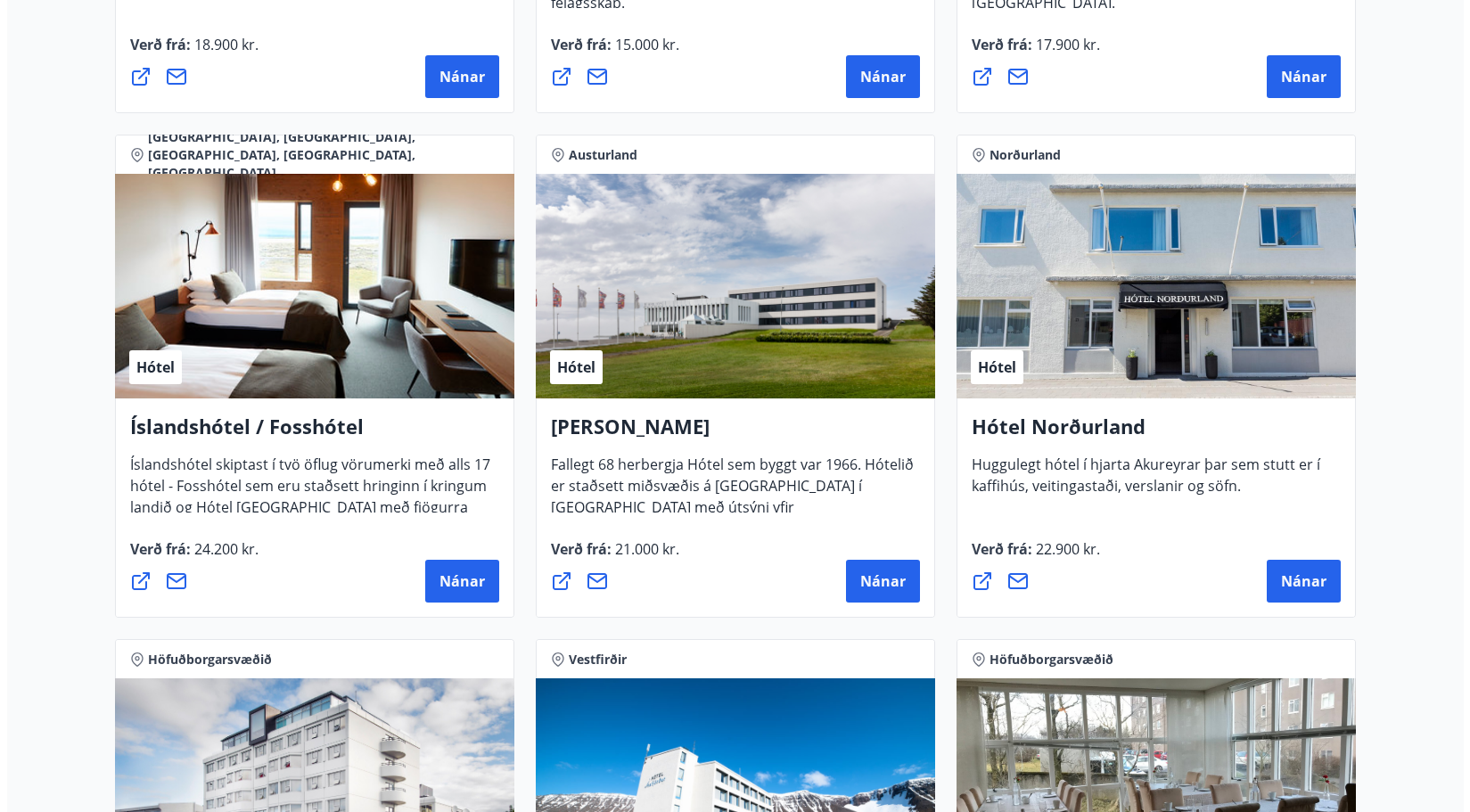
scroll to position [2235, 0]
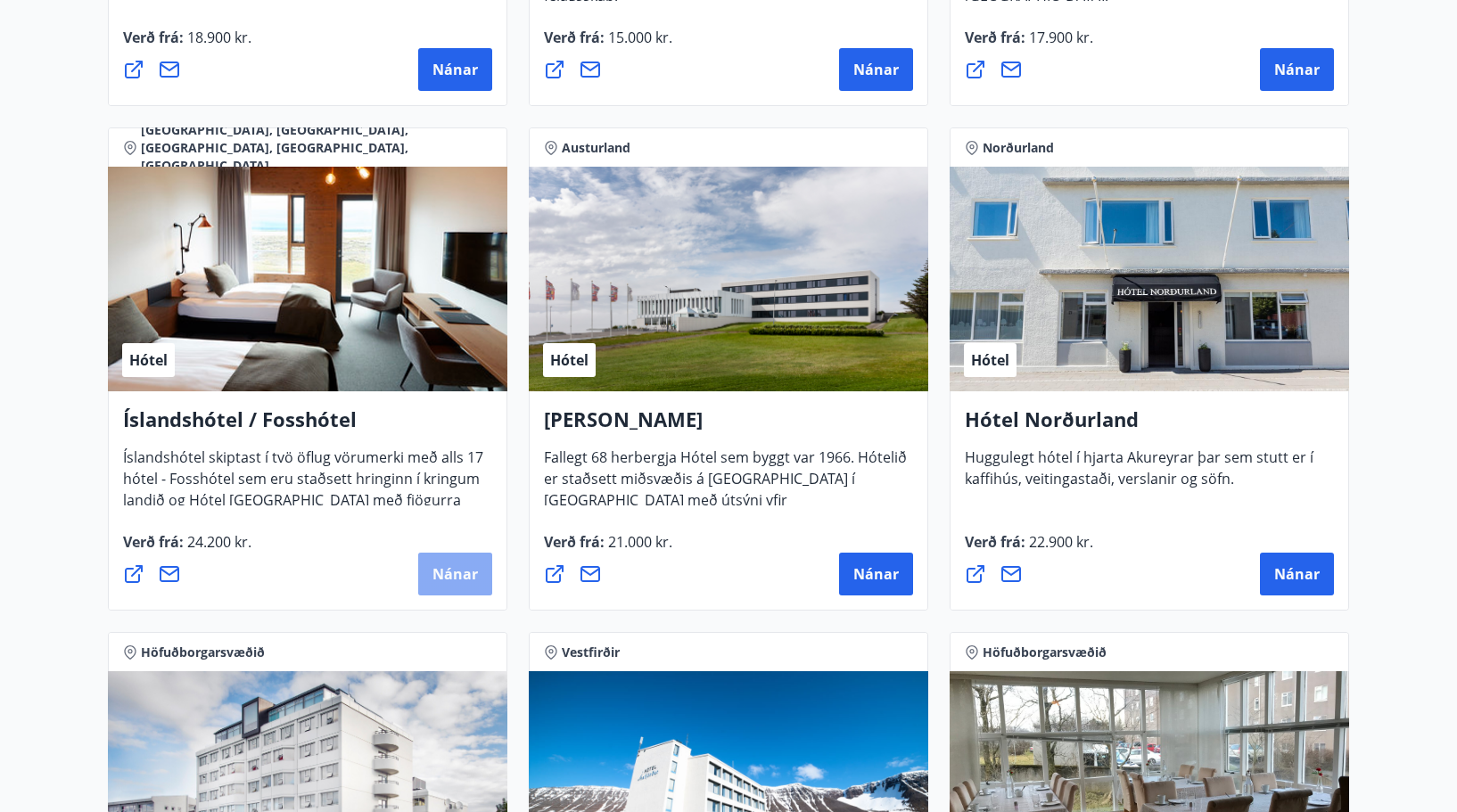
click at [440, 577] on span "Nánar" at bounding box center [455, 574] width 45 height 20
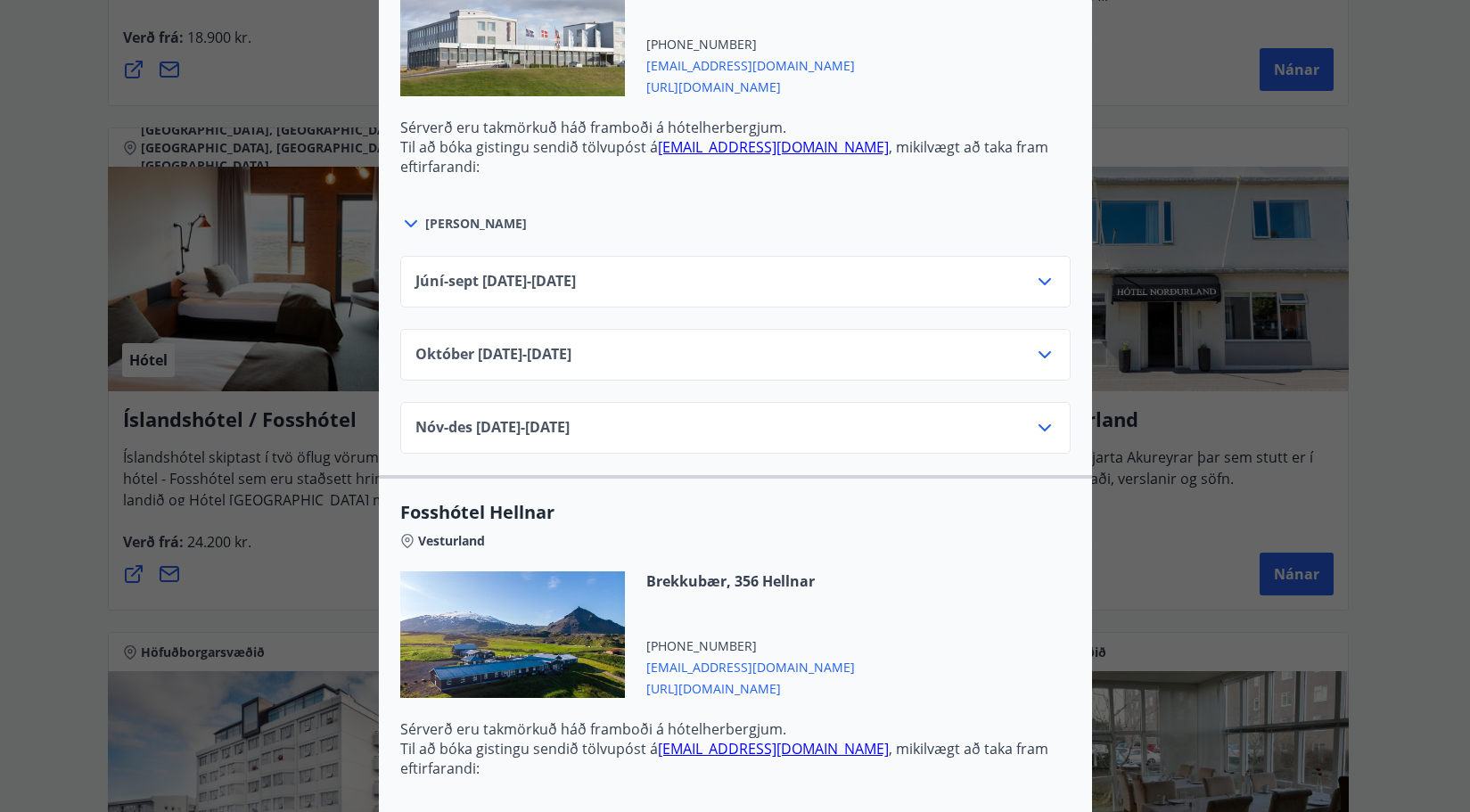
scroll to position [1515, 0]
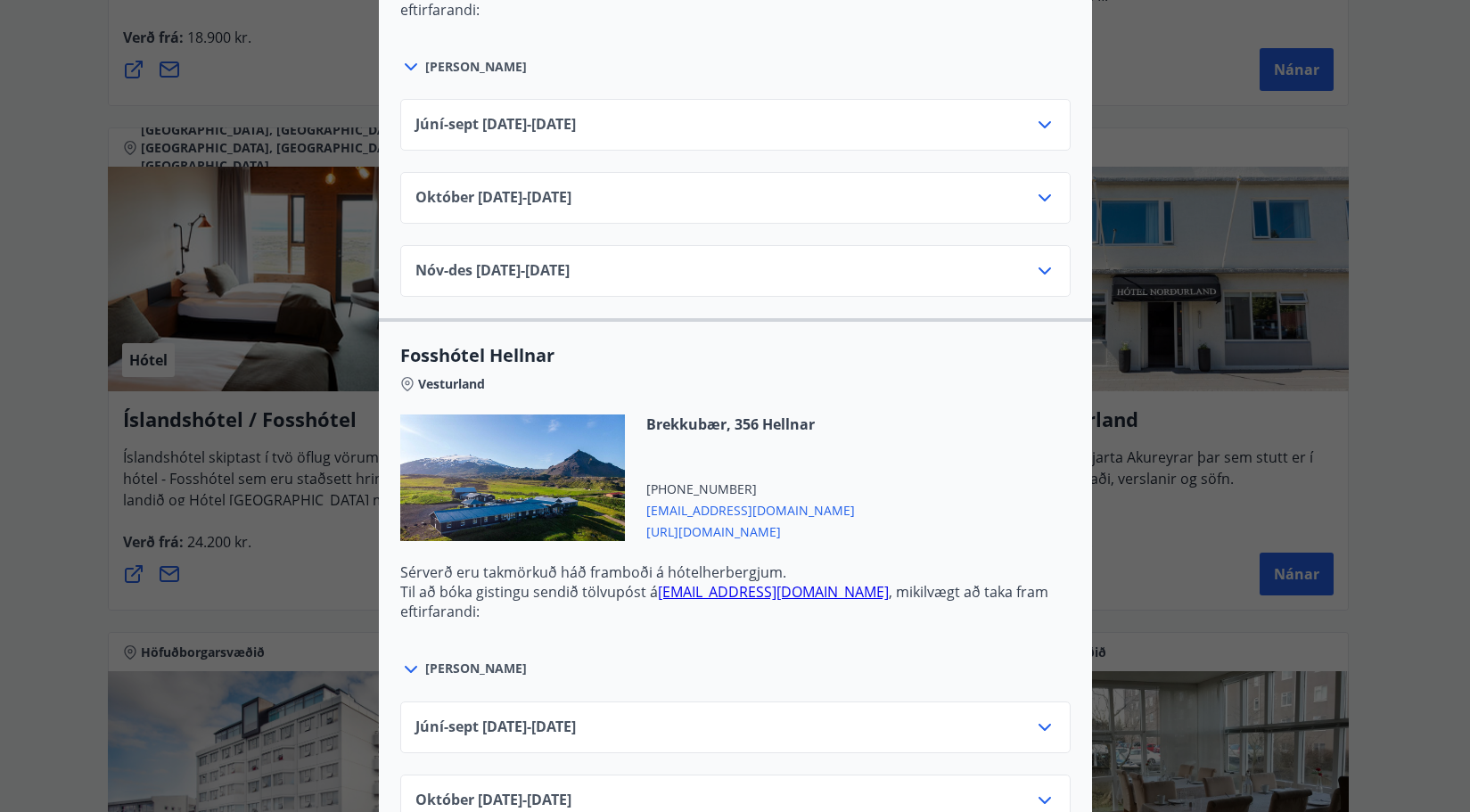
click at [689, 592] on link "[EMAIL_ADDRESS][DOMAIN_NAME]" at bounding box center [773, 592] width 230 height 20
click at [405, 670] on icon at bounding box center [411, 670] width 13 height 7
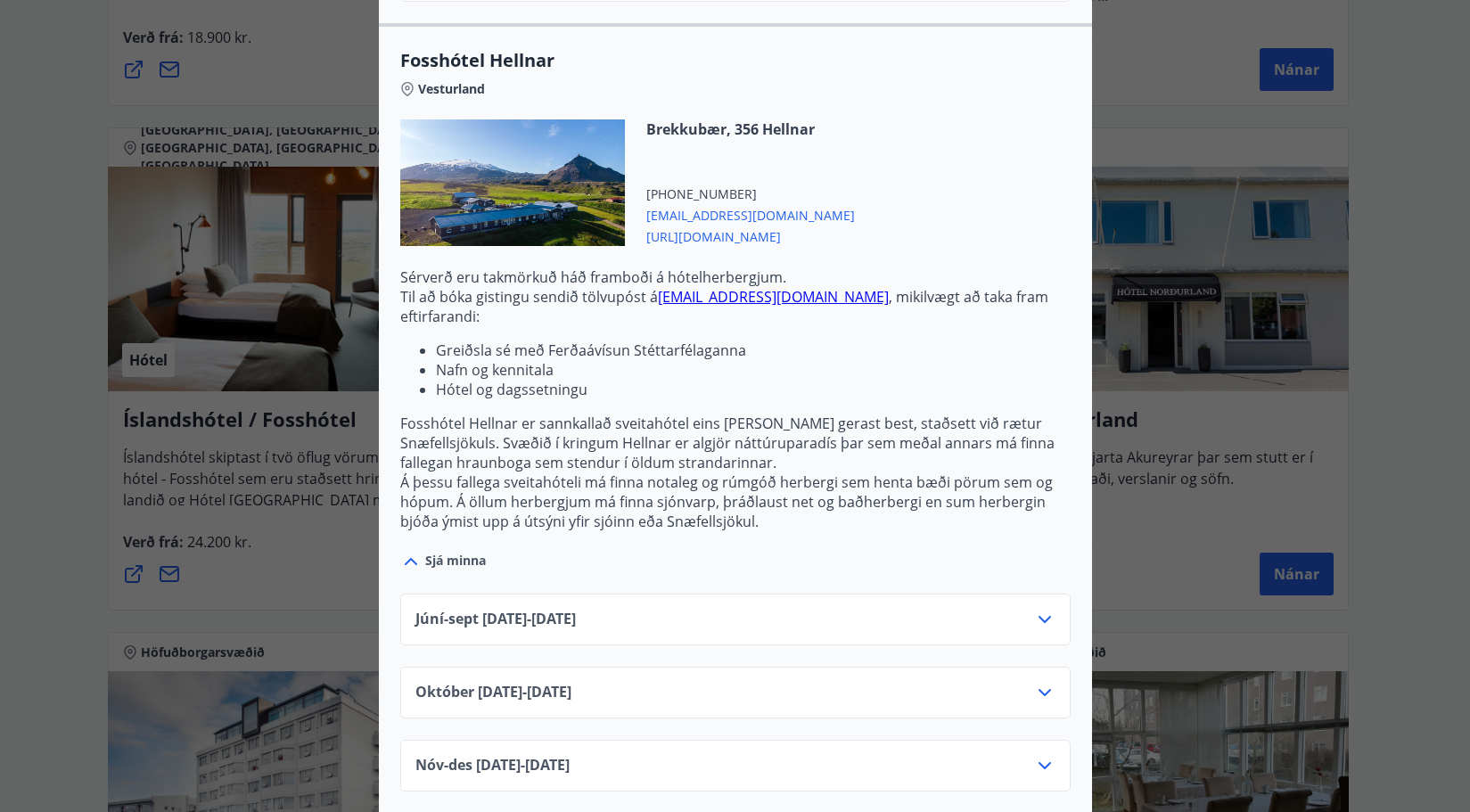
scroll to position [1783, 0]
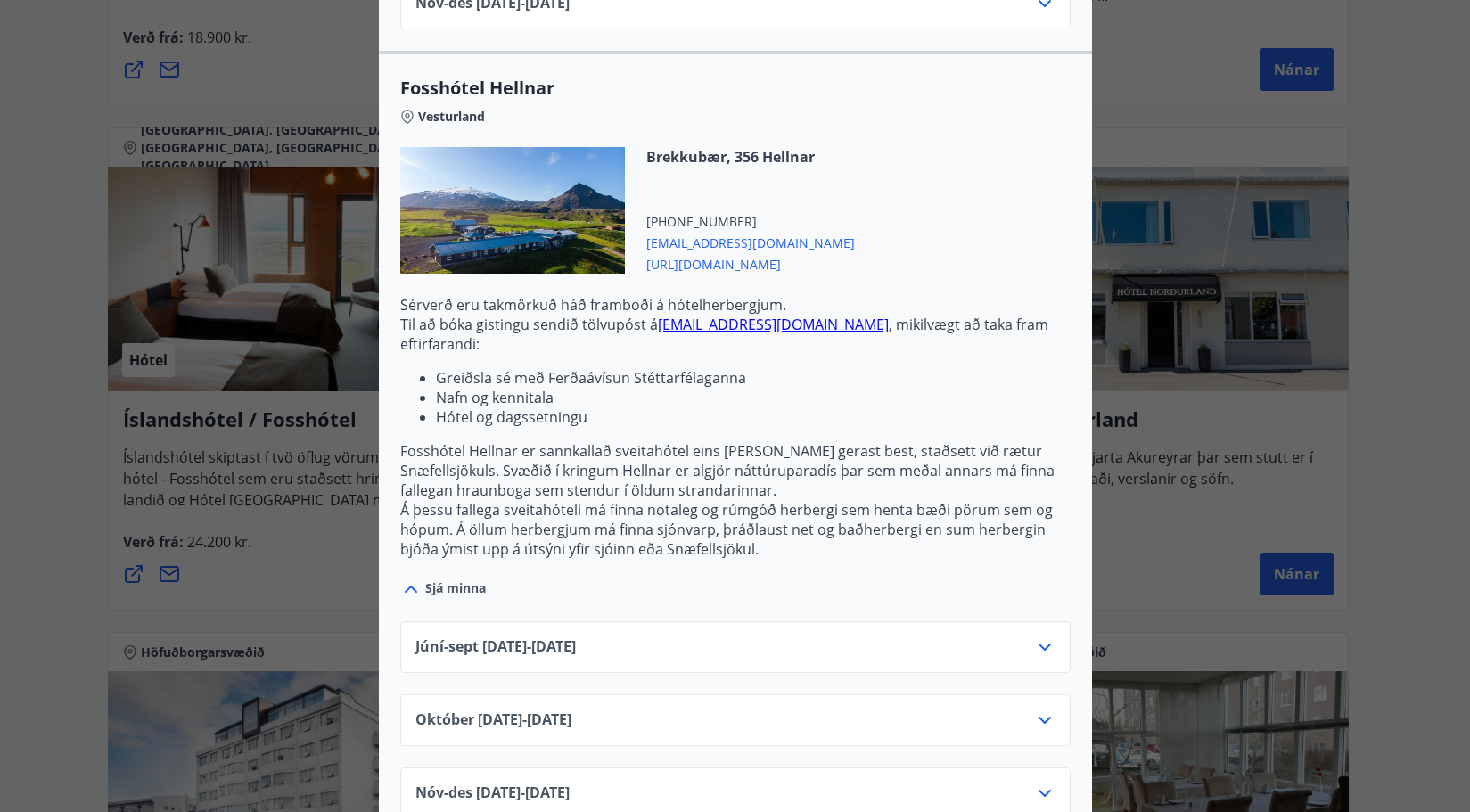
click at [731, 327] on link "[EMAIL_ADDRESS][DOMAIN_NAME]" at bounding box center [773, 325] width 230 height 20
drag, startPoint x: 649, startPoint y: 324, endPoint x: 789, endPoint y: 328, distance: 140.1
click at [789, 328] on p "Til að bóka gistingu sendið tölvupóst á [EMAIL_ADDRESS][DOMAIN_NAME] , mikilvæg…" at bounding box center [735, 334] width 671 height 39
copy p "[EMAIL_ADDRESS][DOMAIN_NAME] ,"
